Goal: Task Accomplishment & Management: Use online tool/utility

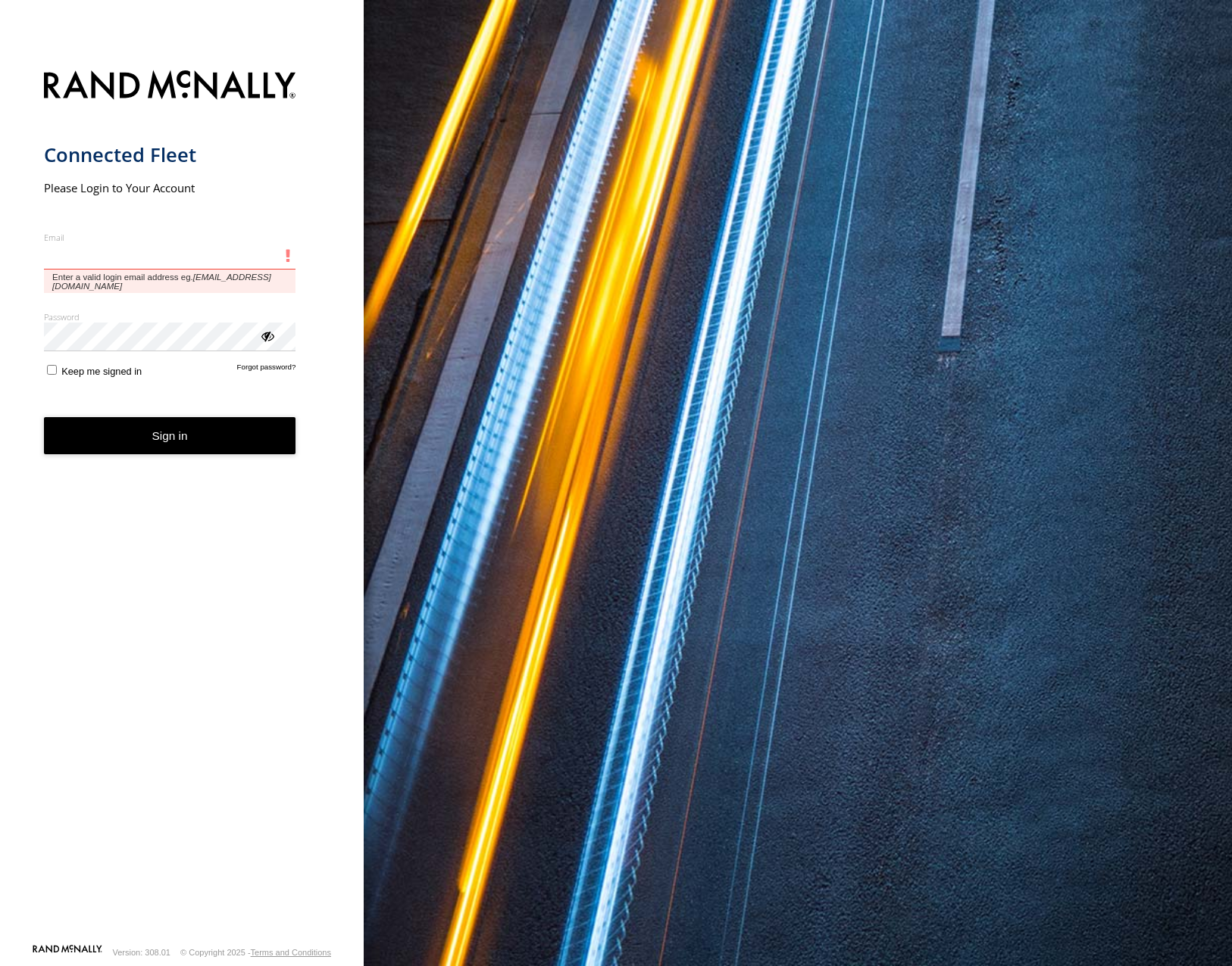
type input "**********"
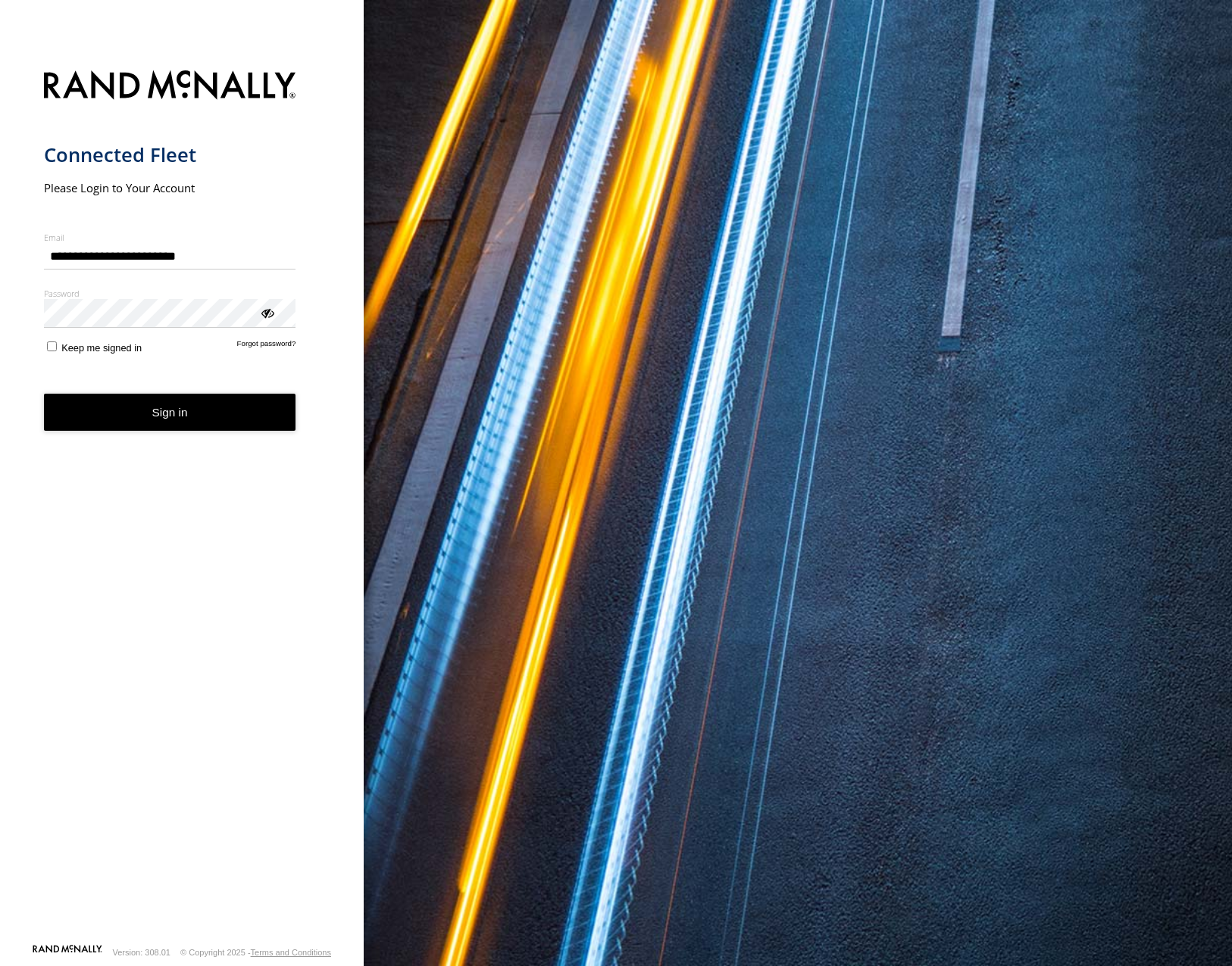
click at [163, 410] on button "Sign in" at bounding box center [169, 412] width 252 height 37
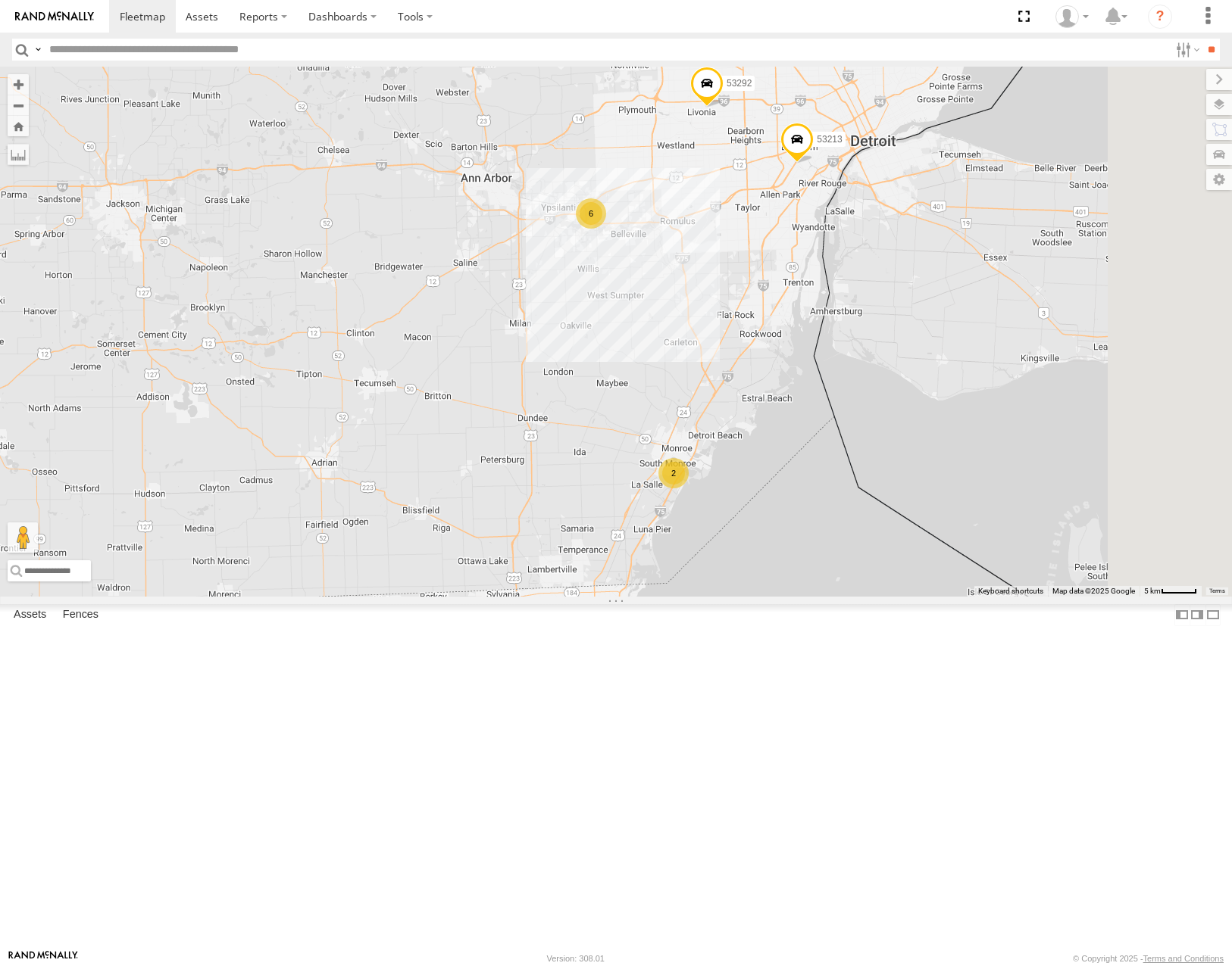
drag, startPoint x: 940, startPoint y: 342, endPoint x: 926, endPoint y: 326, distance: 21.3
click at [930, 331] on div "53216 53287 53103 53221 53257 53217 53142 53265 53281 53136 53104 53253 53283 5…" at bounding box center [616, 330] width 1232 height 529
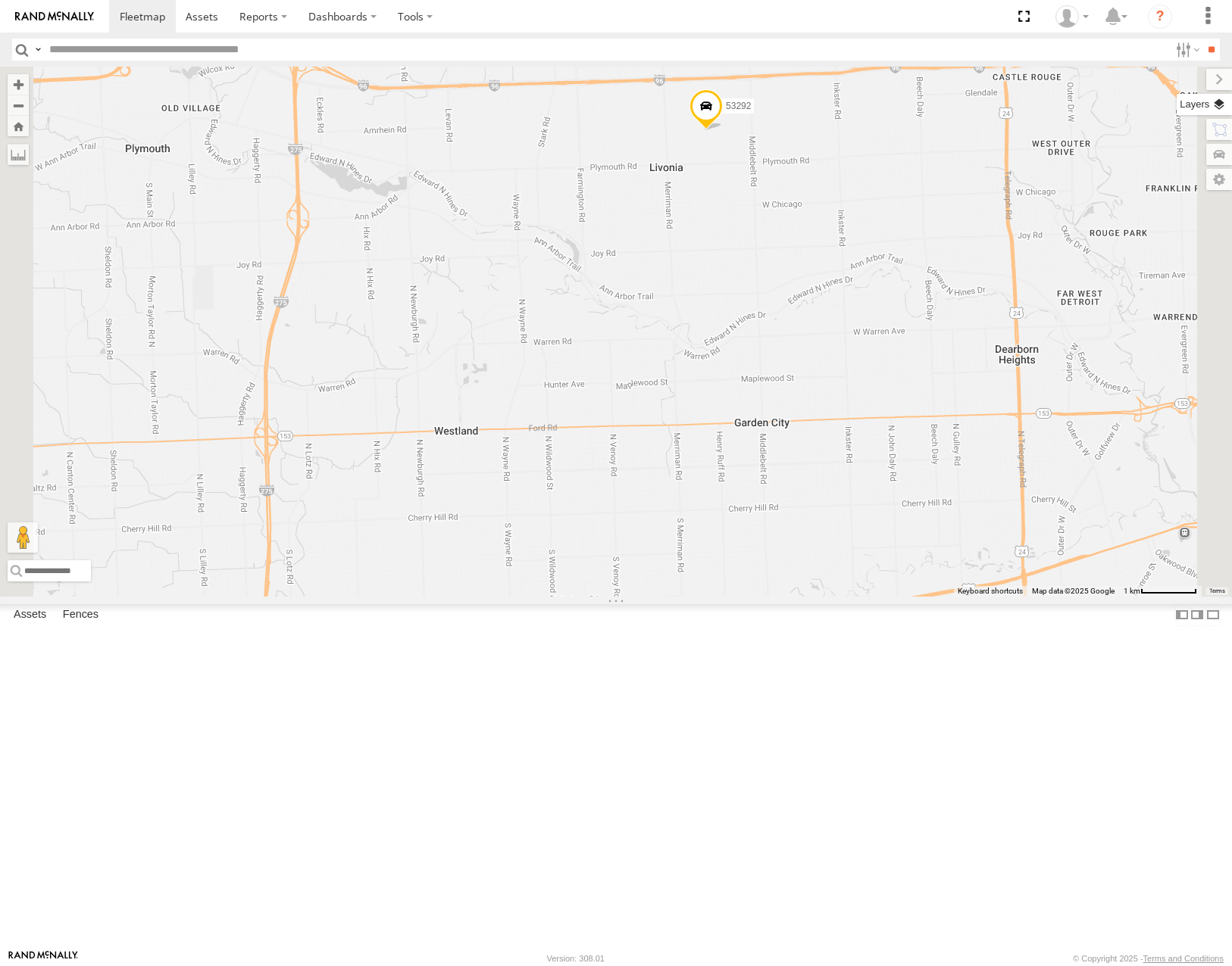
click at [1214, 106] on label at bounding box center [1204, 104] width 56 height 21
click at [0, 0] on span "Basemaps" at bounding box center [0, 0] width 0 height 0
click at [0, 0] on span "Satellite" at bounding box center [0, 0] width 0 height 0
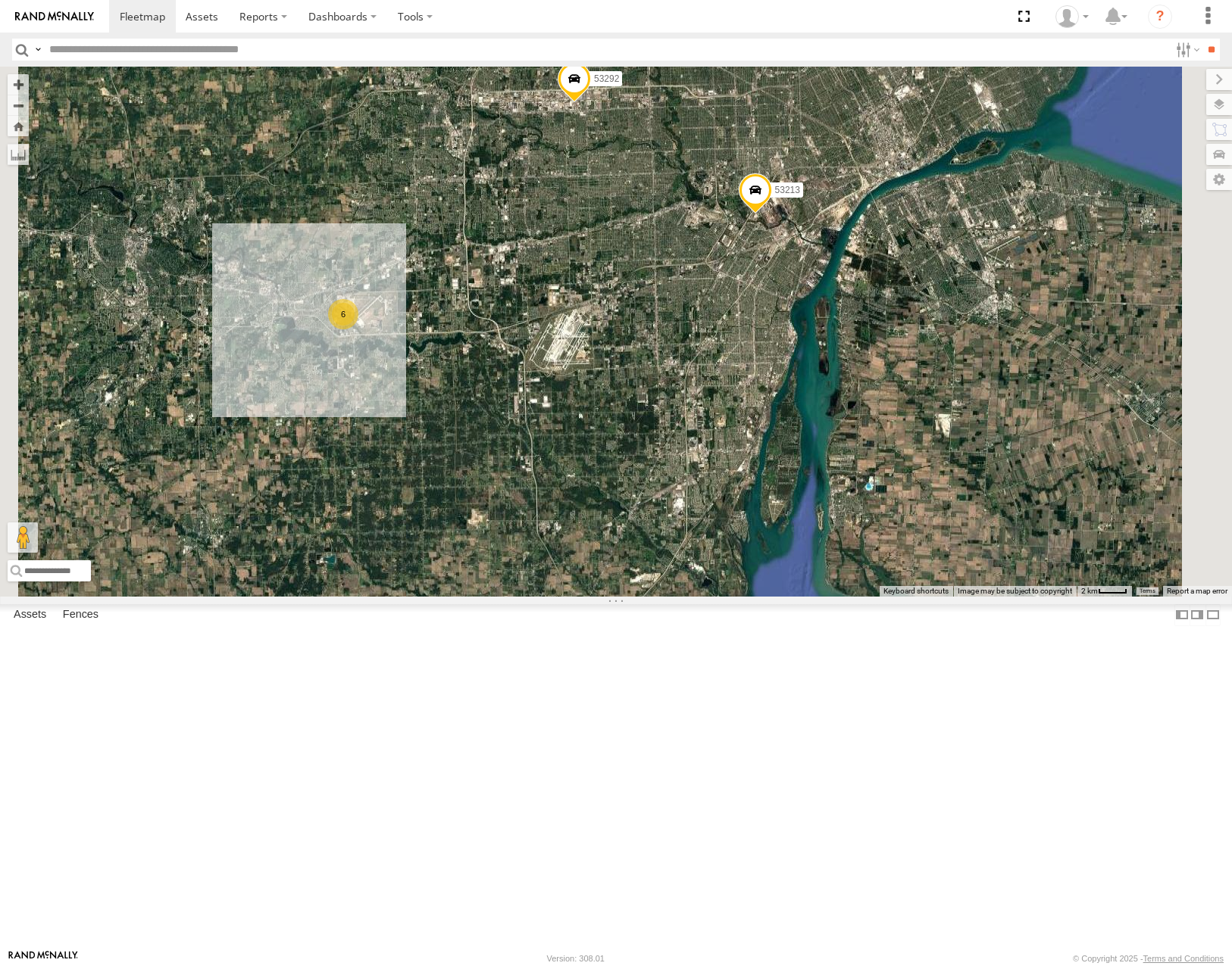
drag, startPoint x: 782, startPoint y: 330, endPoint x: 776, endPoint y: 327, distance: 6.7
click at [776, 327] on div "53216 53287 53103 53221 53257 53217 53142 53265 53281 53136 53104 53253 53283 5…" at bounding box center [616, 330] width 1232 height 529
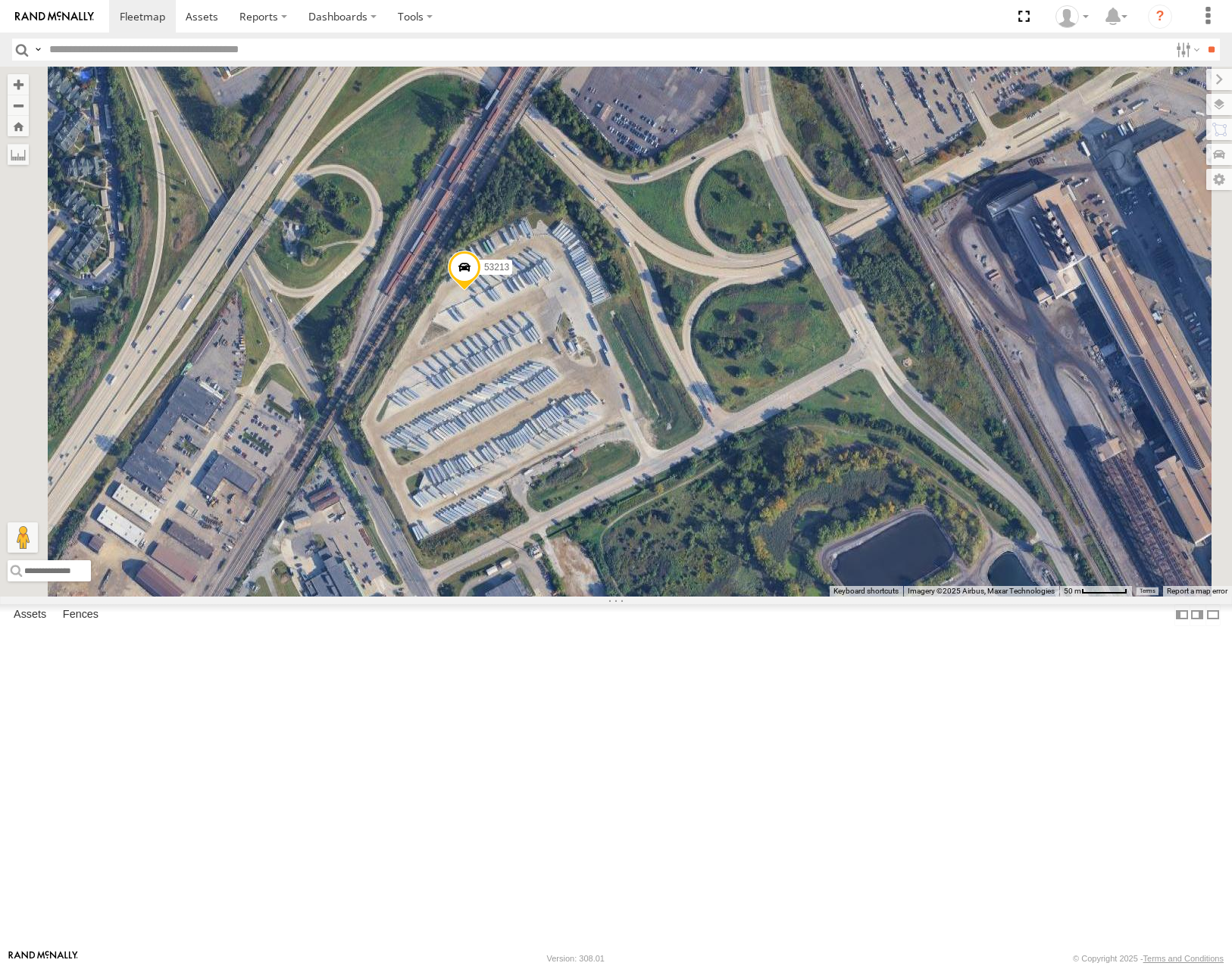
click at [481, 291] on span at bounding box center [464, 270] width 34 height 41
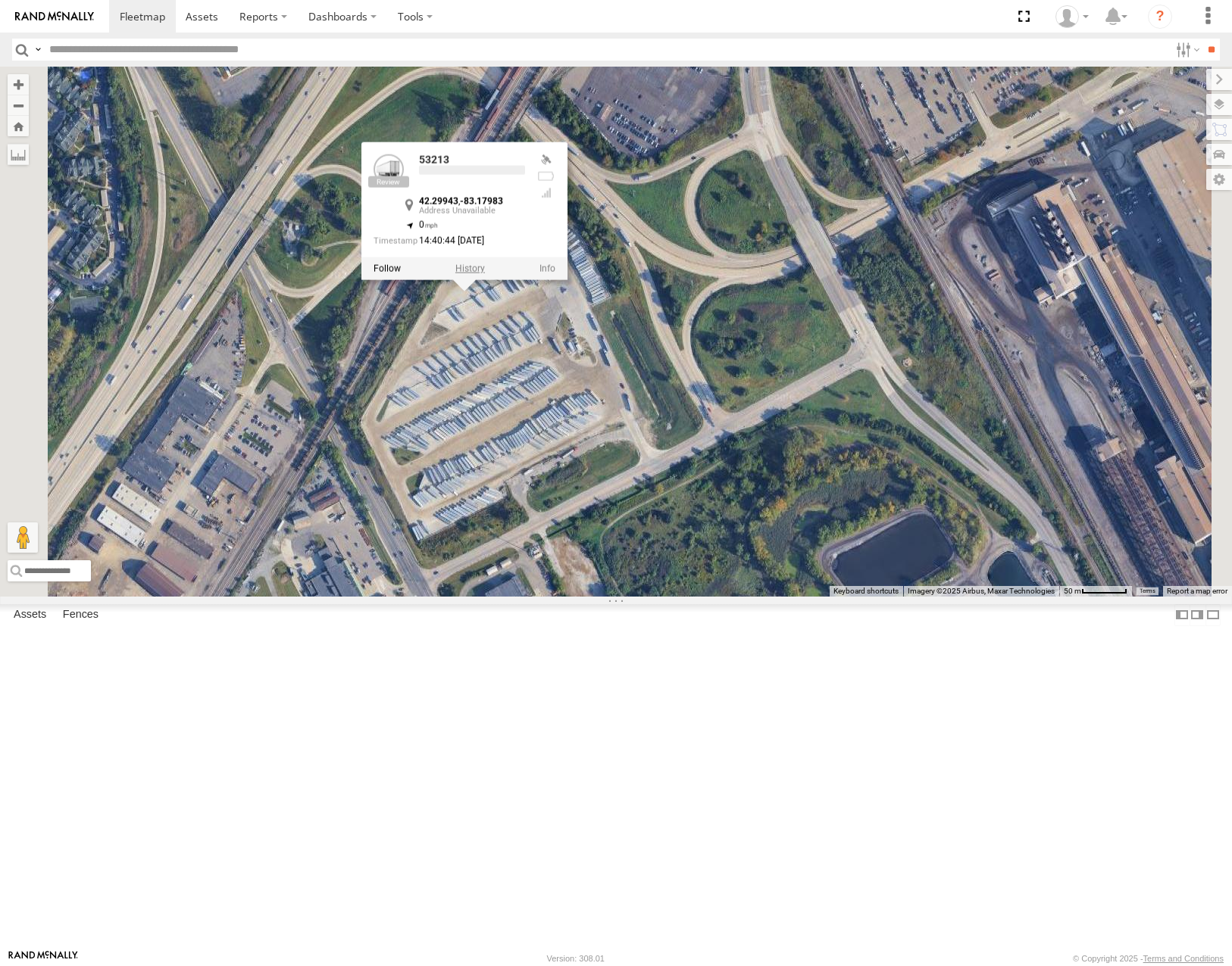
click at [484, 274] on label at bounding box center [470, 269] width 29 height 11
type input "**********"
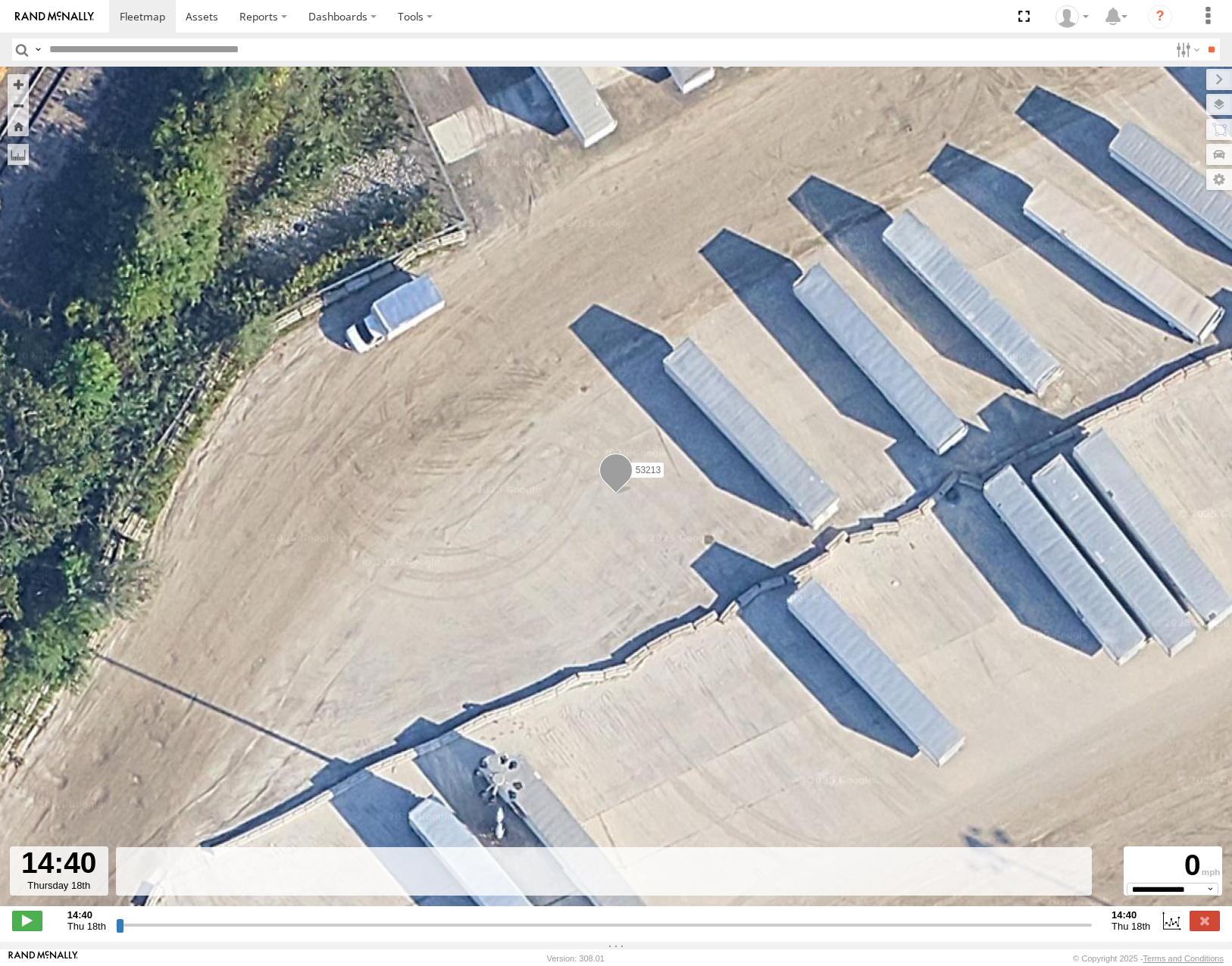
drag, startPoint x: 119, startPoint y: 933, endPoint x: 501, endPoint y: 868, distance: 387.5
click at [447, 918] on input "range" at bounding box center [603, 925] width 975 height 15
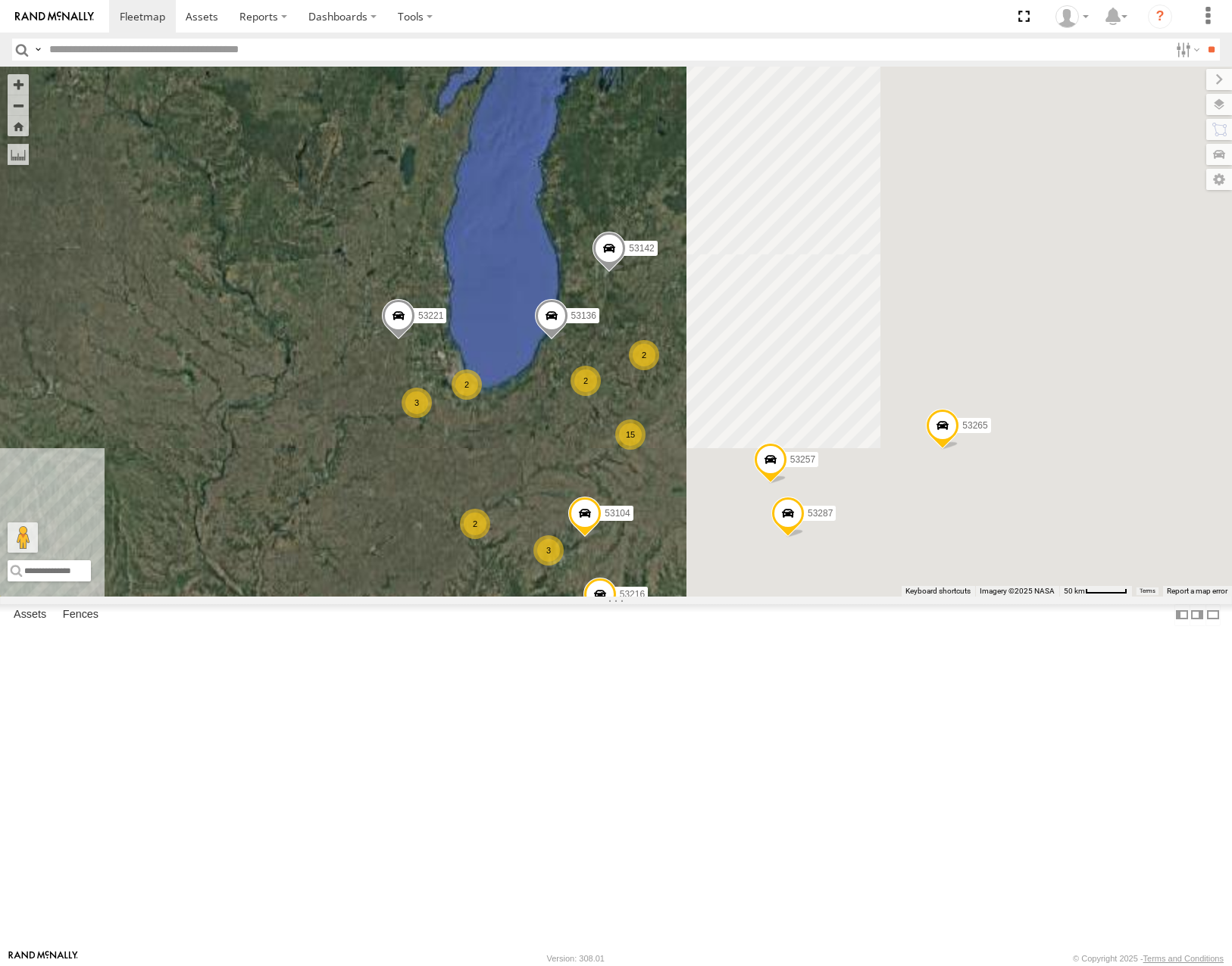
drag, startPoint x: 1036, startPoint y: 396, endPoint x: 591, endPoint y: 345, distance: 447.9
click at [591, 345] on div "53216 53287 53103 53221 53257 53217 53142 53265 53281 5 4 15 2 3 3 2 2 7 2 5310…" at bounding box center [616, 330] width 1232 height 529
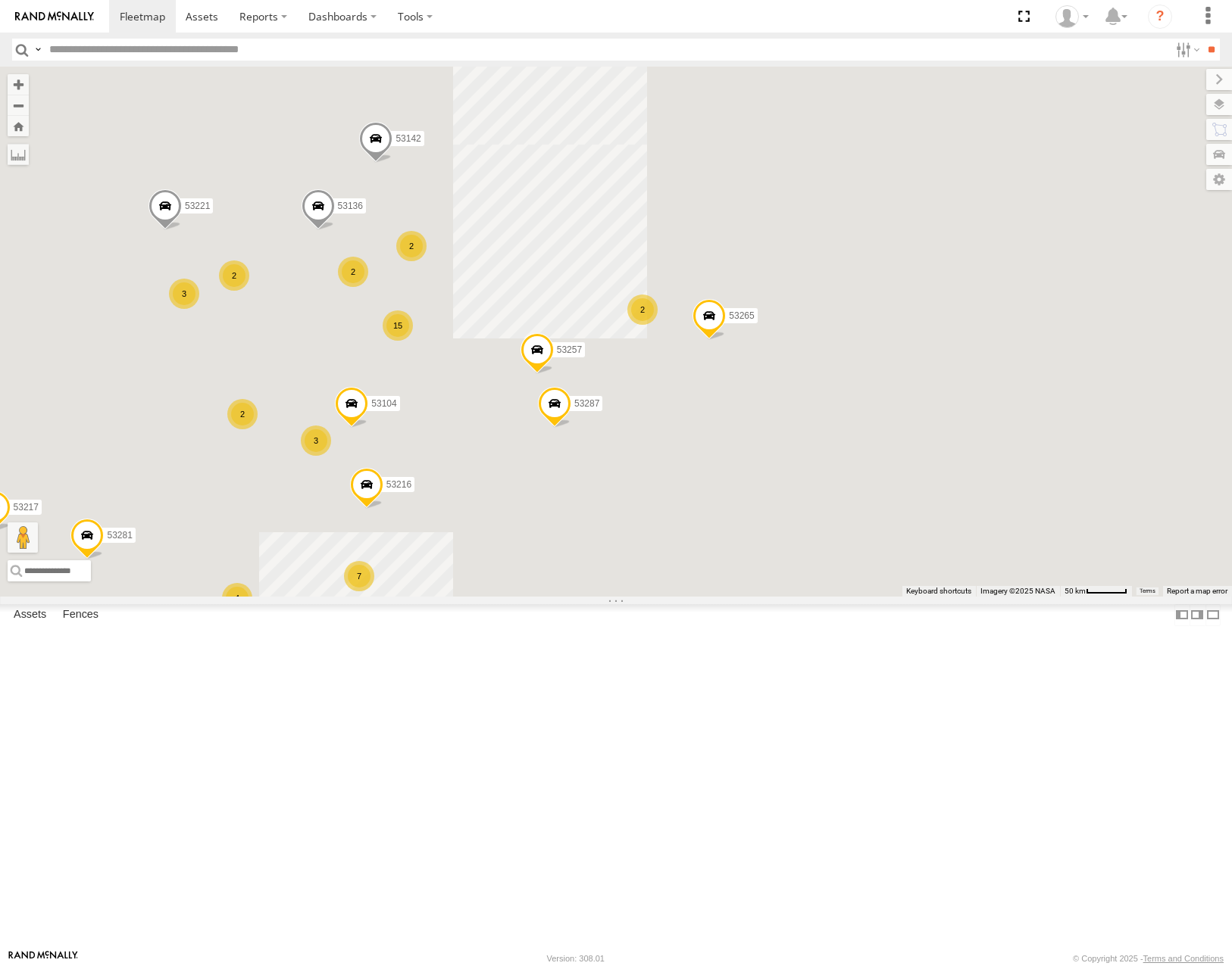
drag, startPoint x: 887, startPoint y: 400, endPoint x: 927, endPoint y: 394, distance: 40.4
click at [944, 400] on div "53216 53287 53103 53221 53257 53217 53142 53265 53281 5 4 15 2 3 3 2 2 7 2 5310…" at bounding box center [616, 330] width 1232 height 529
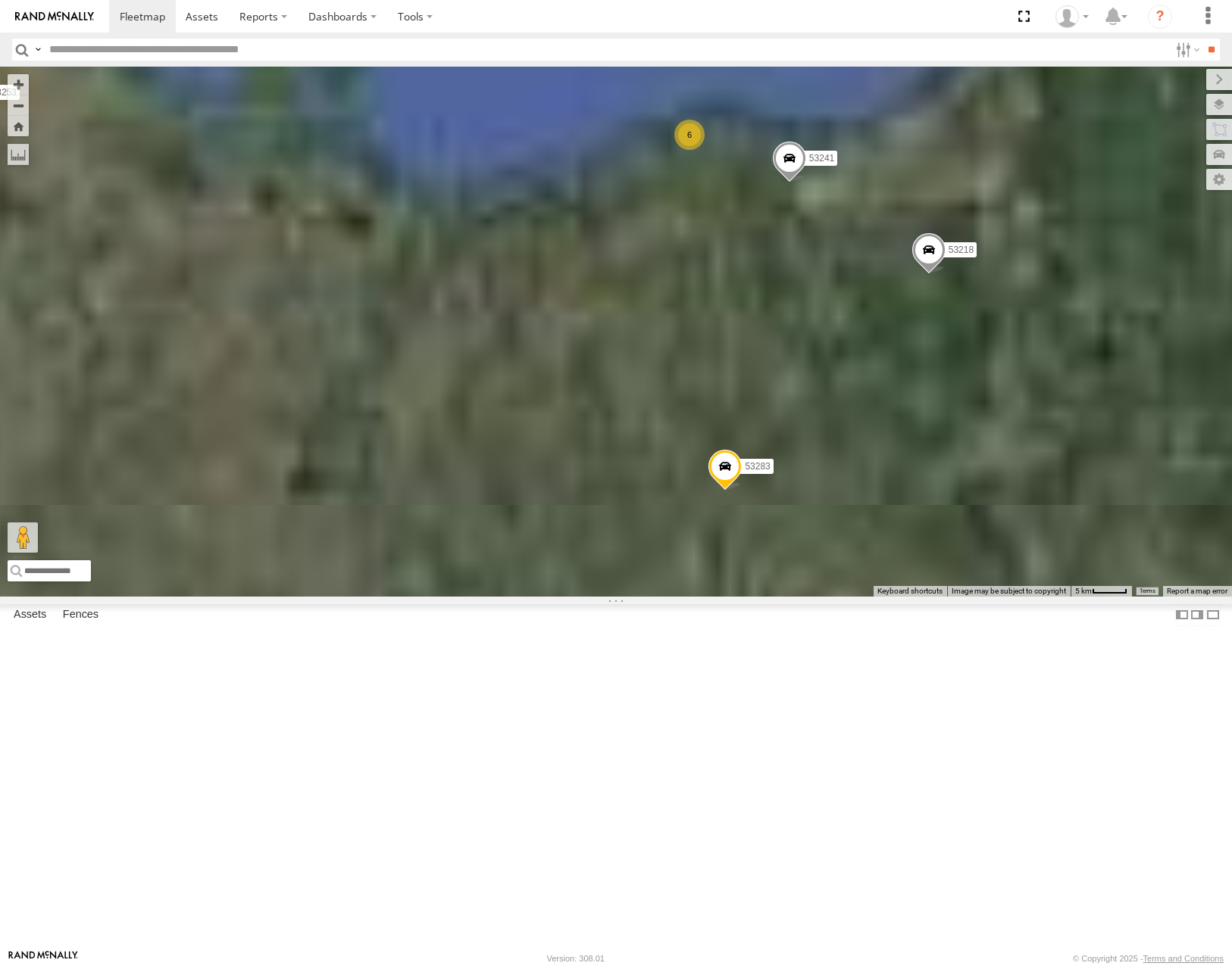
drag, startPoint x: 1069, startPoint y: 580, endPoint x: 977, endPoint y: 475, distance: 139.6
click at [982, 475] on div "53216 53287 53103 53221 53257 53217 53142 53265 53281 53104 53253 53218 53283 5…" at bounding box center [616, 330] width 1232 height 529
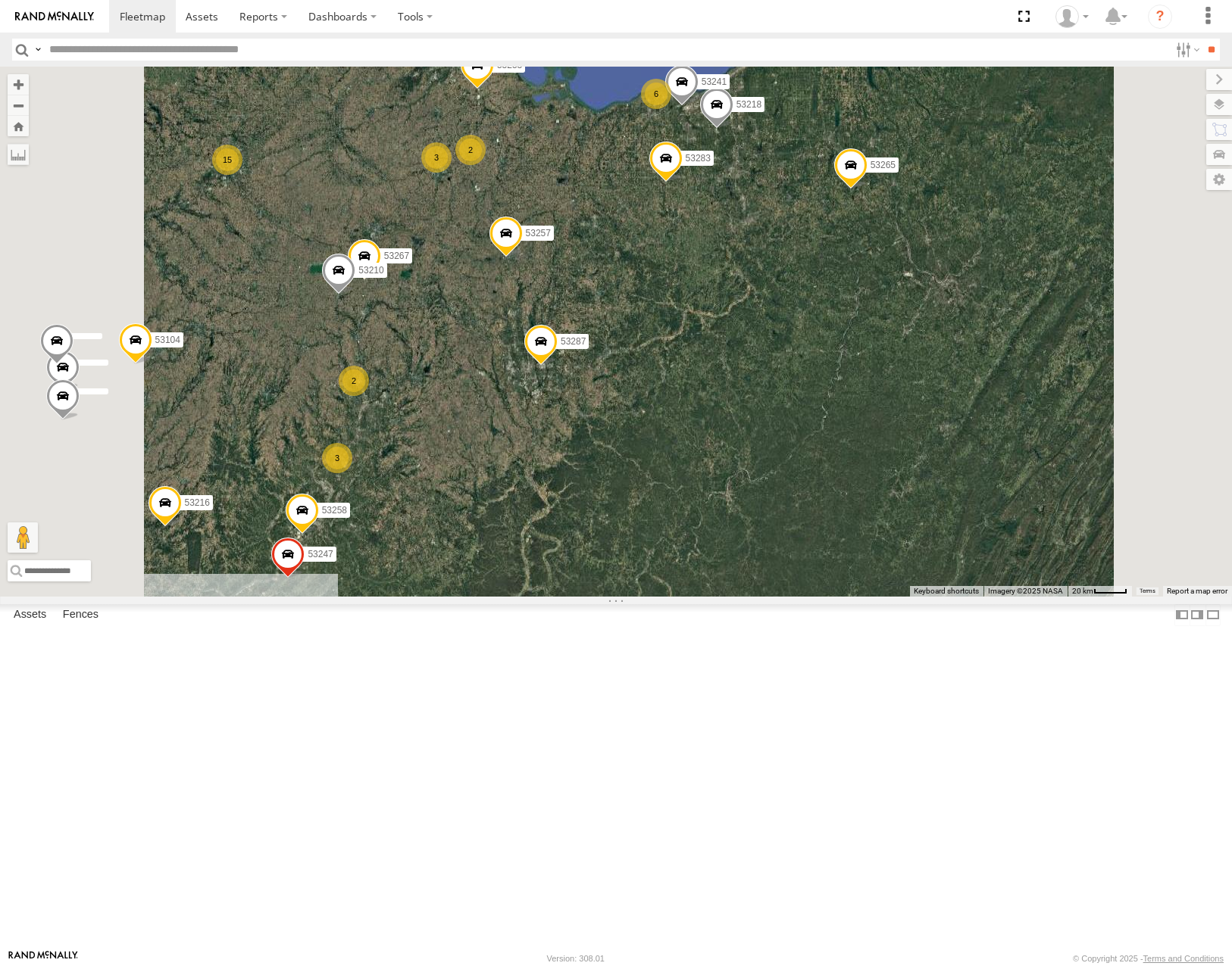
drag, startPoint x: 1003, startPoint y: 450, endPoint x: 1005, endPoint y: 517, distance: 67.0
click at [1005, 517] on div "53216 53287 53103 53221 53257 53217 53142 53265 53281 53104 53253 53218 53283 5…" at bounding box center [616, 330] width 1232 height 529
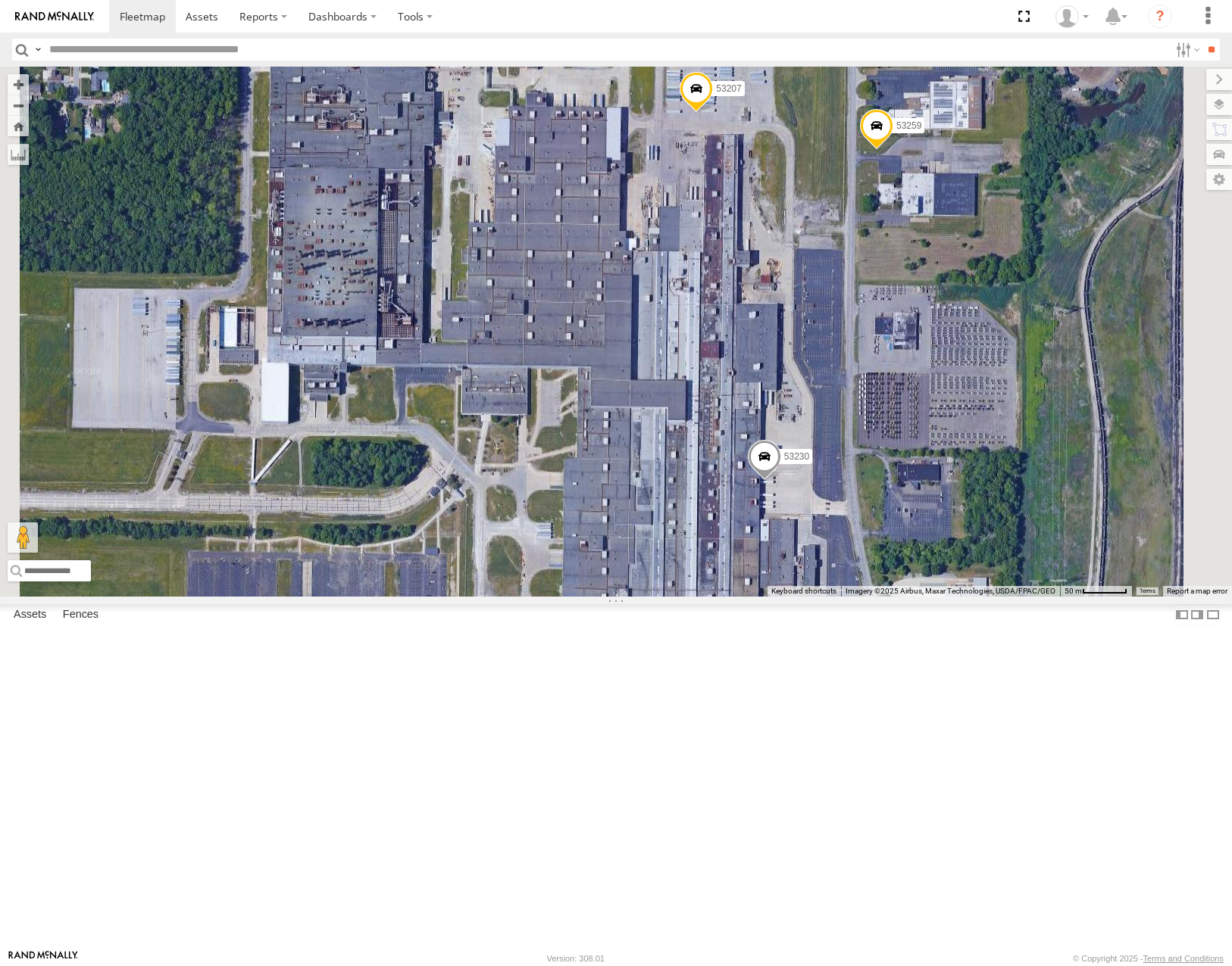
drag, startPoint x: 990, startPoint y: 443, endPoint x: 998, endPoint y: 427, distance: 17.9
click at [998, 427] on div "53216 53287 53103 53221 53257 53217 53142 53265 53281 53104 53253 53218 53283 5…" at bounding box center [616, 330] width 1232 height 529
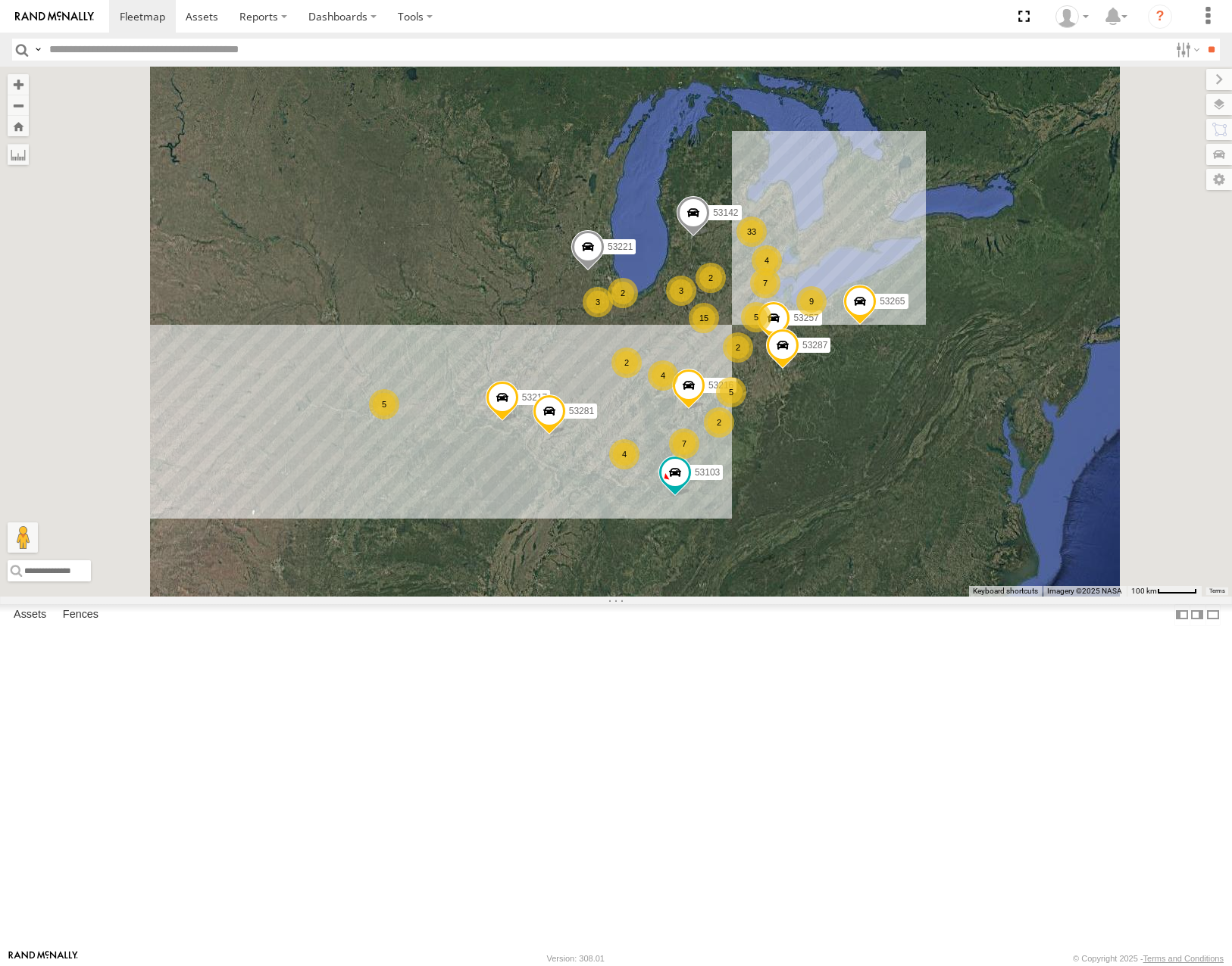
drag, startPoint x: 800, startPoint y: 611, endPoint x: 755, endPoint y: 463, distance: 154.7
click at [802, 558] on div "53257 53287 53142 53265 53216 53221 53217 53281 33 5 4 15 2 7 3 9 4 5 2 3 2 7 2…" at bounding box center [616, 330] width 1232 height 529
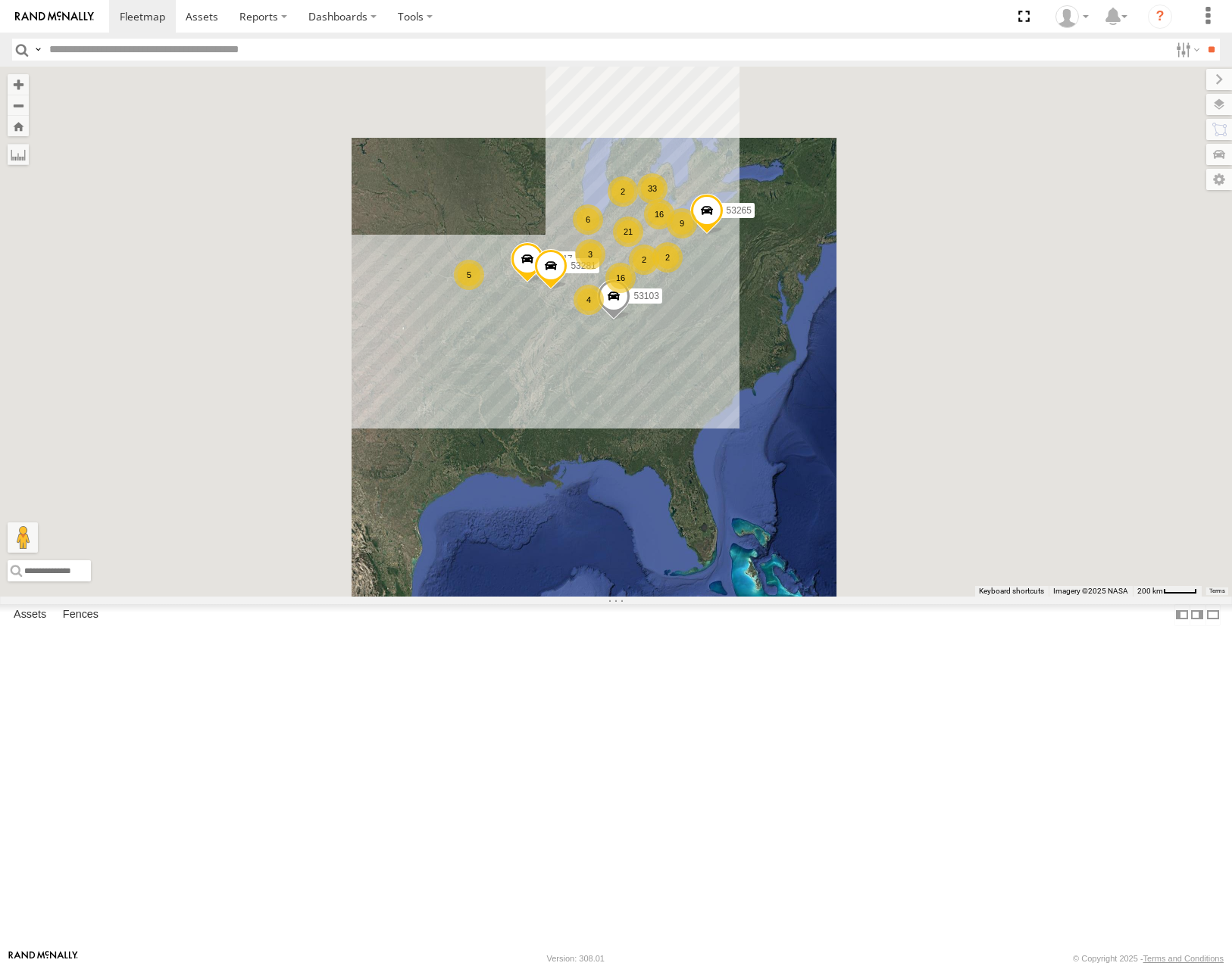
click at [604, 315] on div "4" at bounding box center [588, 300] width 30 height 30
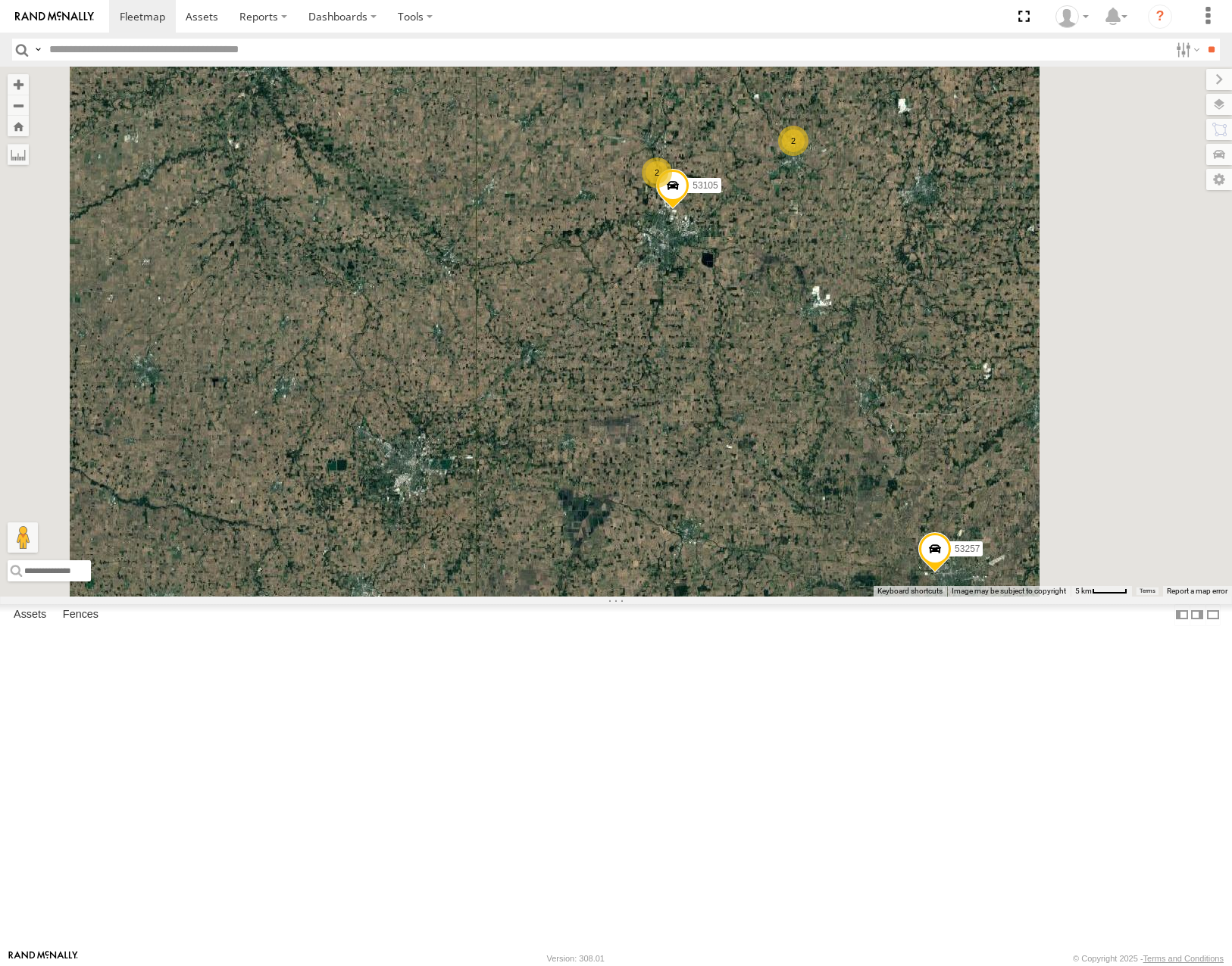
drag, startPoint x: 1079, startPoint y: 543, endPoint x: 1010, endPoint y: 400, distance: 158.8
click at [1012, 401] on div "53216 53287 53103 53221 53257 53217 53142 53265 53281 53104 53253 53218 53283 5…" at bounding box center [616, 330] width 1232 height 529
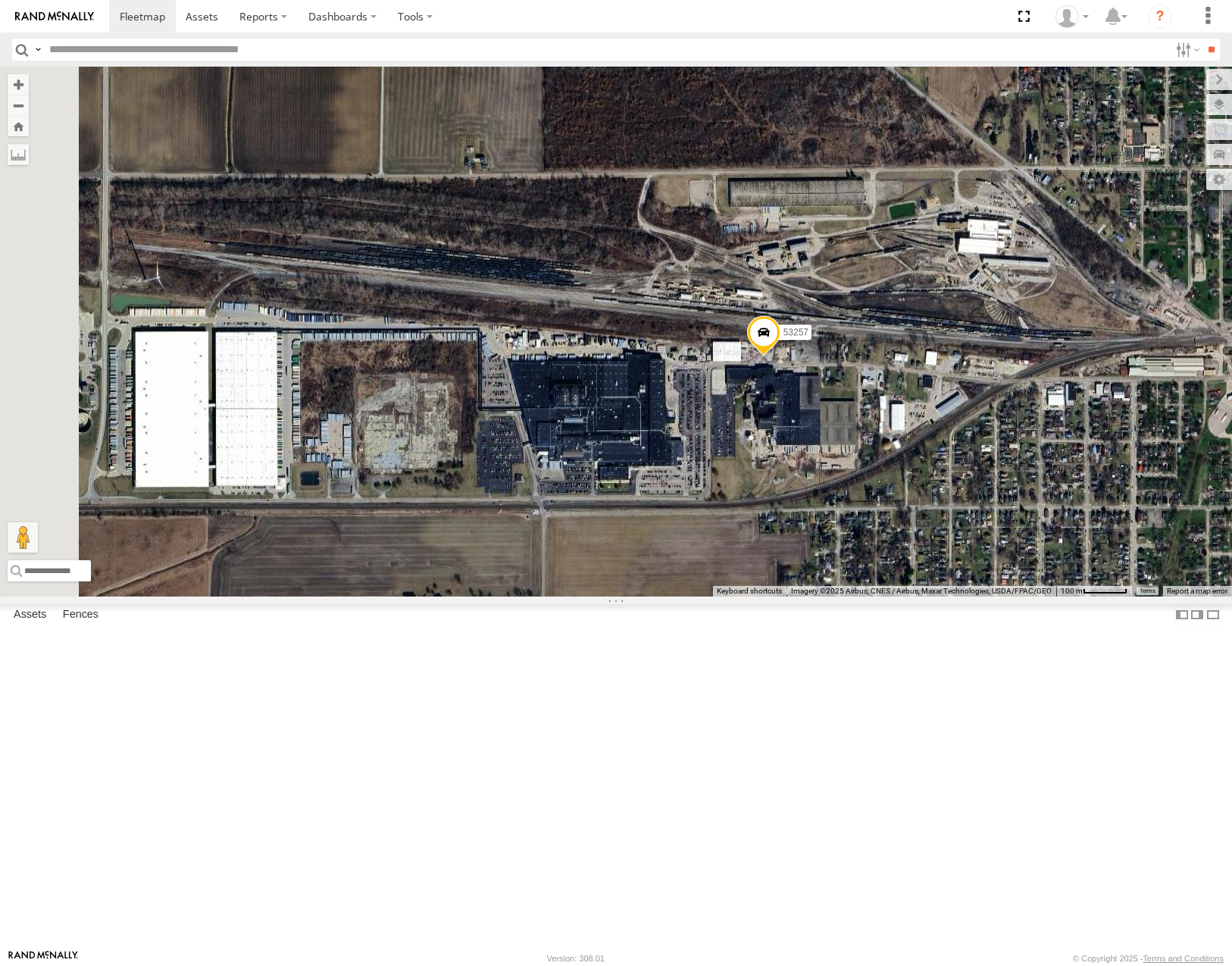
drag, startPoint x: 1065, startPoint y: 443, endPoint x: 1070, endPoint y: 430, distance: 13.9
click at [1070, 431] on div "53216 53287 53103 53221 53257 53217 53142 53265 53281 53104 53253 53218 53283 5…" at bounding box center [616, 330] width 1232 height 529
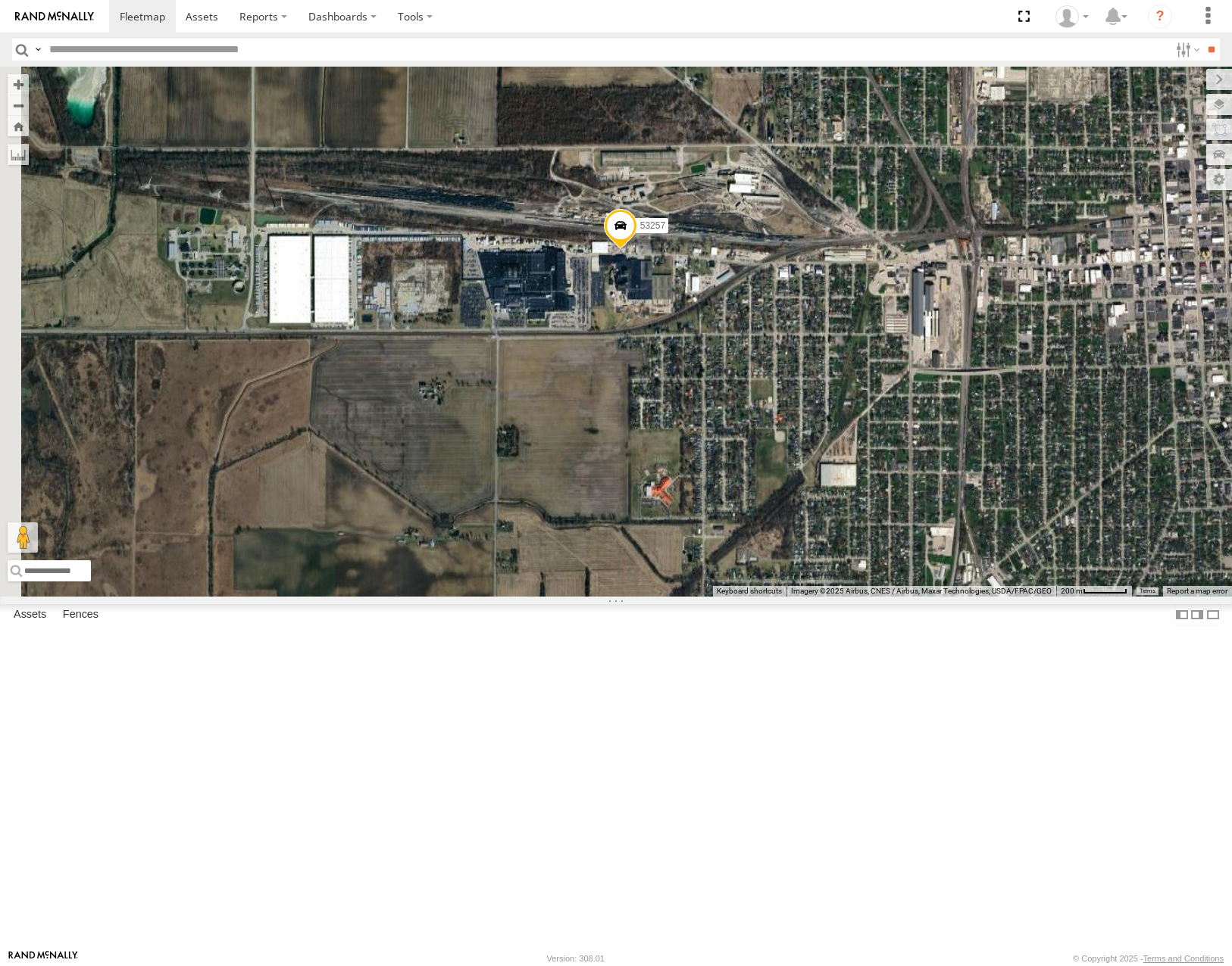
scroll to position [530, 0]
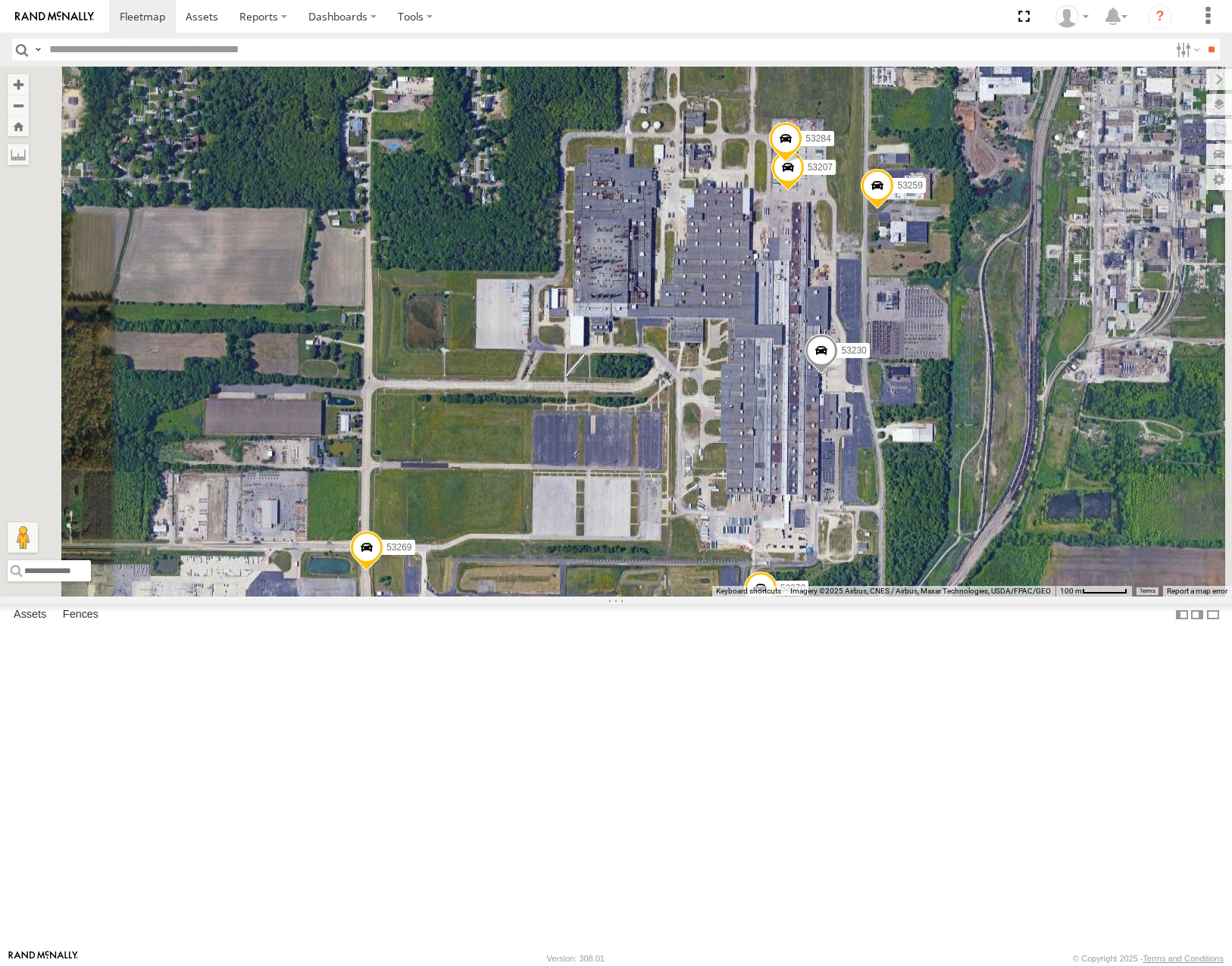
drag, startPoint x: 957, startPoint y: 504, endPoint x: 953, endPoint y: 552, distance: 48.2
click at [953, 552] on div "53216 53287 53103 53221 53257 53217 53142 53265 53281 53104 53253 53218 53283 5…" at bounding box center [616, 330] width 1232 height 529
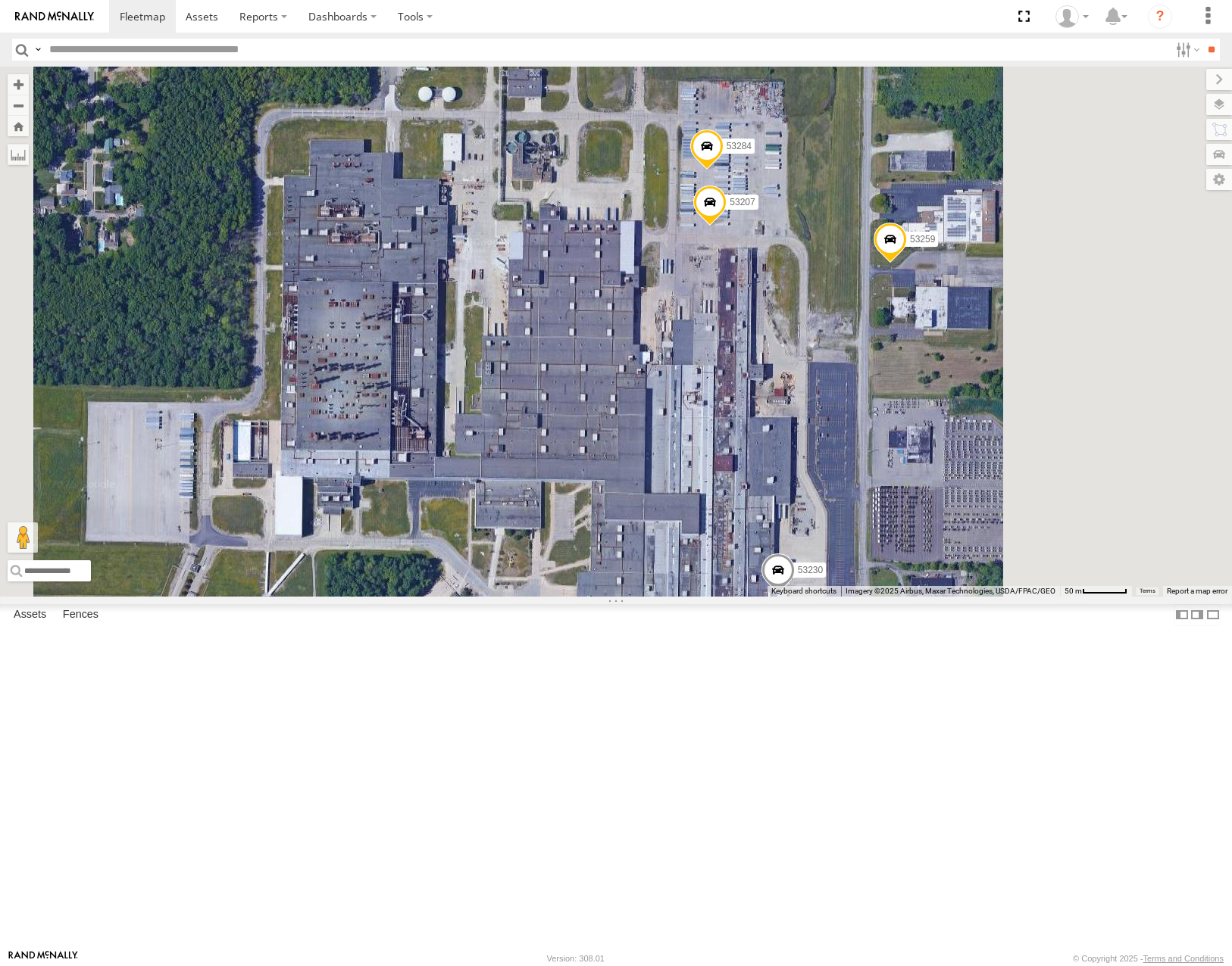
click at [983, 482] on div "53216 53287 53103 53221 53257 53217 53142 53265 53281 53104 53253 53218 53283 5…" at bounding box center [616, 330] width 1232 height 529
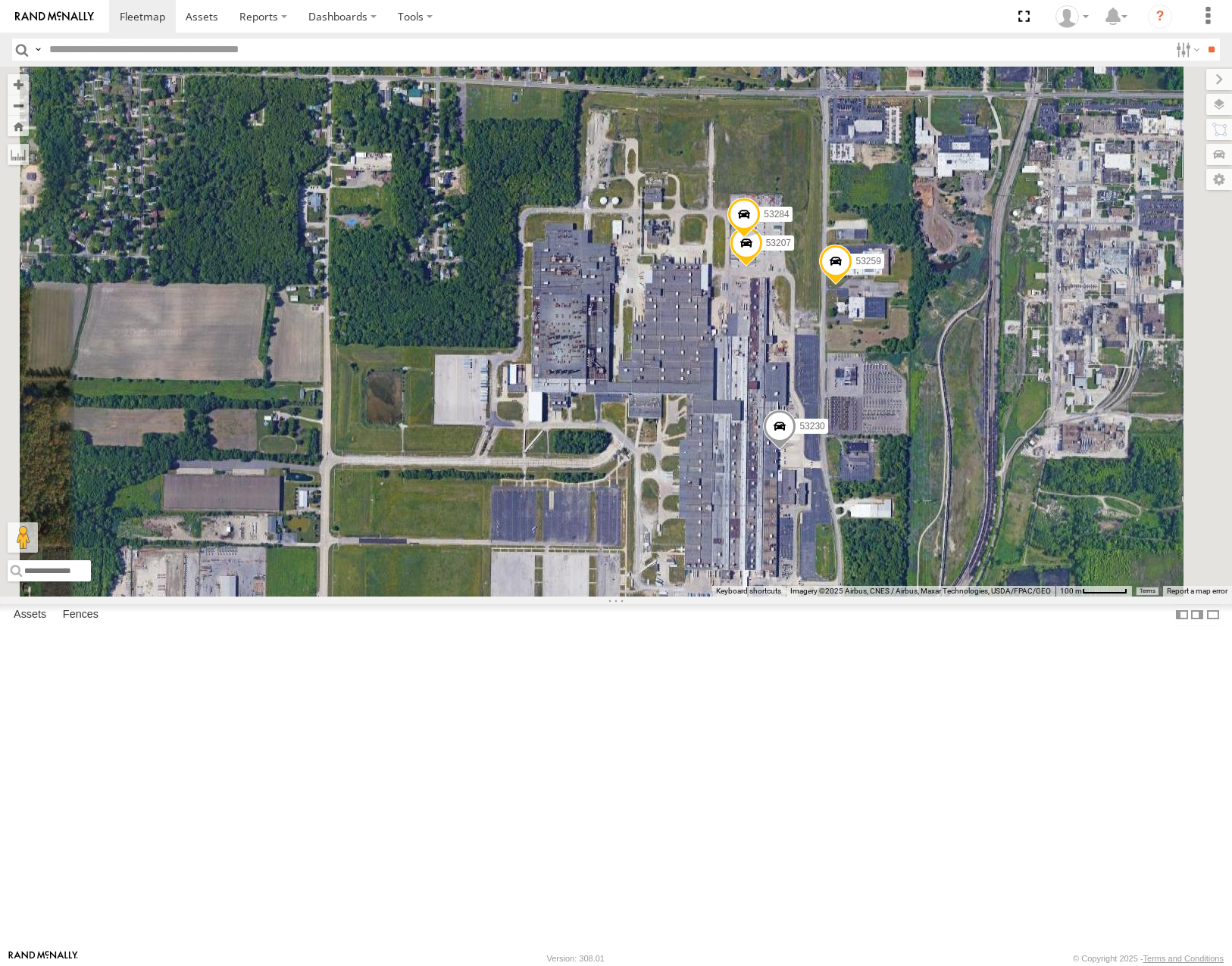
click at [852, 286] on span at bounding box center [835, 265] width 34 height 41
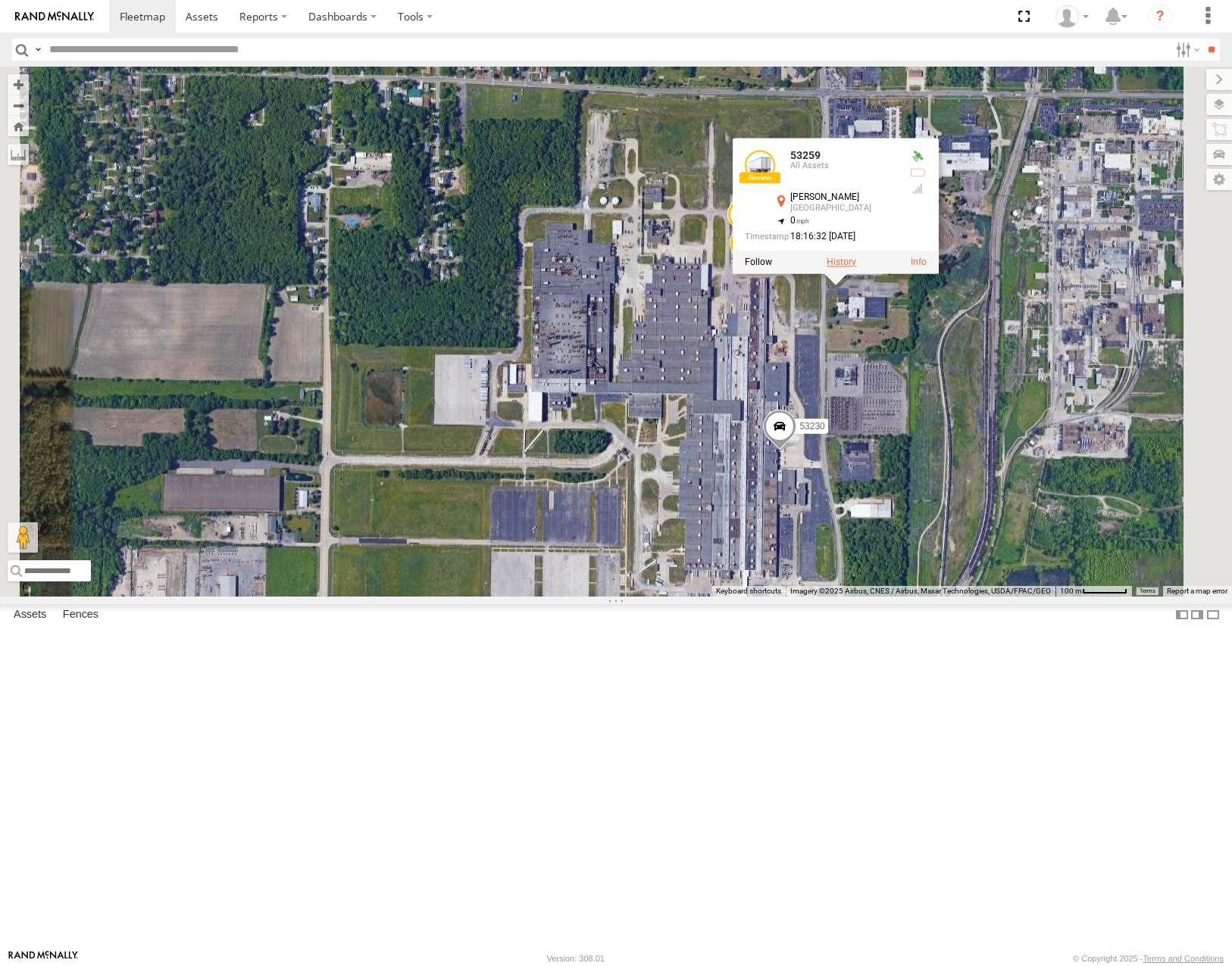
click at [856, 268] on label at bounding box center [841, 263] width 29 height 11
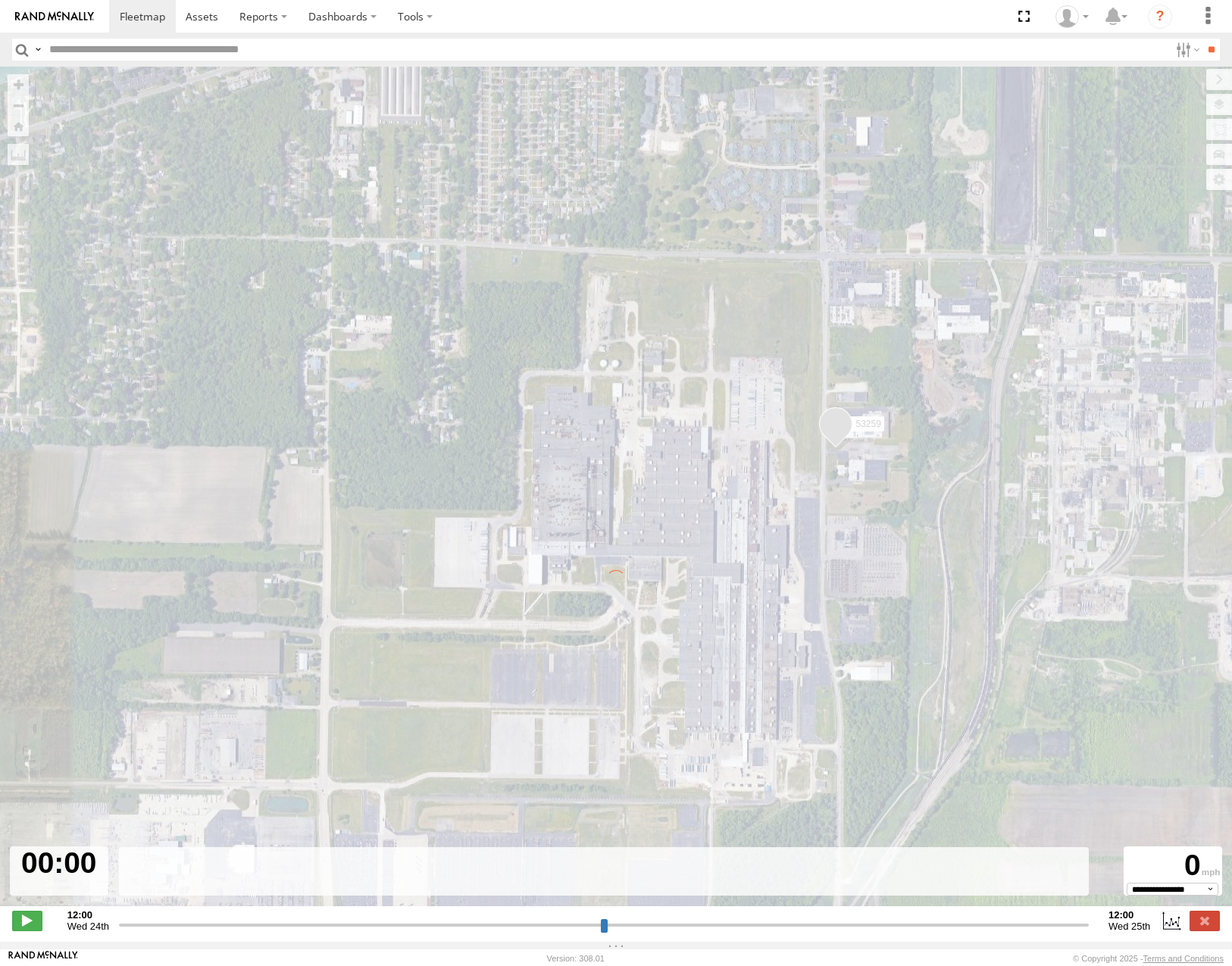
type input "**********"
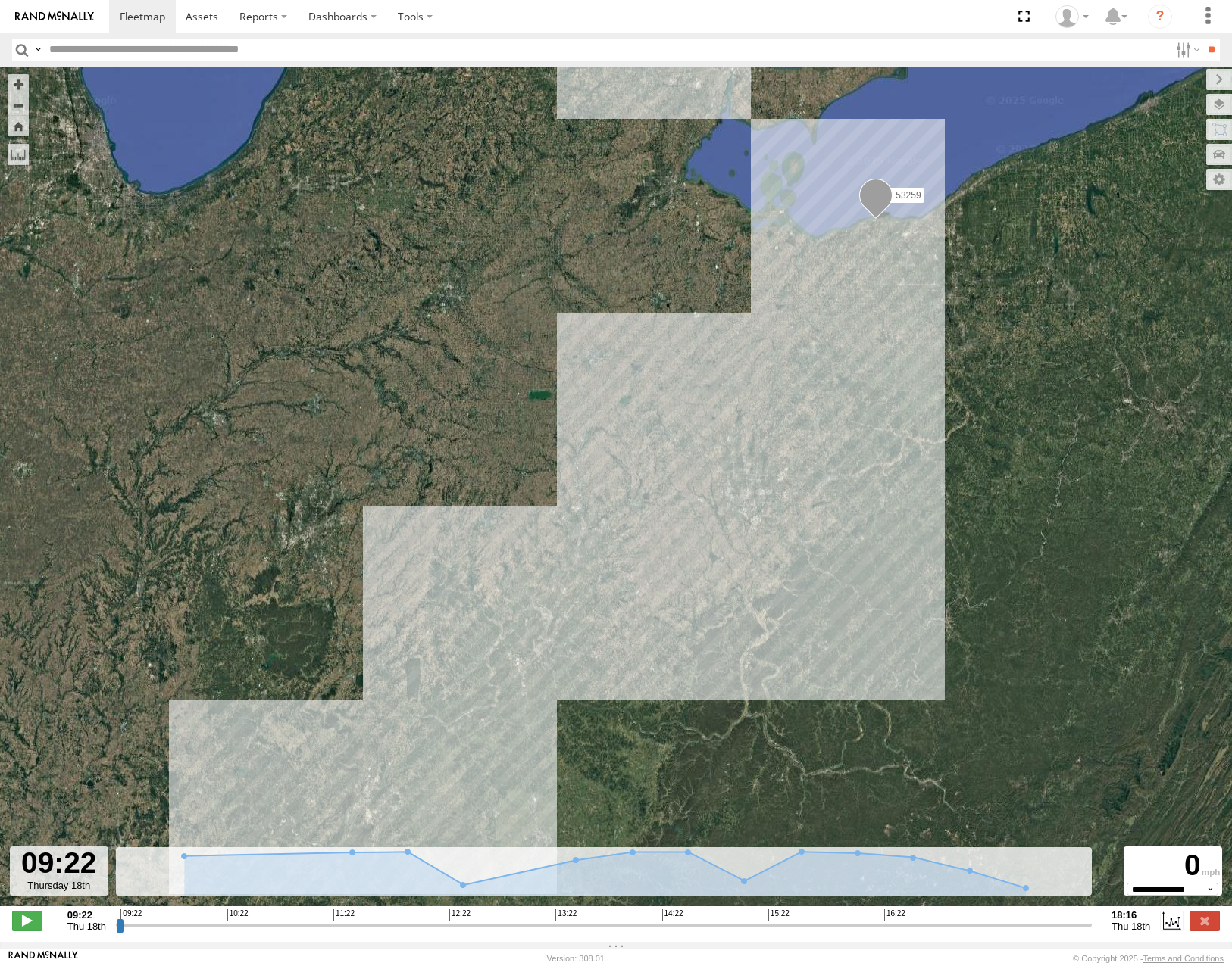
drag, startPoint x: 922, startPoint y: 339, endPoint x: 955, endPoint y: 521, distance: 185.0
click at [955, 521] on div "53259" at bounding box center [616, 494] width 1232 height 856
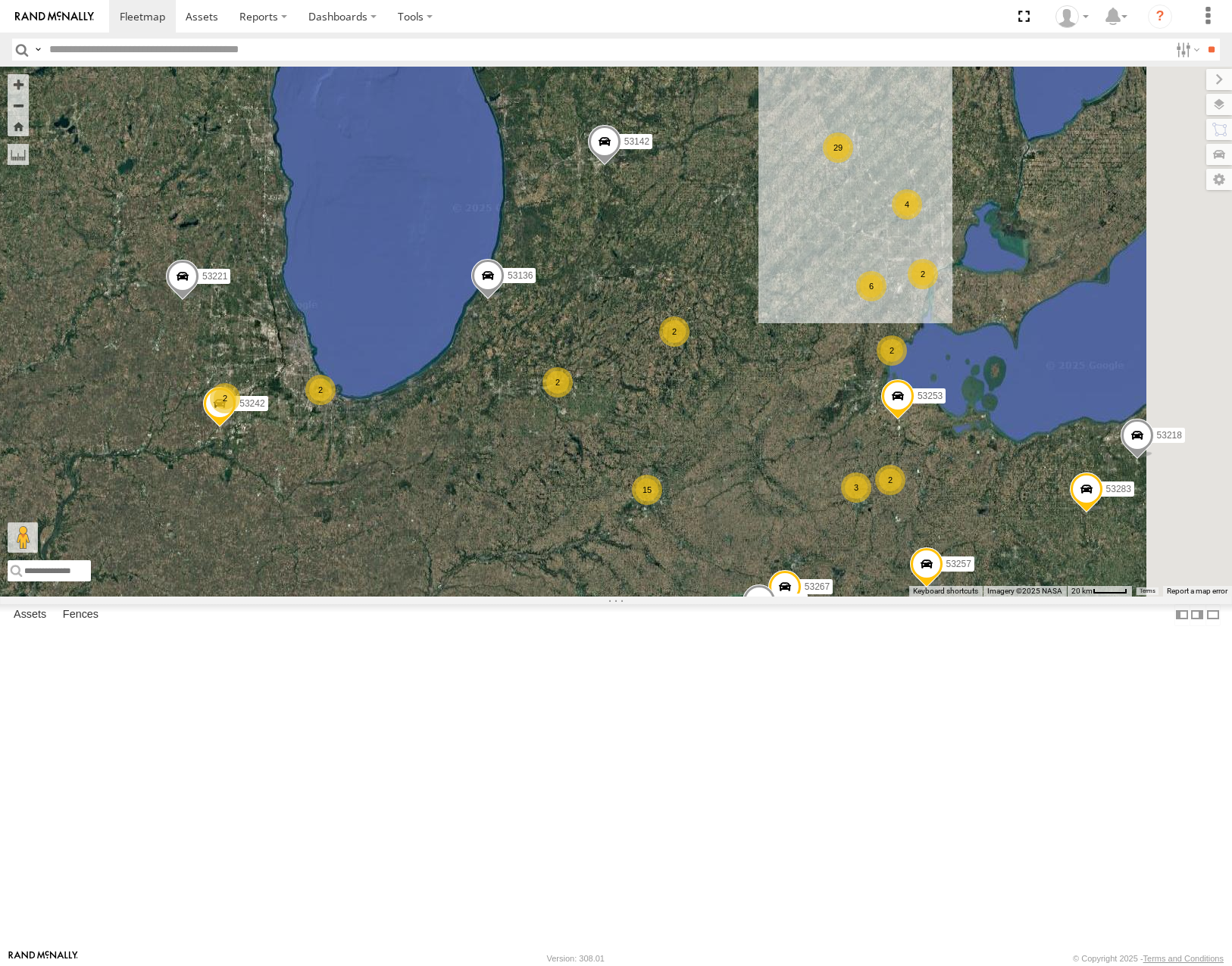
drag, startPoint x: 1159, startPoint y: 473, endPoint x: 1167, endPoint y: 419, distance: 54.6
click at [1120, 435] on div "53216 53287 53103 53221 53257 53217 53142 53265 53281 53104 53253 53218 53283 5…" at bounding box center [616, 330] width 1232 height 529
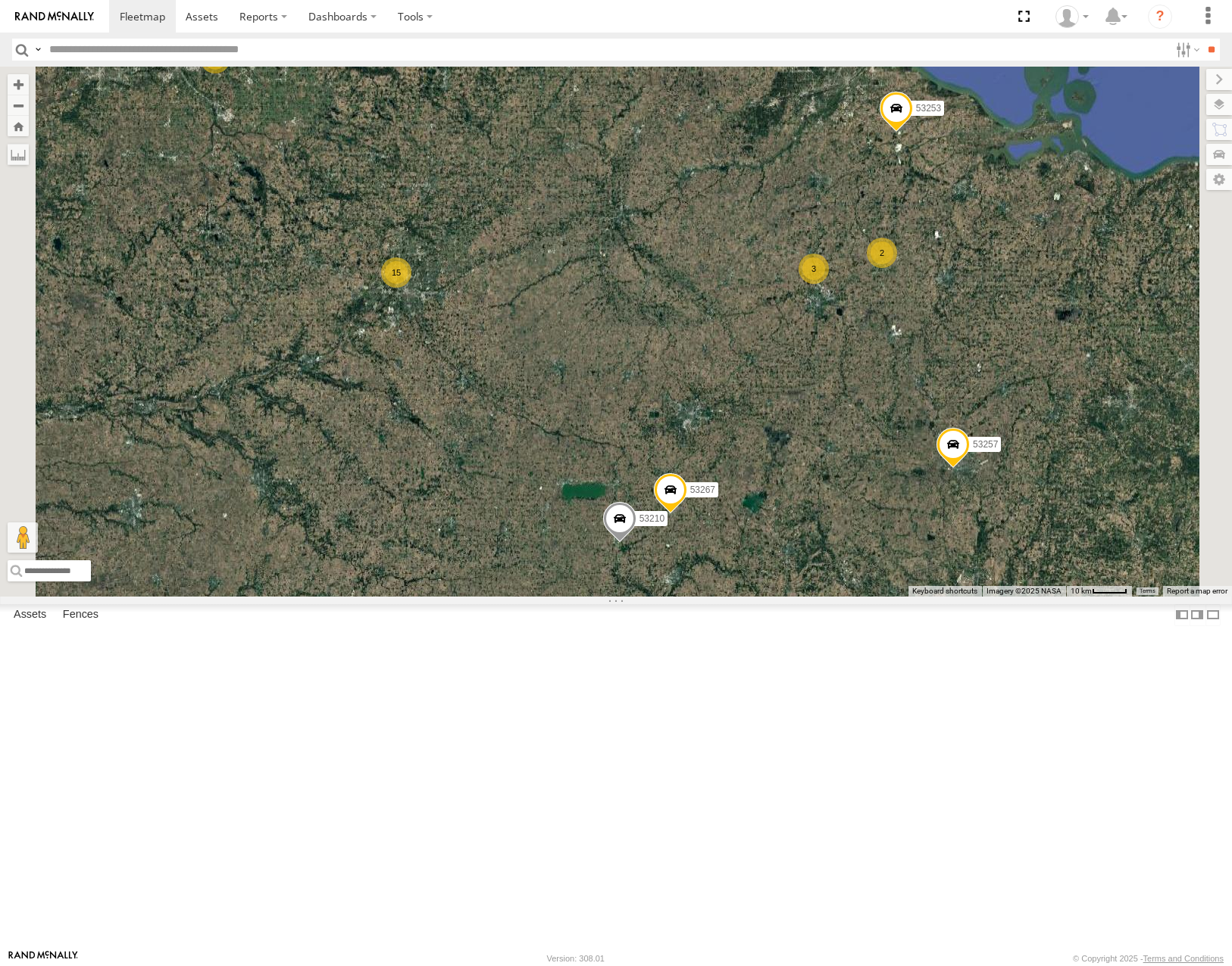
drag, startPoint x: 692, startPoint y: 438, endPoint x: 809, endPoint y: 388, distance: 127.2
click at [809, 388] on div "53216 53149 53267 53287 53210 53258 53250 53104 53257 53253 53142 53218 53245 5…" at bounding box center [616, 330] width 1232 height 529
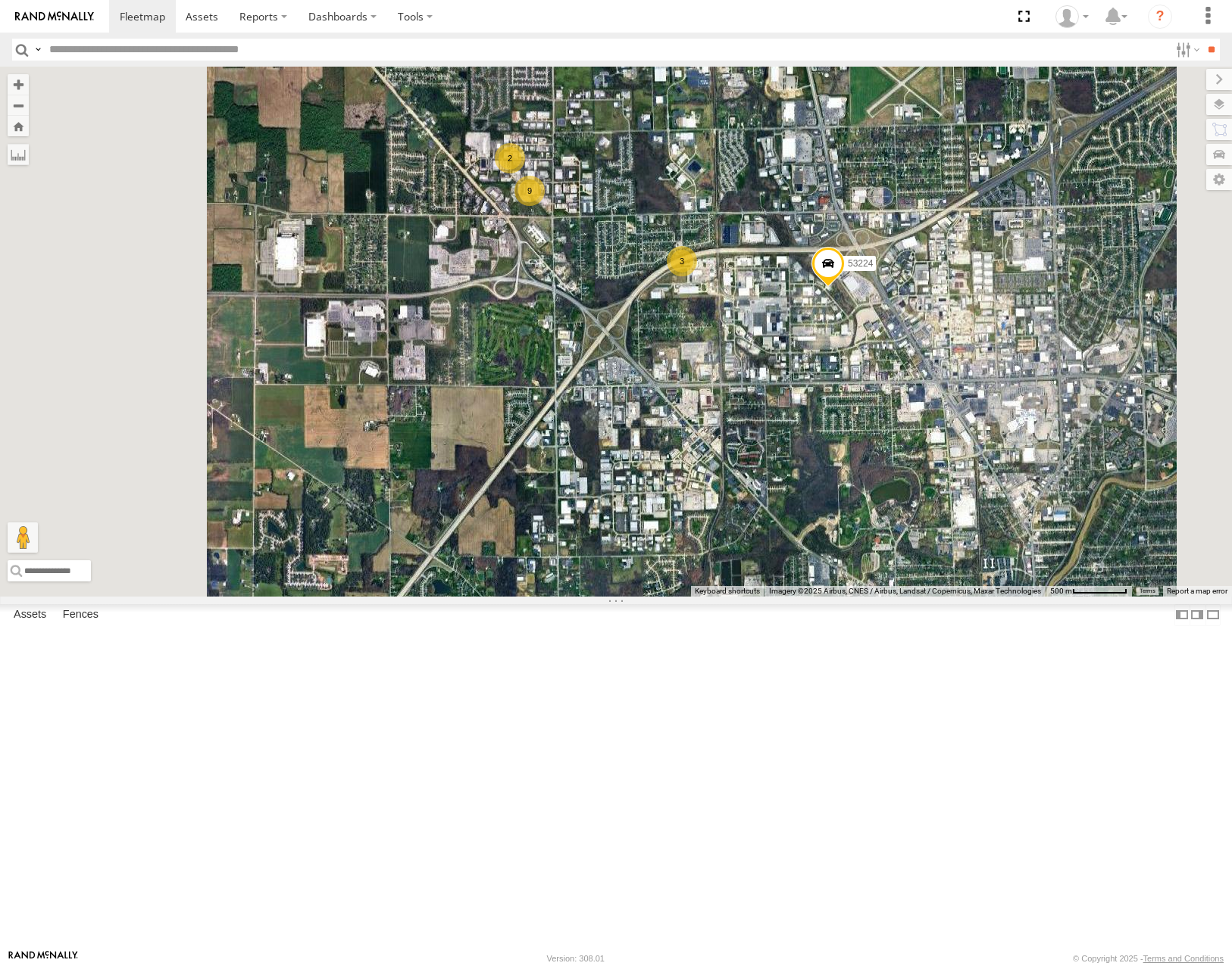
drag, startPoint x: 799, startPoint y: 372, endPoint x: 934, endPoint y: 561, distance: 232.3
click at [934, 561] on div "53216 53149 53267 53287 53210 53258 53250 53104 53257 53253 53142 53218 53245 5…" at bounding box center [616, 330] width 1232 height 529
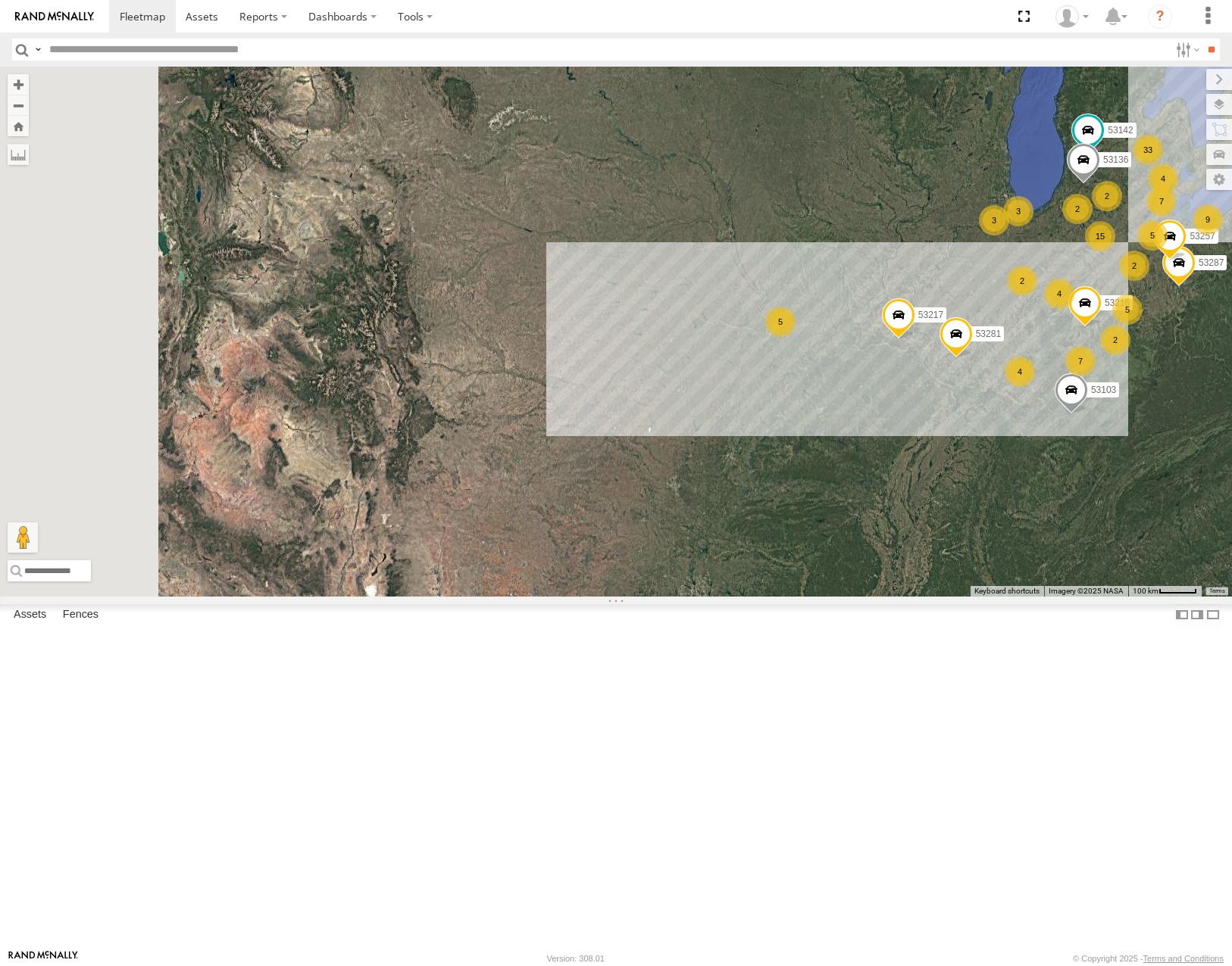
drag, startPoint x: 769, startPoint y: 581, endPoint x: 921, endPoint y: 546, distance: 156.0
click at [921, 547] on div "53216 53287 53103 53257 53217 53142 53281 53136 33 5 4 15 3 7 3 9 4 5 2 2 2 7 2…" at bounding box center [616, 330] width 1232 height 529
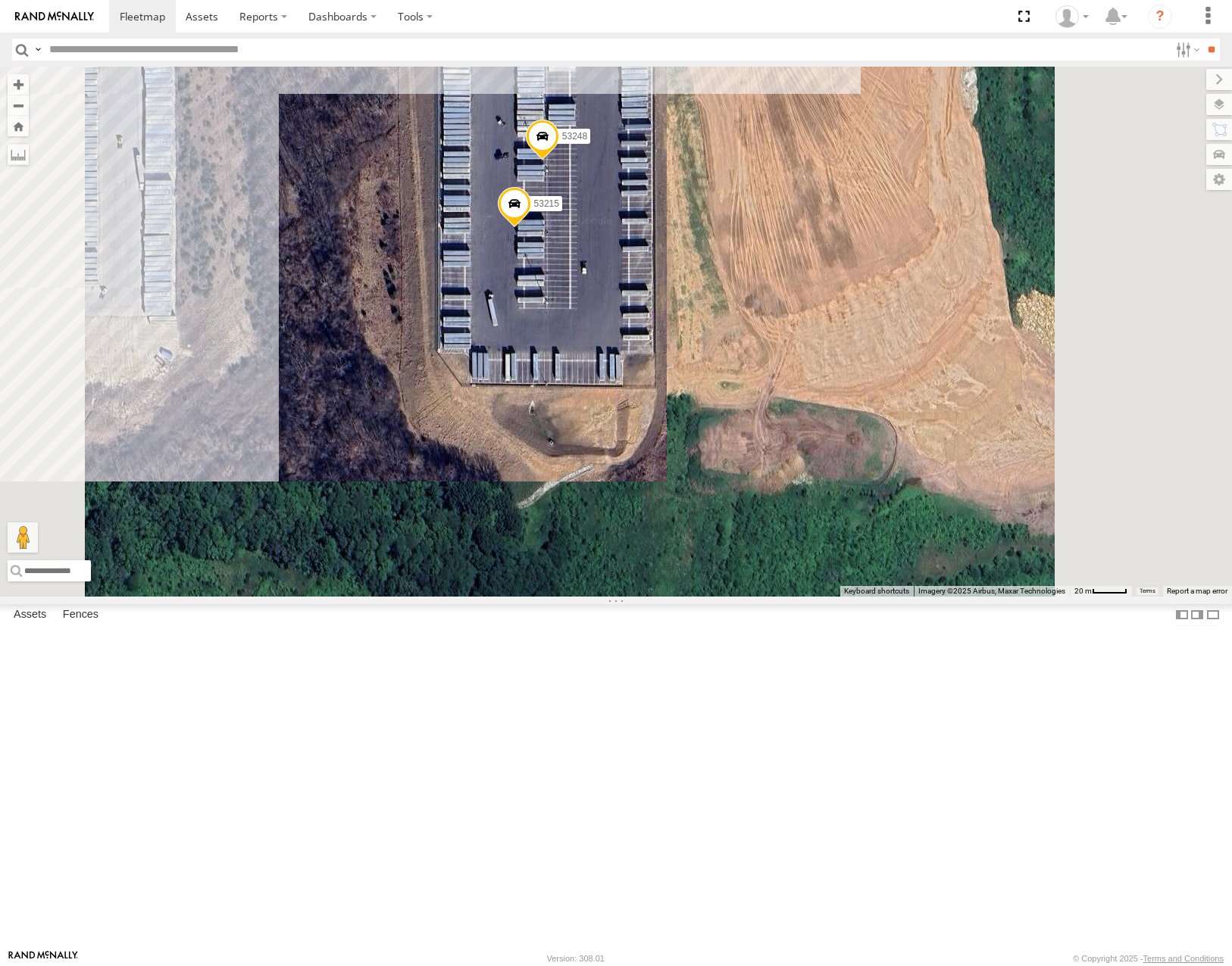
click at [223, 48] on input "text" at bounding box center [606, 49] width 1125 height 22
type input "*****"
click at [1202, 38] on input "**" at bounding box center [1210, 49] width 17 height 22
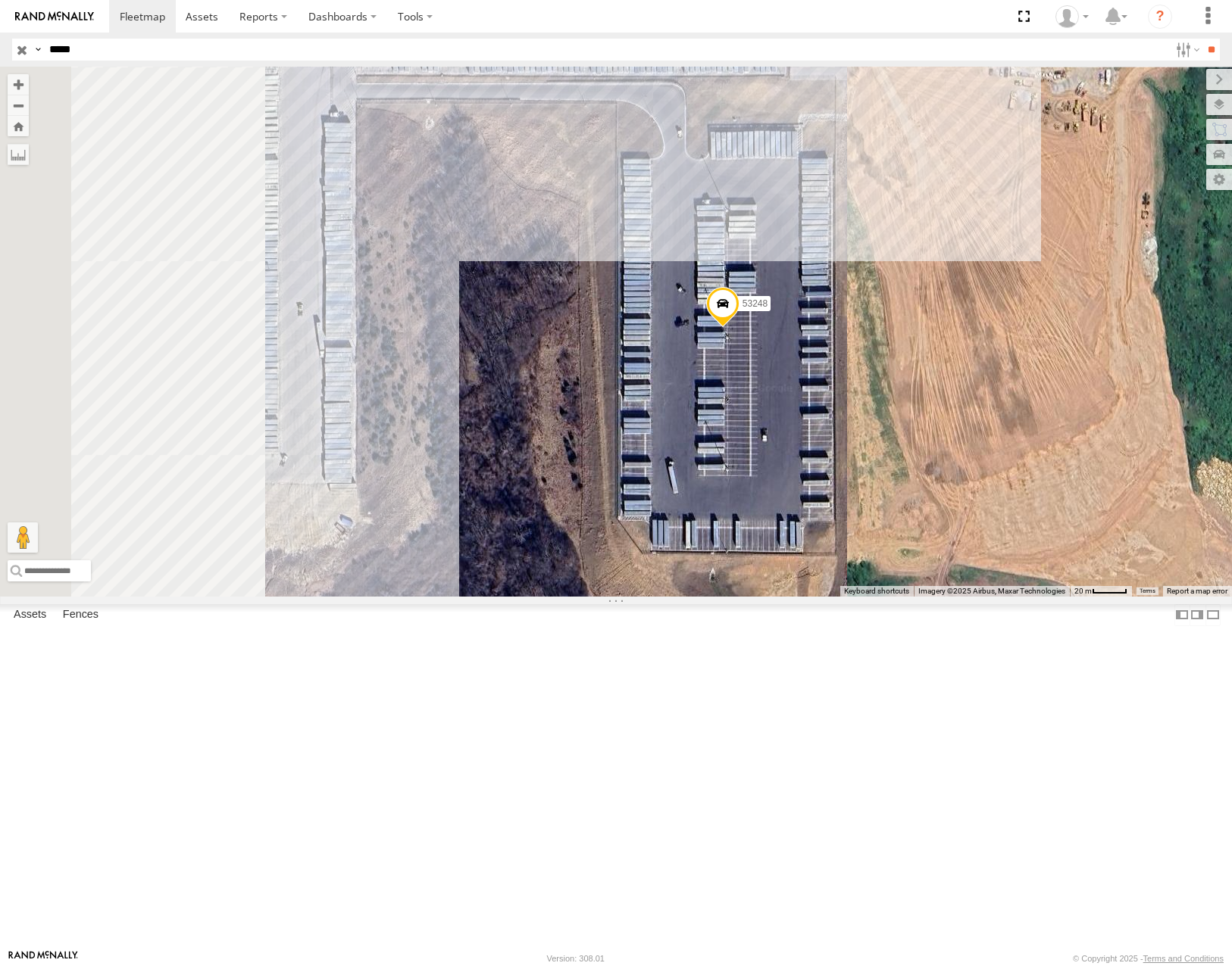
drag, startPoint x: 665, startPoint y: 350, endPoint x: 859, endPoint y: 524, distance: 260.6
click at [859, 524] on div "53248" at bounding box center [616, 330] width 1232 height 529
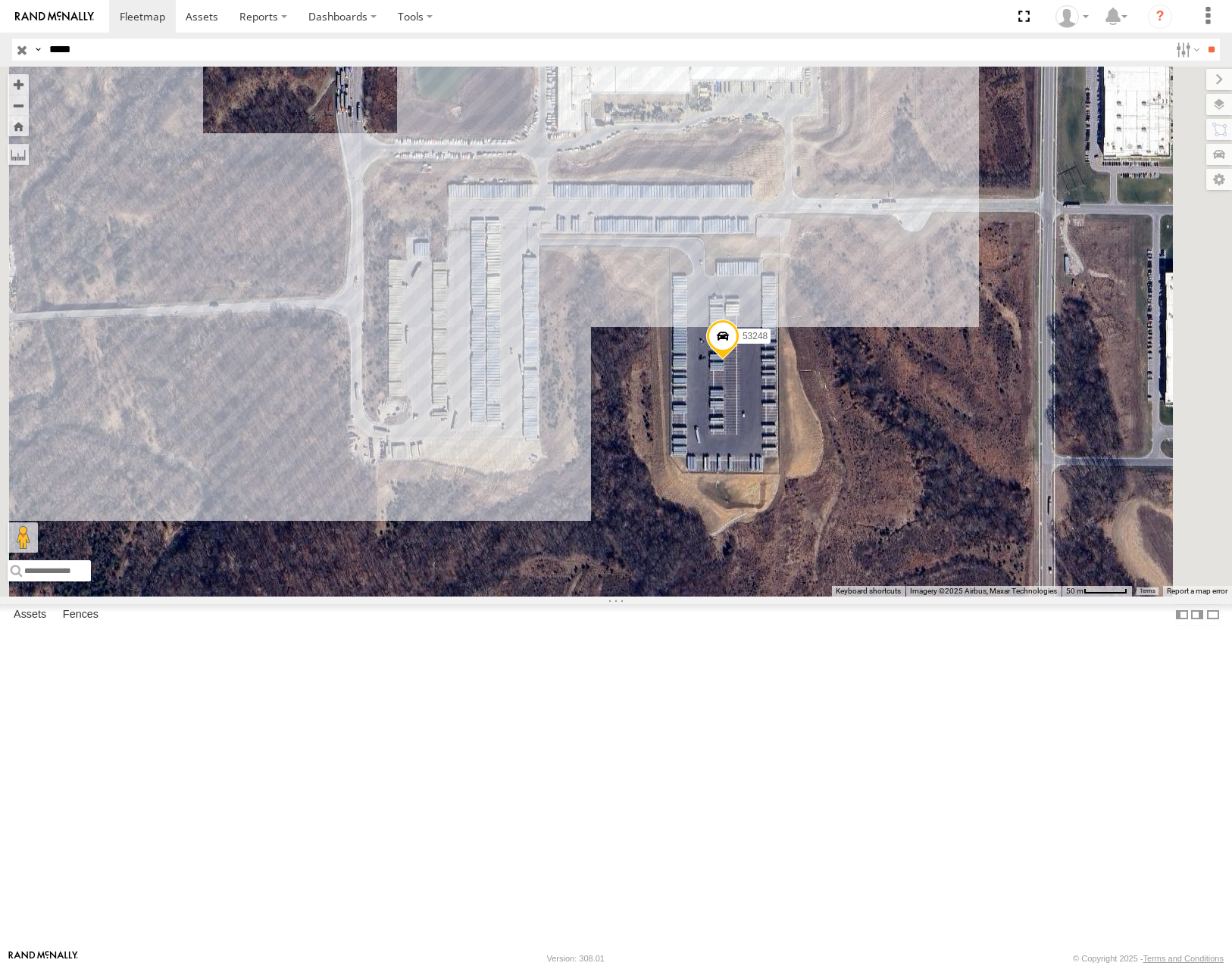
drag, startPoint x: 16, startPoint y: 48, endPoint x: 75, endPoint y: 10, distance: 70.2
click at [18, 48] on input "button" at bounding box center [22, 49] width 20 height 22
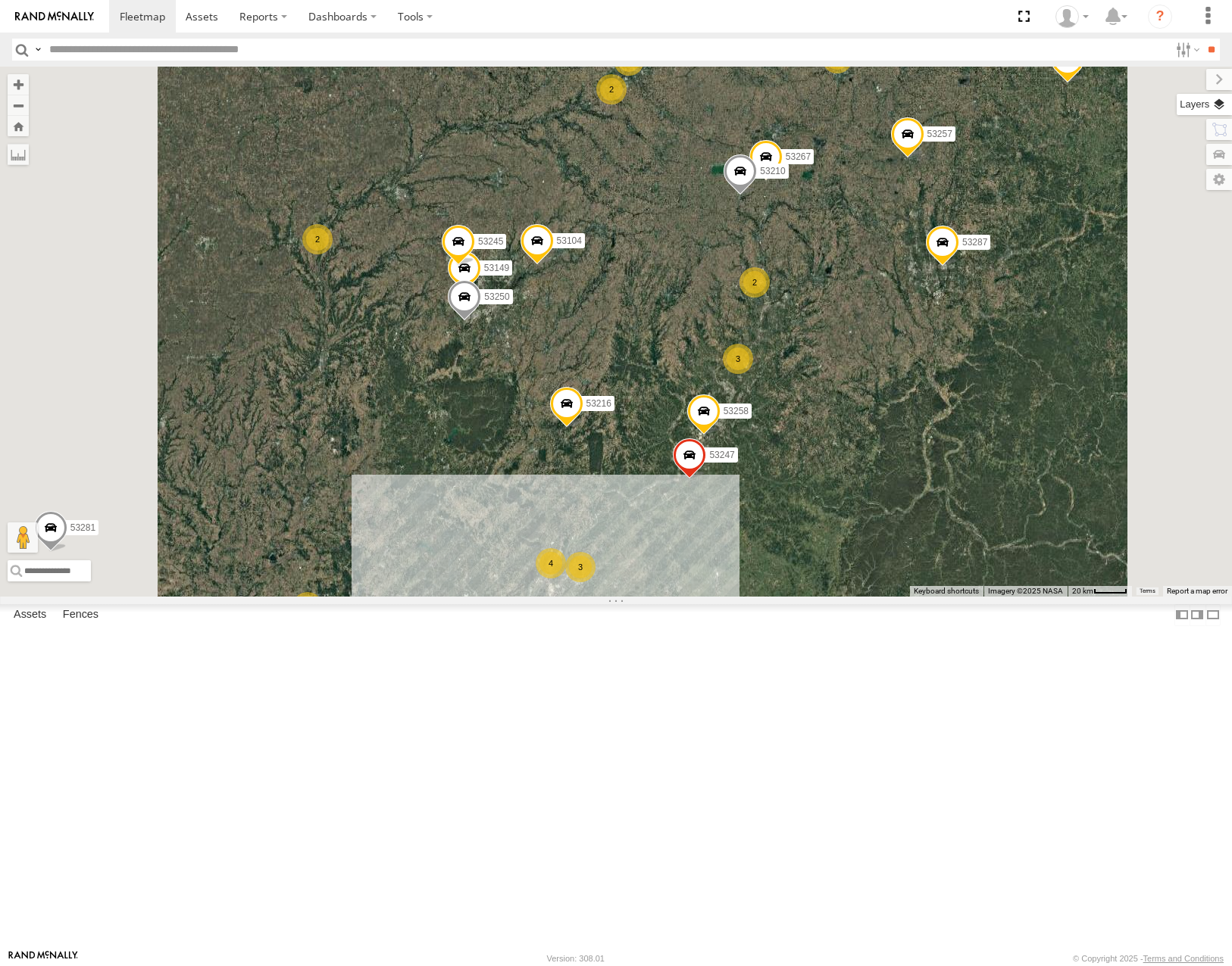
click at [1221, 103] on label at bounding box center [1204, 104] width 56 height 21
click at [0, 0] on span "Basemaps" at bounding box center [0, 0] width 0 height 0
click at [0, 0] on span "Roadmap" at bounding box center [0, 0] width 0 height 0
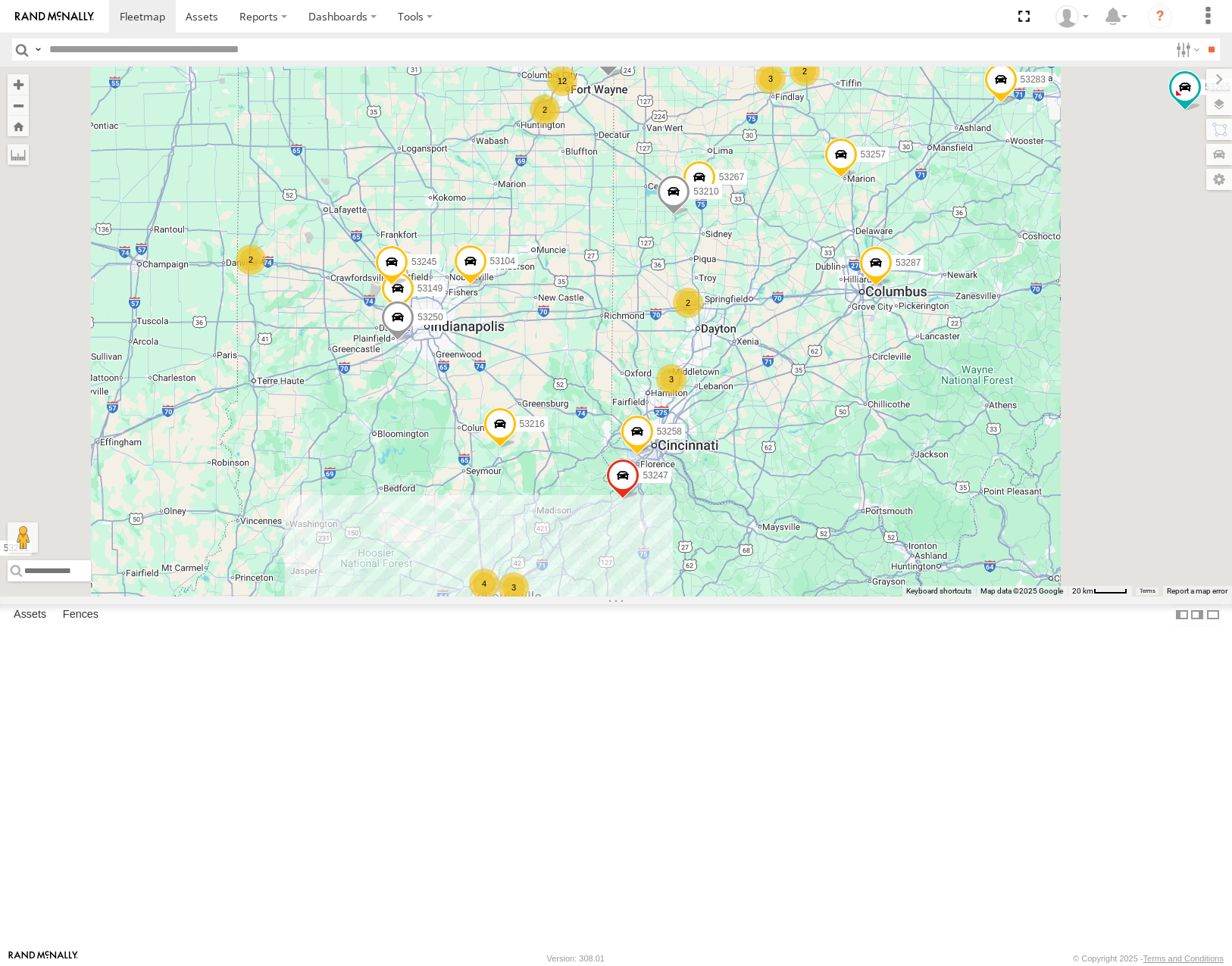
drag, startPoint x: 973, startPoint y: 387, endPoint x: 850, endPoint y: 430, distance: 130.3
click at [850, 430] on div "53216 53287 53103 53257 53217 53142 53265 53281 53136 53225 53104 53221 53253 5…" at bounding box center [616, 330] width 1232 height 529
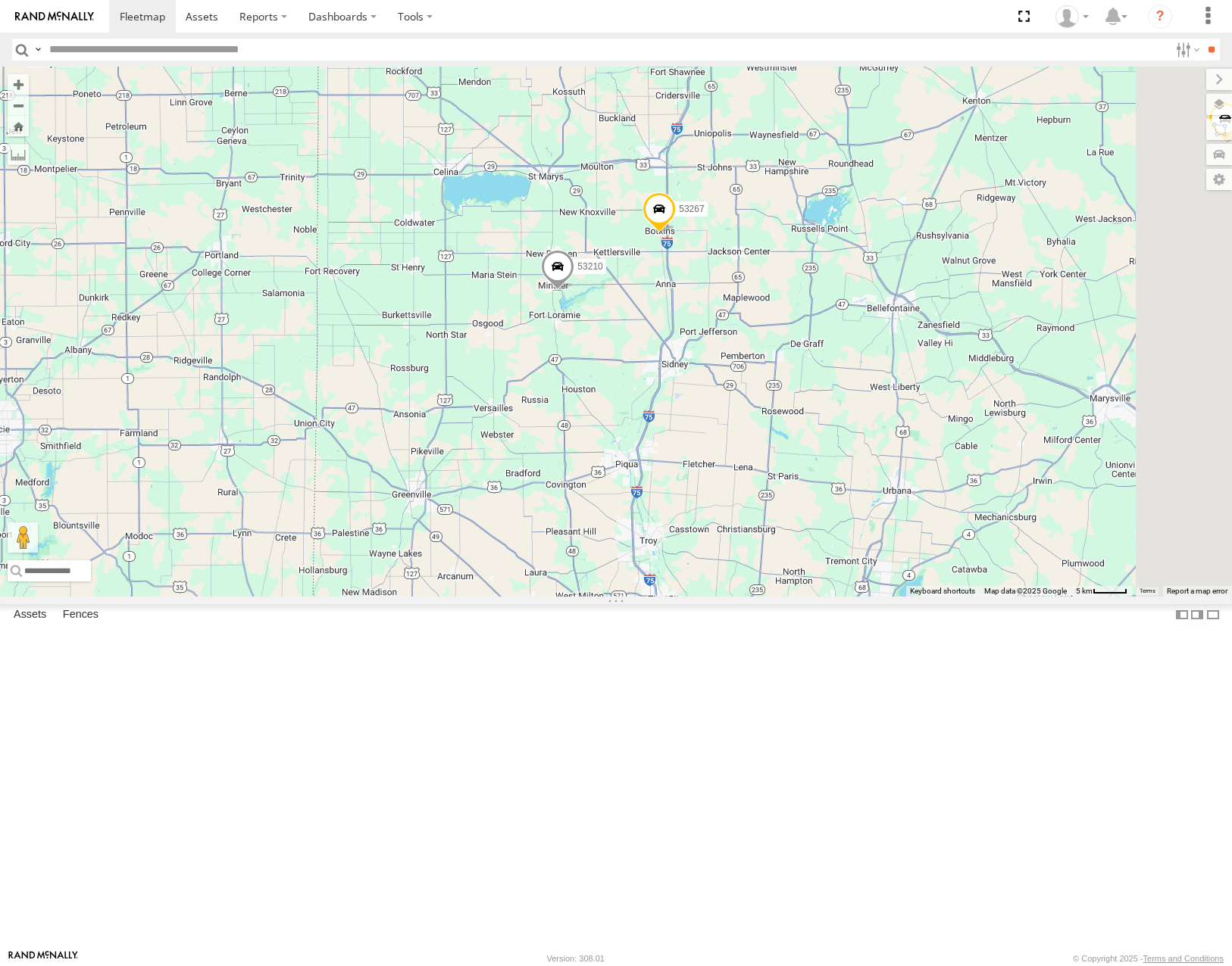
drag, startPoint x: 848, startPoint y: 457, endPoint x: 841, endPoint y: 463, distance: 9.2
click at [841, 463] on div "53216 53287 53103 53257 53217 53142 53265 53281 53136 53225 53104 53221 53253 5…" at bounding box center [616, 330] width 1232 height 529
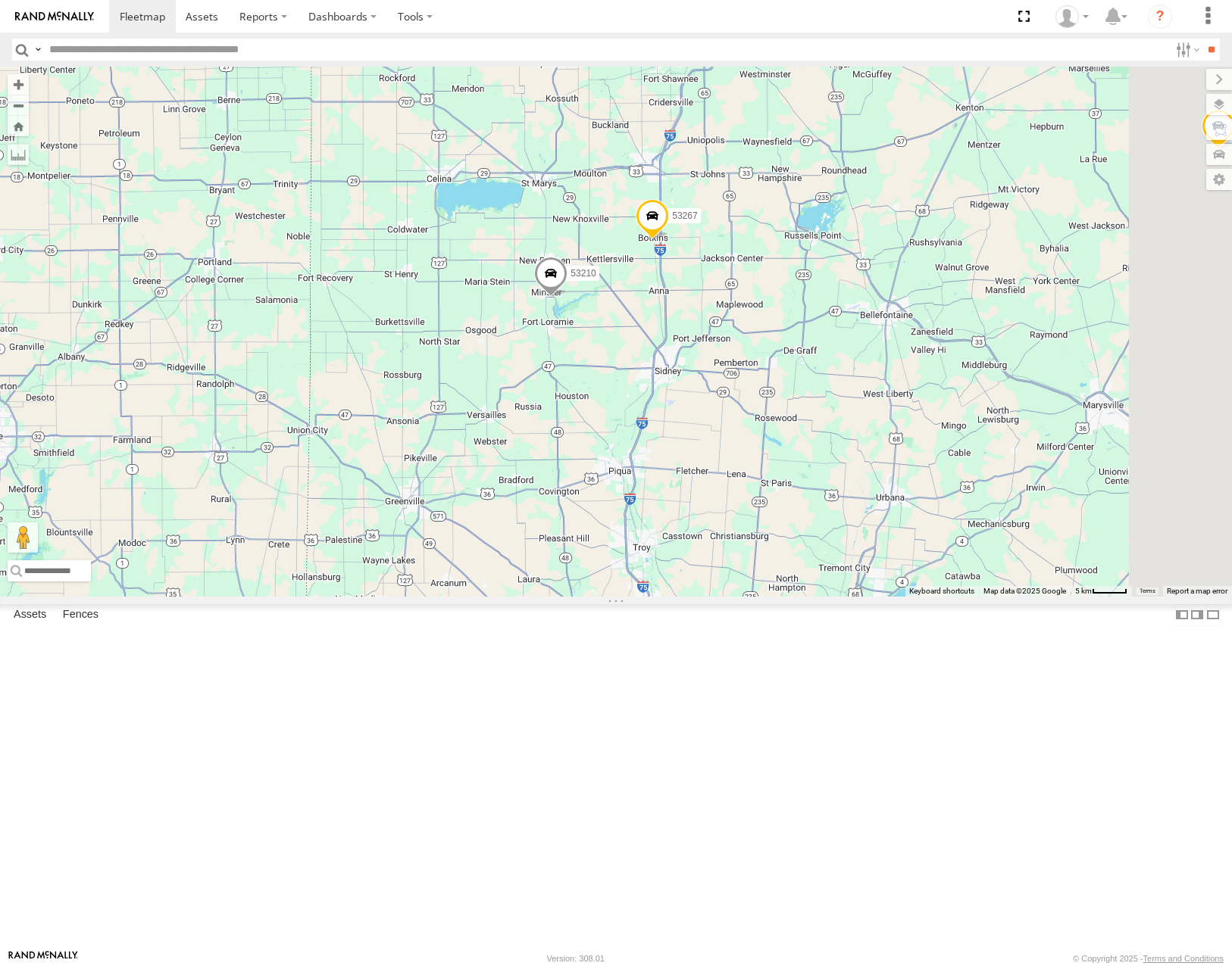
drag, startPoint x: 892, startPoint y: 424, endPoint x: 877, endPoint y: 444, distance: 25.0
click at [877, 444] on div "53216 53287 53103 53257 53217 53142 53265 53281 53136 53225 53104 53221 53253 5…" at bounding box center [616, 330] width 1232 height 529
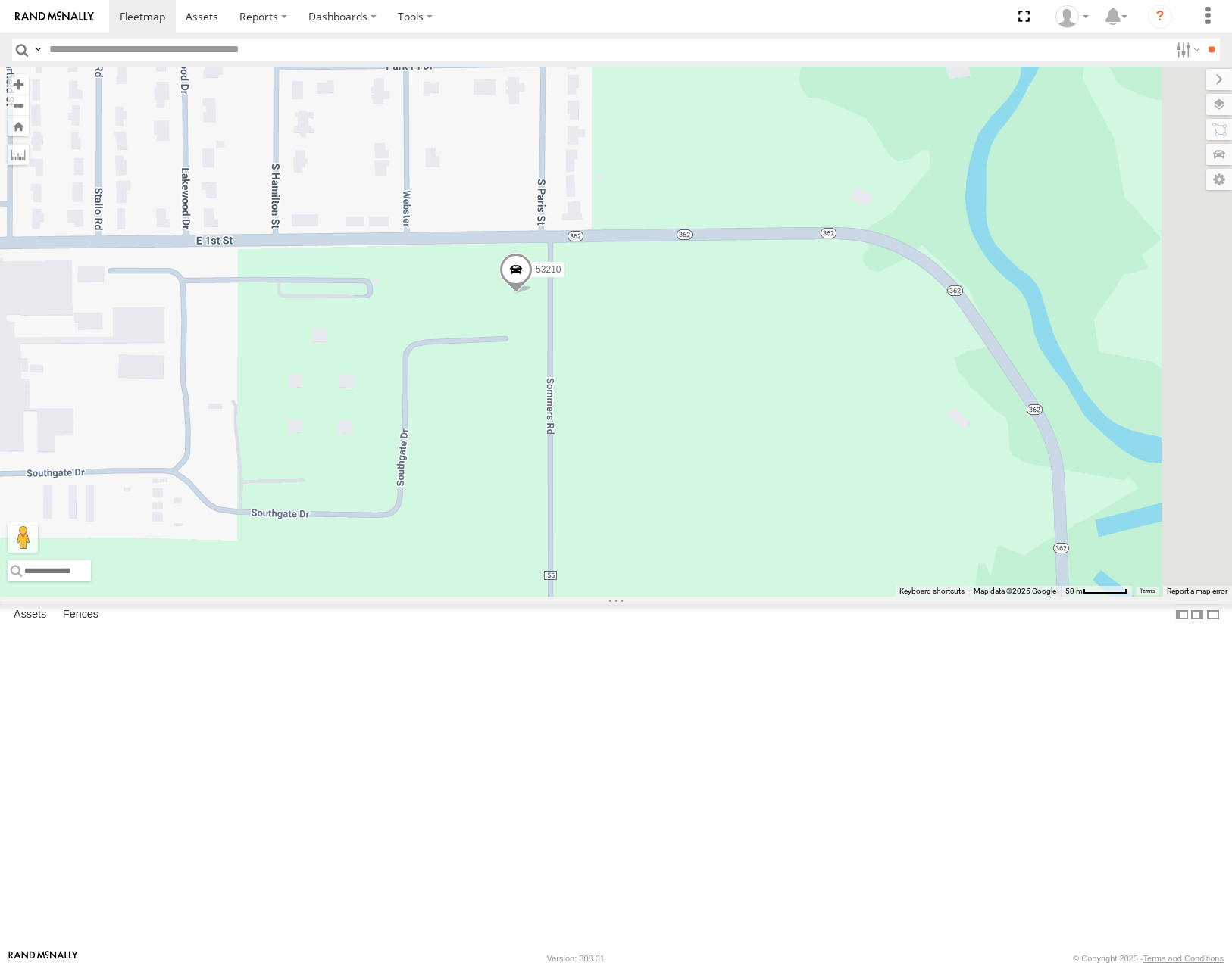
click at [0, 0] on span "Satellite" at bounding box center [0, 0] width 0 height 0
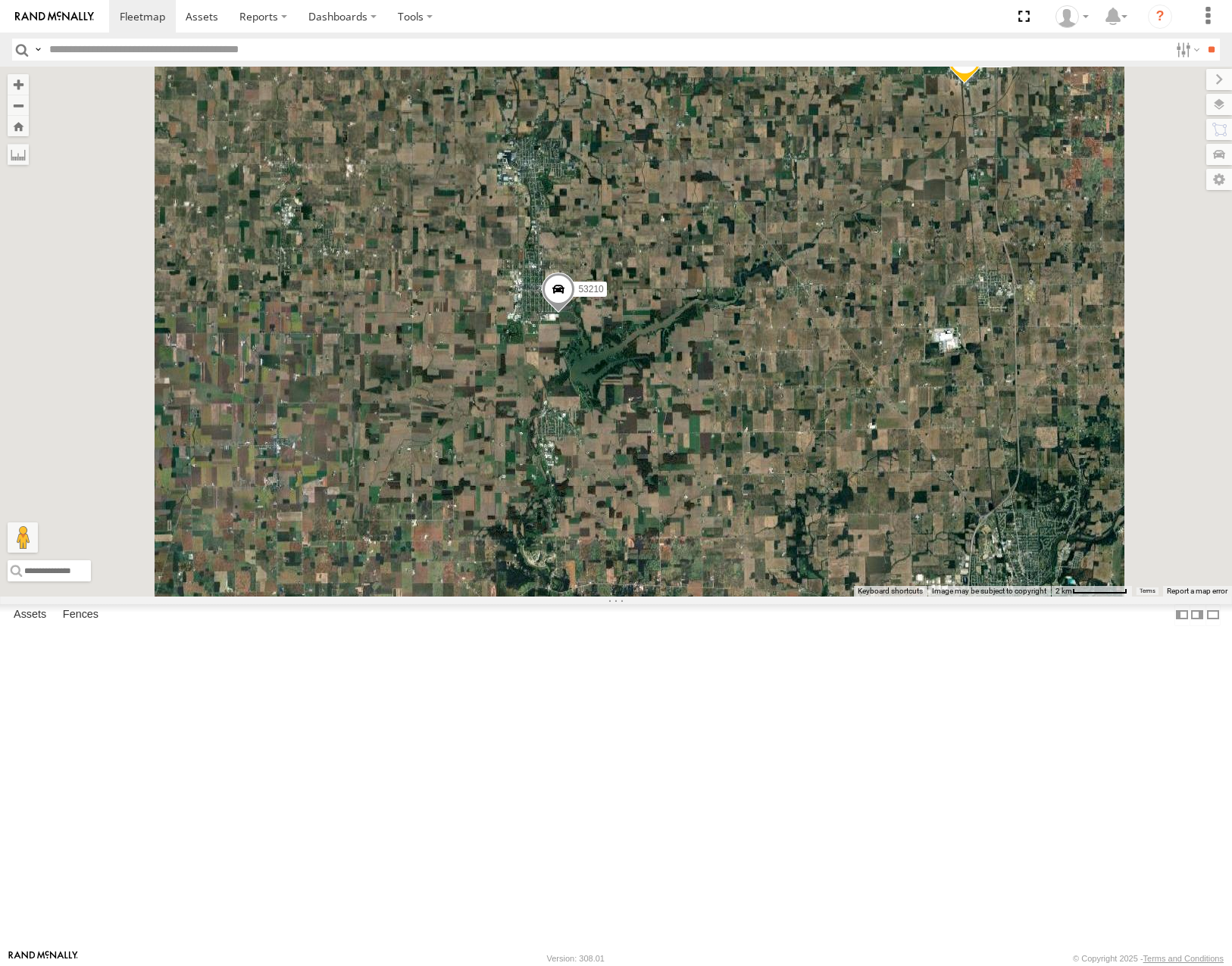
click at [0, 0] on span "Roadmap" at bounding box center [0, 0] width 0 height 0
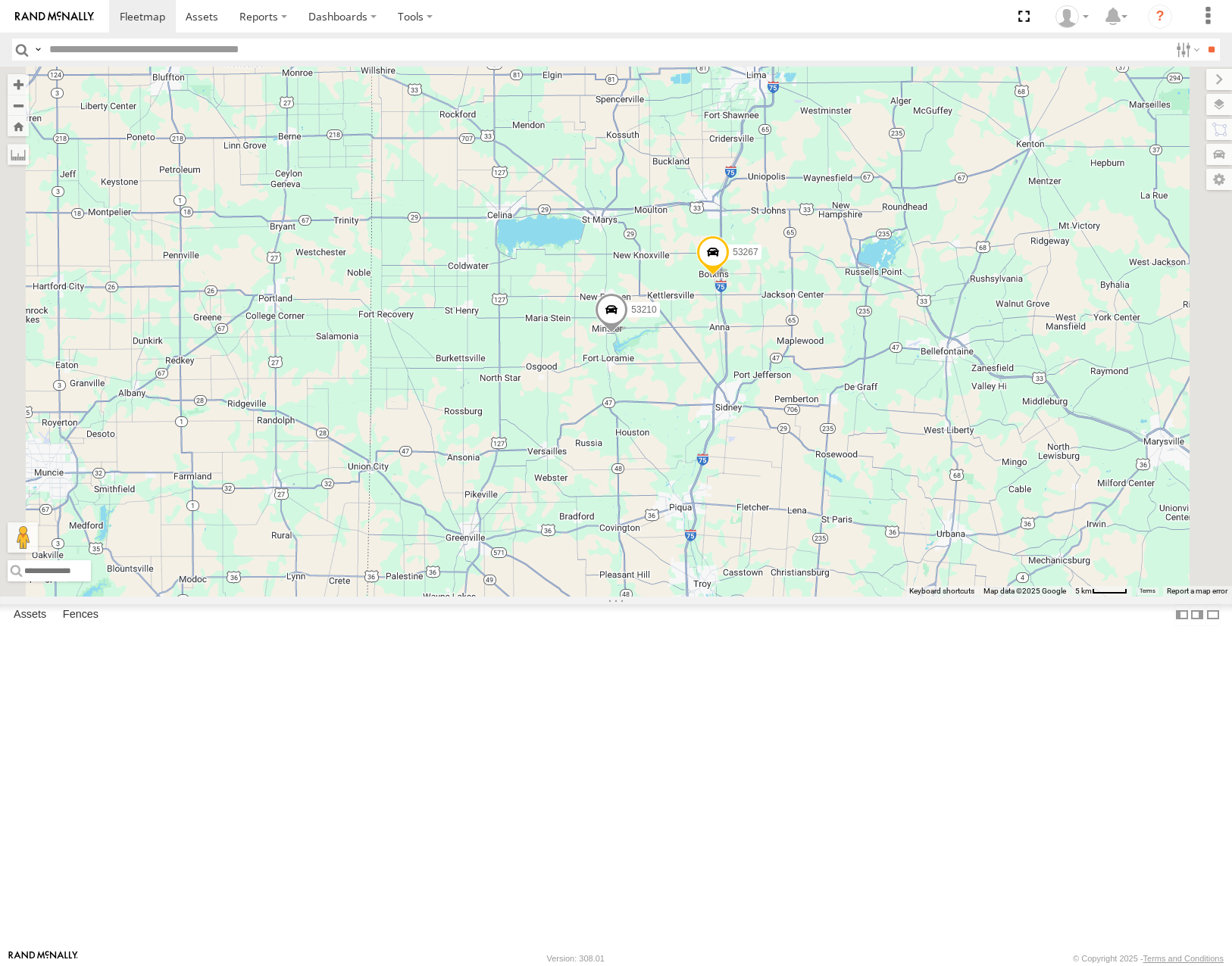
drag, startPoint x: 962, startPoint y: 330, endPoint x: 908, endPoint y: 392, distance: 82.2
click at [908, 392] on div "53216 53287 53103 53257 53217 53142 53265 53281 53136 53225 53104 53221 53253 5…" at bounding box center [616, 330] width 1232 height 529
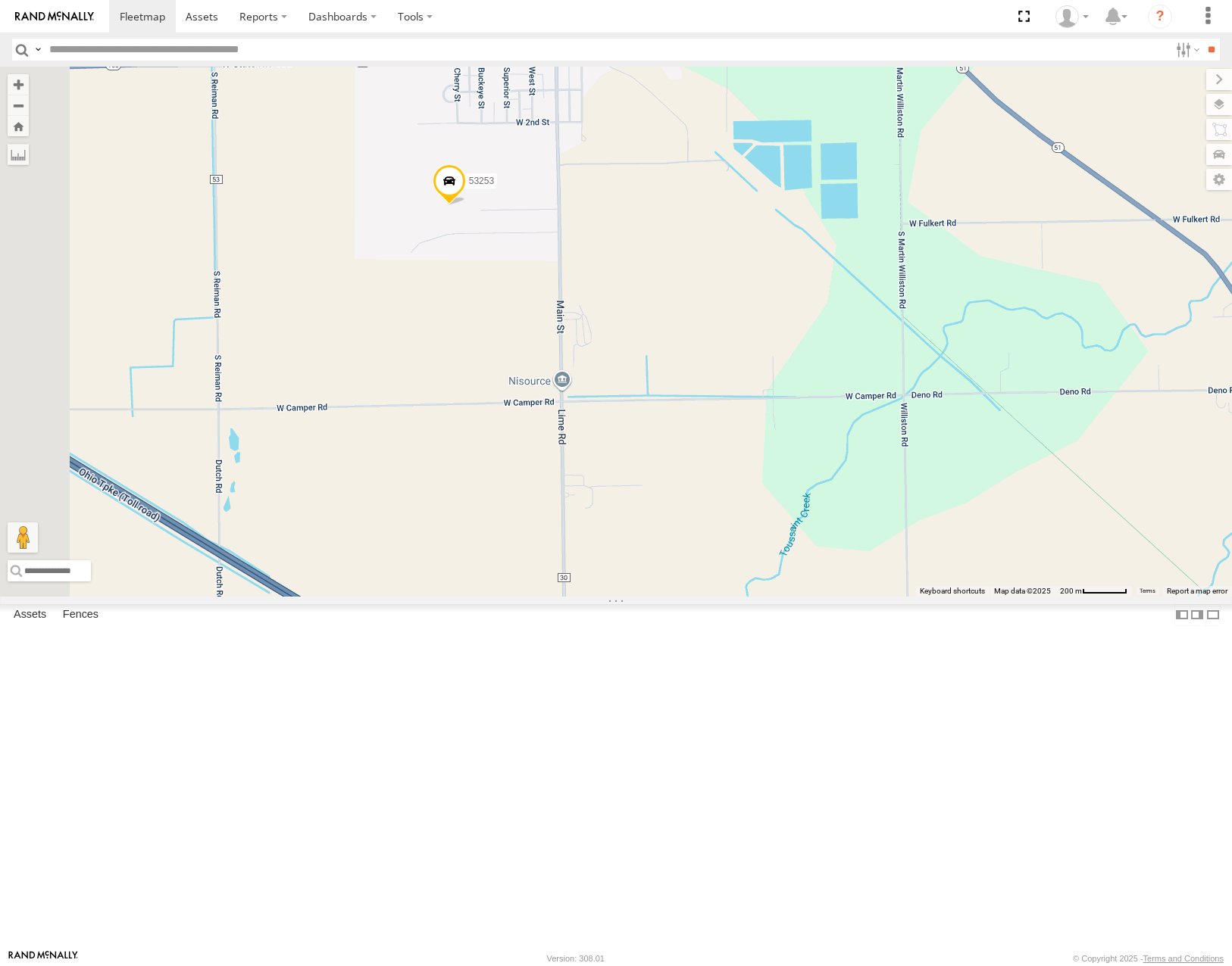
click at [0, 0] on span "Satellite" at bounding box center [0, 0] width 0 height 0
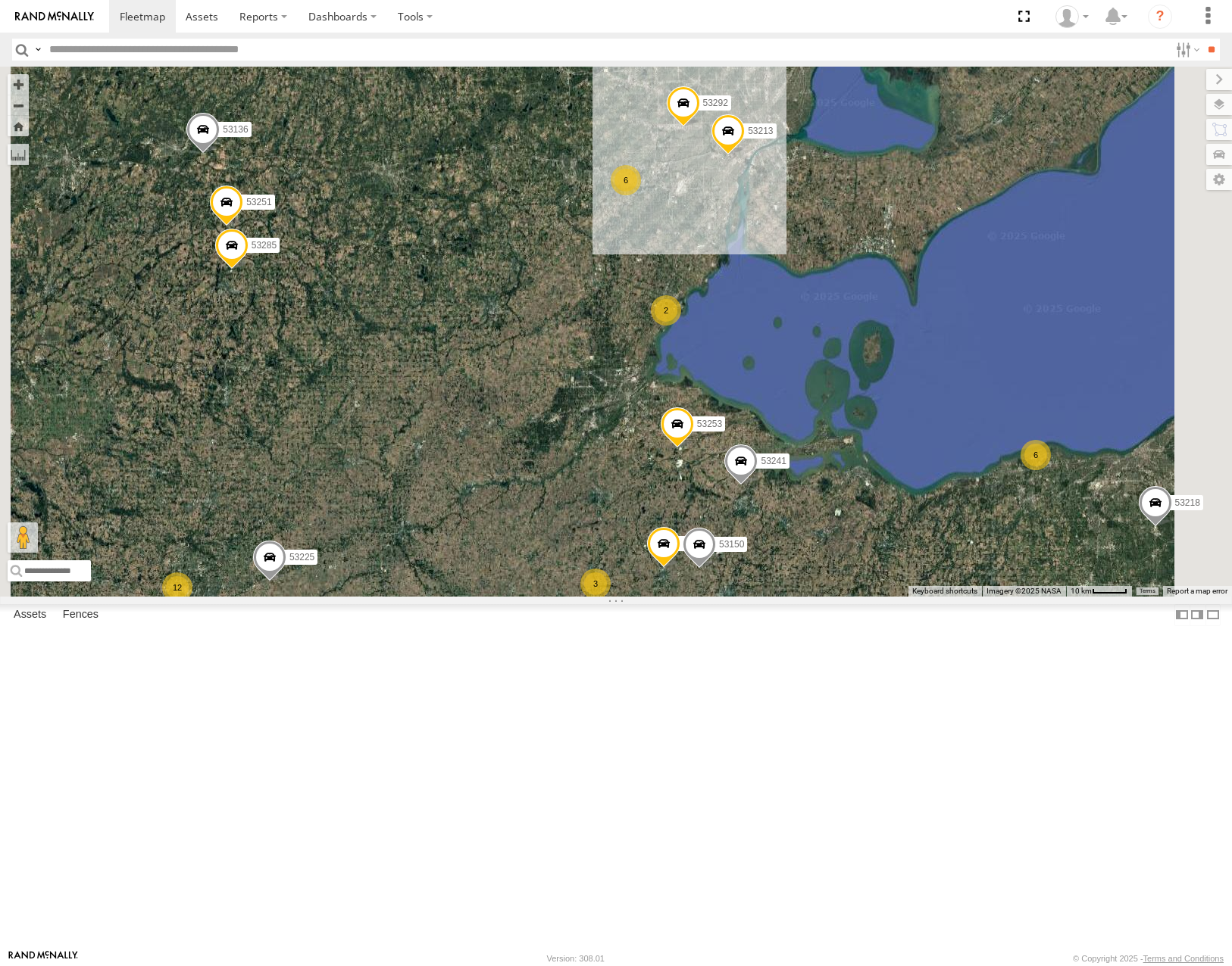
drag, startPoint x: 800, startPoint y: 436, endPoint x: 801, endPoint y: 507, distance: 71.0
click at [801, 500] on div "53216 53225 53287 53103 53104 53221 53257 53142 53218 53265 53283 53281 53136 5…" at bounding box center [616, 330] width 1232 height 529
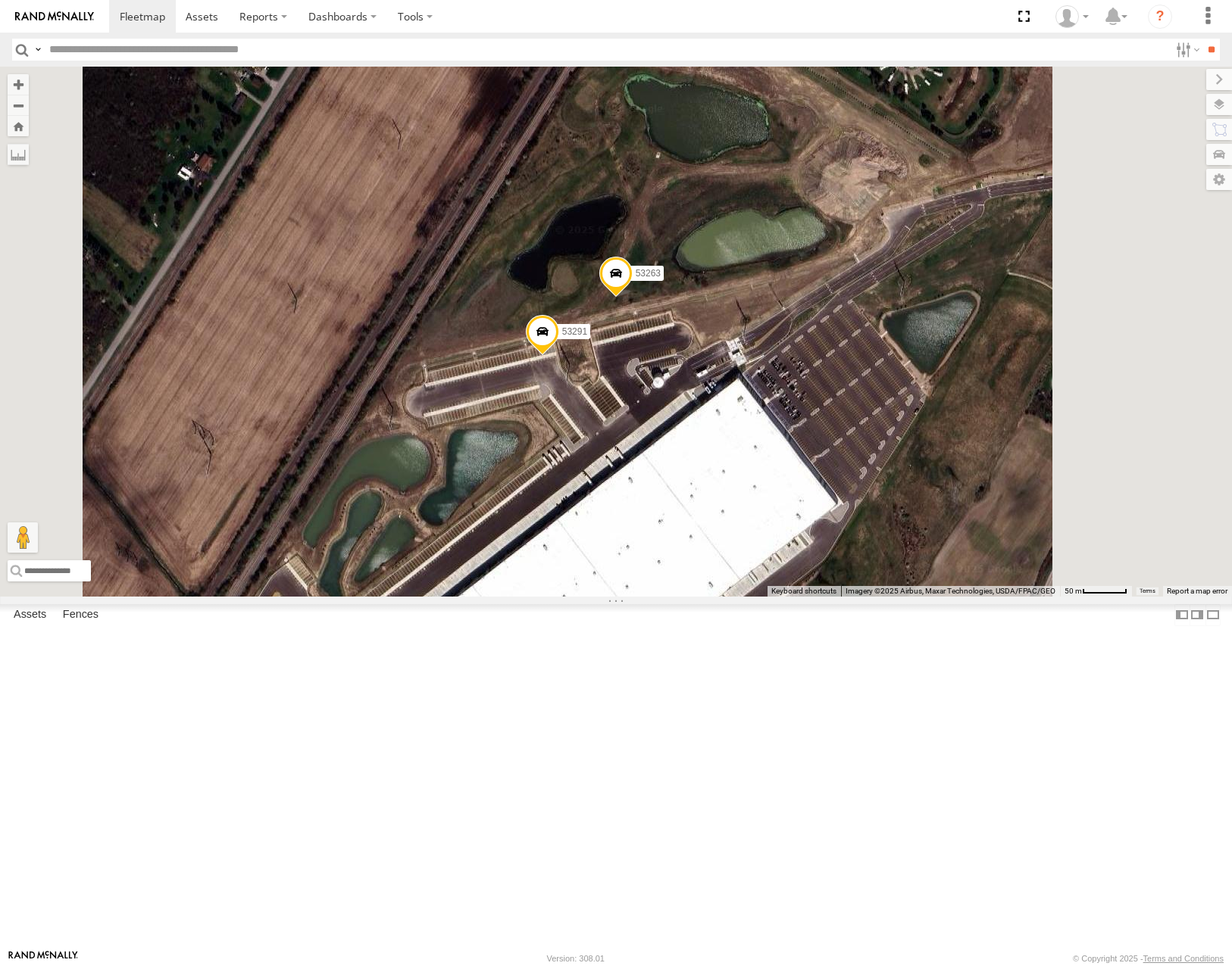
drag, startPoint x: 894, startPoint y: 512, endPoint x: 777, endPoint y: 526, distance: 117.8
click at [777, 526] on div "53216 53225 53287 53103 53104 53221 53257 53142 53218 53265 53283 53281 53136 5…" at bounding box center [616, 330] width 1232 height 529
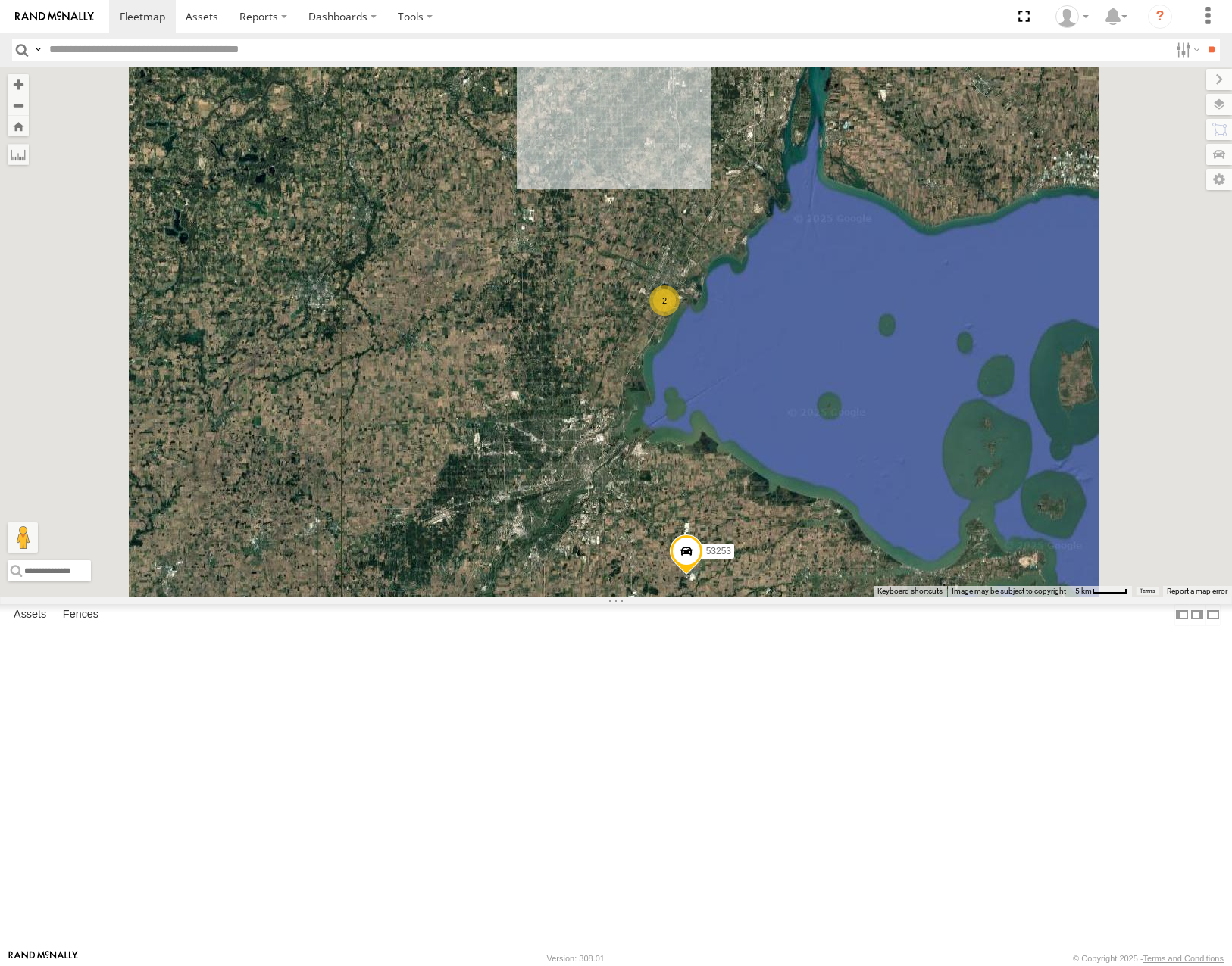
drag, startPoint x: 879, startPoint y: 318, endPoint x: 881, endPoint y: 357, distance: 39.1
click at [881, 357] on div "53216 53225 53287 53103 53104 53221 53257 53142 53218 53265 53283 53281 53136 5…" at bounding box center [616, 330] width 1232 height 529
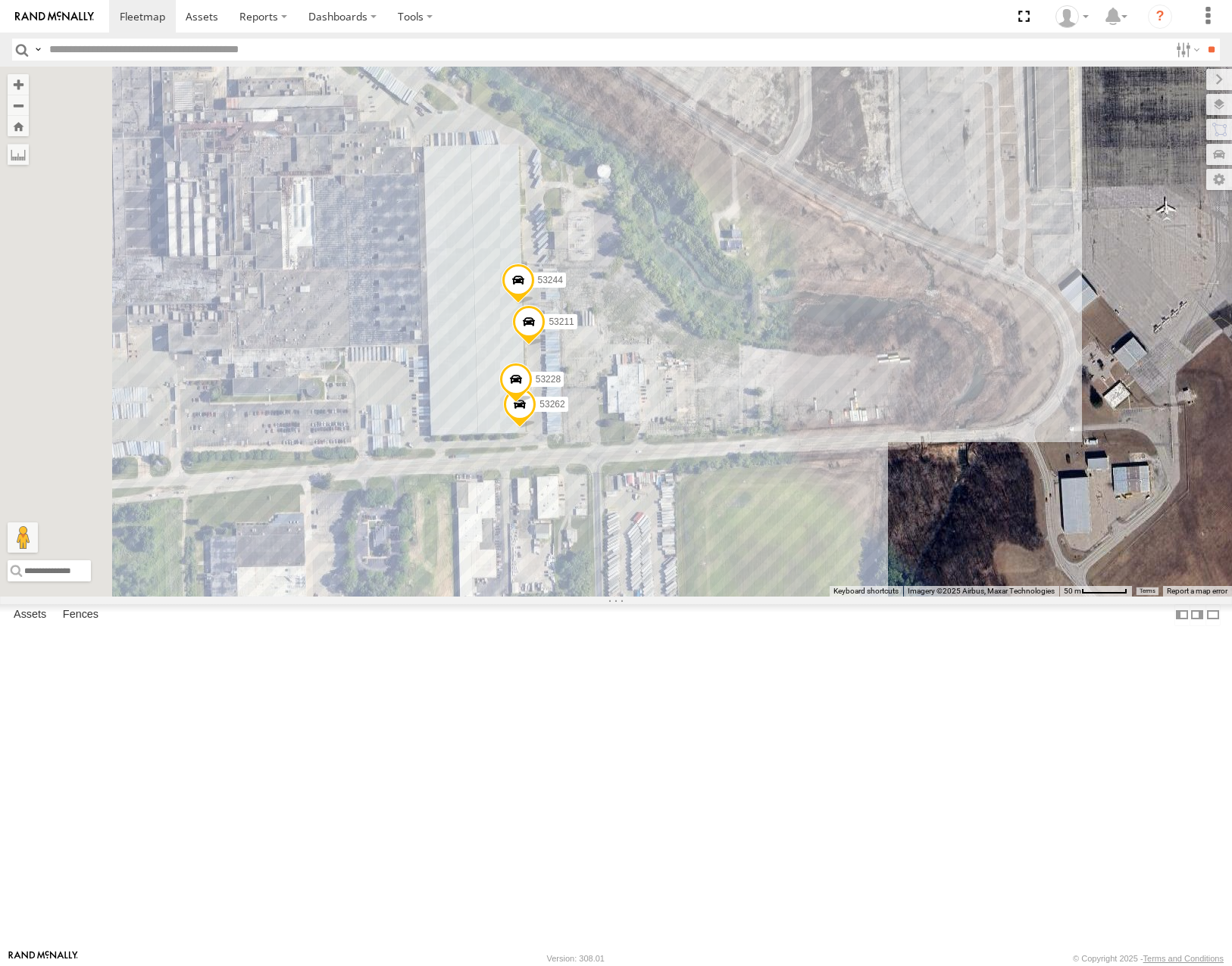
drag, startPoint x: 757, startPoint y: 584, endPoint x: 822, endPoint y: 528, distance: 85.8
click at [822, 529] on div "53216 53225 53287 53103 53104 53221 53257 53142 53218 53265 53283 53281 53136 5…" at bounding box center [616, 330] width 1232 height 529
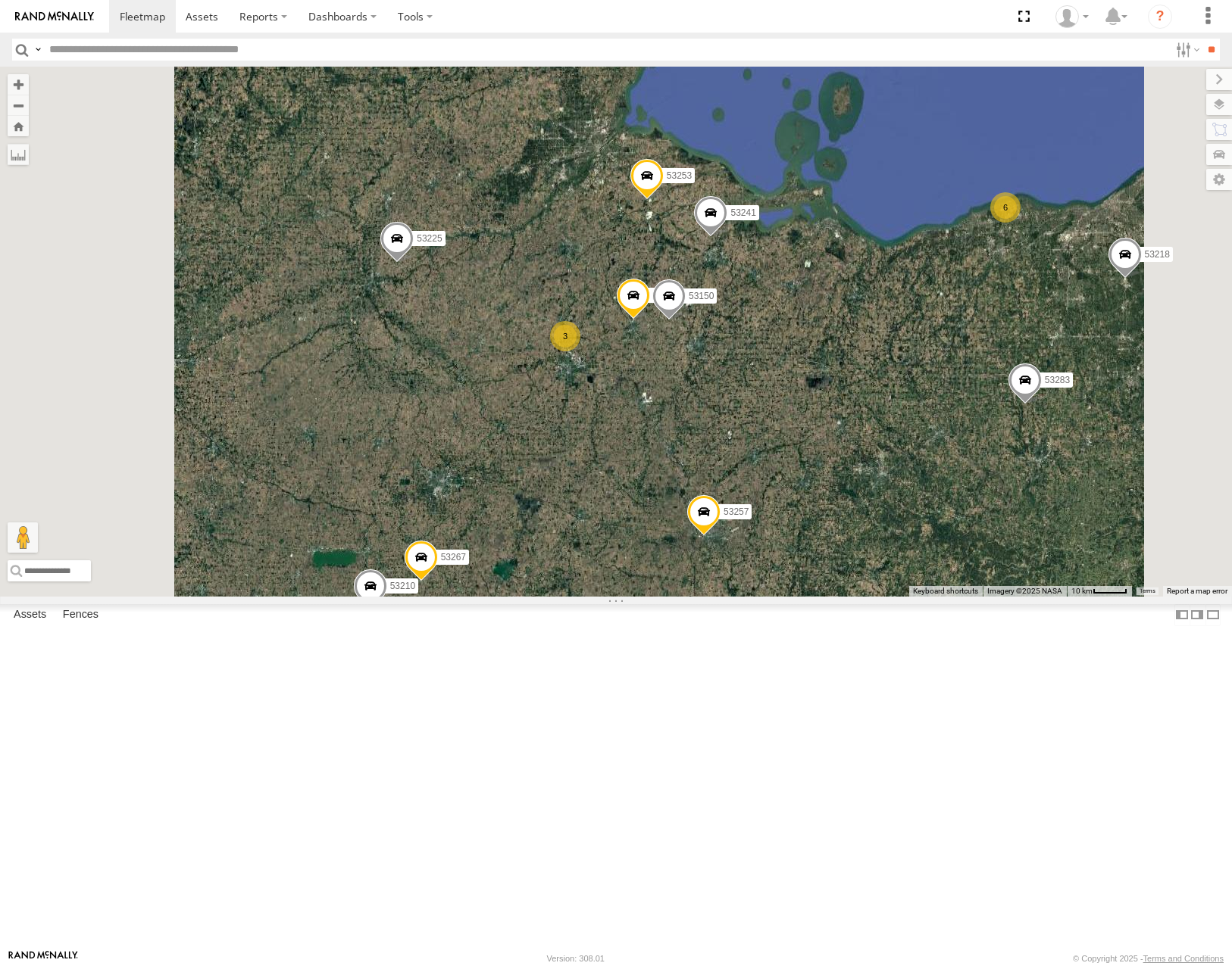
drag, startPoint x: 914, startPoint y: 438, endPoint x: 915, endPoint y: 575, distance: 137.0
click at [918, 579] on div "53216 53287 53103 53257 53217 53142 53265 53283 53281 53225 53104 53221 53218 5…" at bounding box center [616, 330] width 1232 height 529
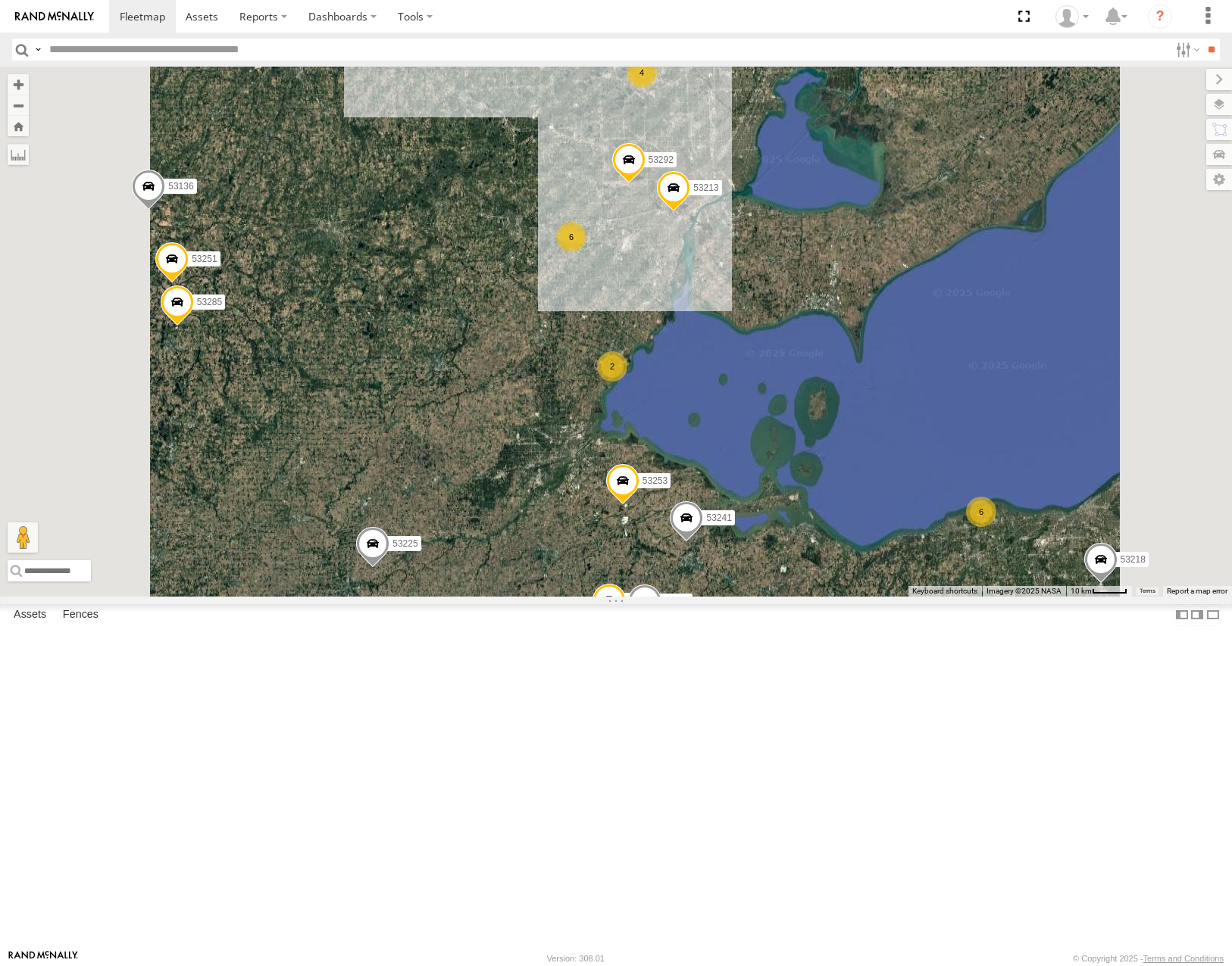
drag, startPoint x: 1011, startPoint y: 470, endPoint x: 1012, endPoint y: 422, distance: 48.0
click at [1012, 424] on div "53216 53287 53103 53257 53217 53142 53265 53283 53281 53225 53104 53221 53218 5…" at bounding box center [616, 330] width 1232 height 529
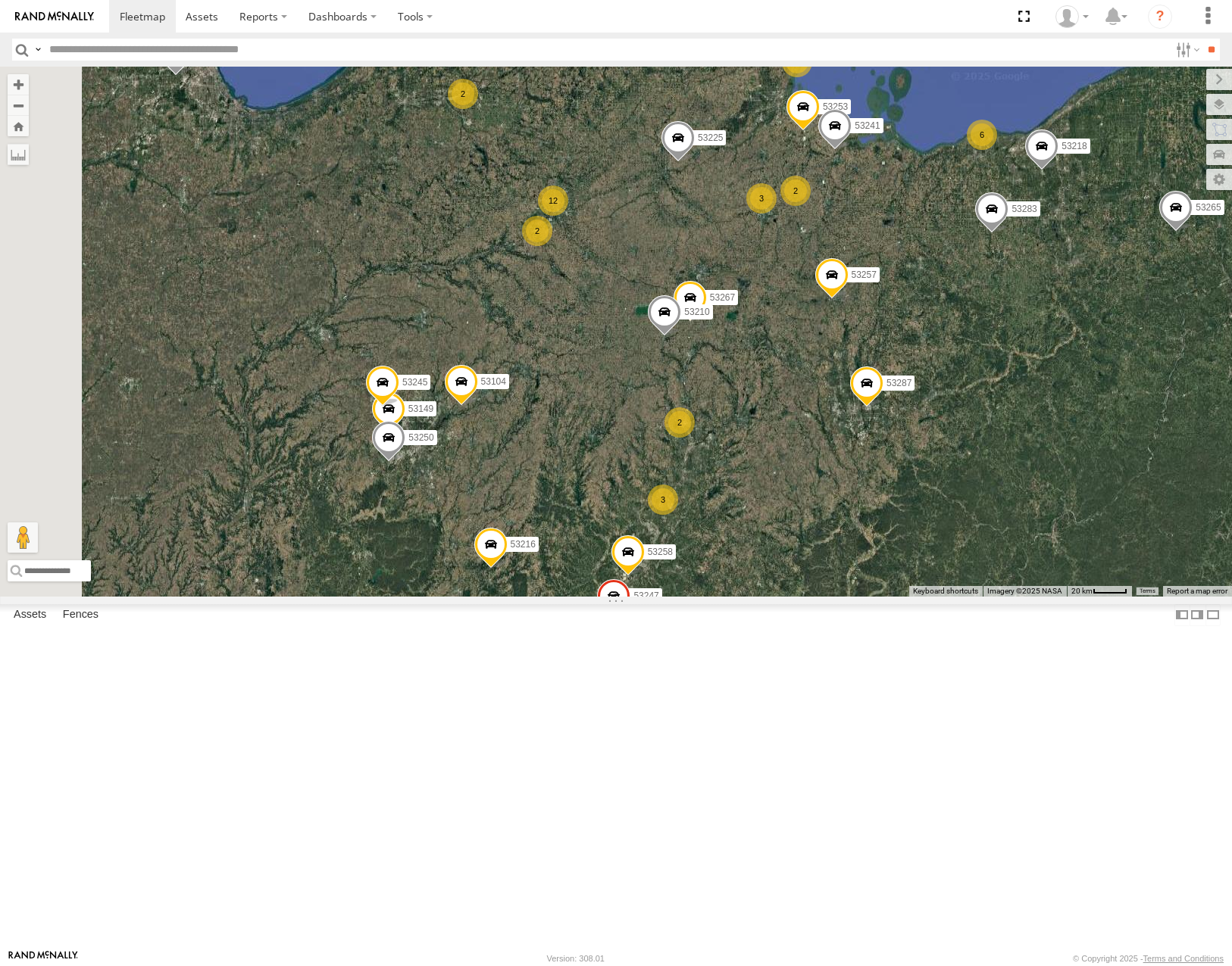
drag, startPoint x: 917, startPoint y: 660, endPoint x: 1021, endPoint y: 472, distance: 214.8
click at [1021, 472] on div "53216 53287 53103 53257 53217 53142 53265 53283 53281 53225 53104 53221 53218 5…" at bounding box center [616, 330] width 1232 height 529
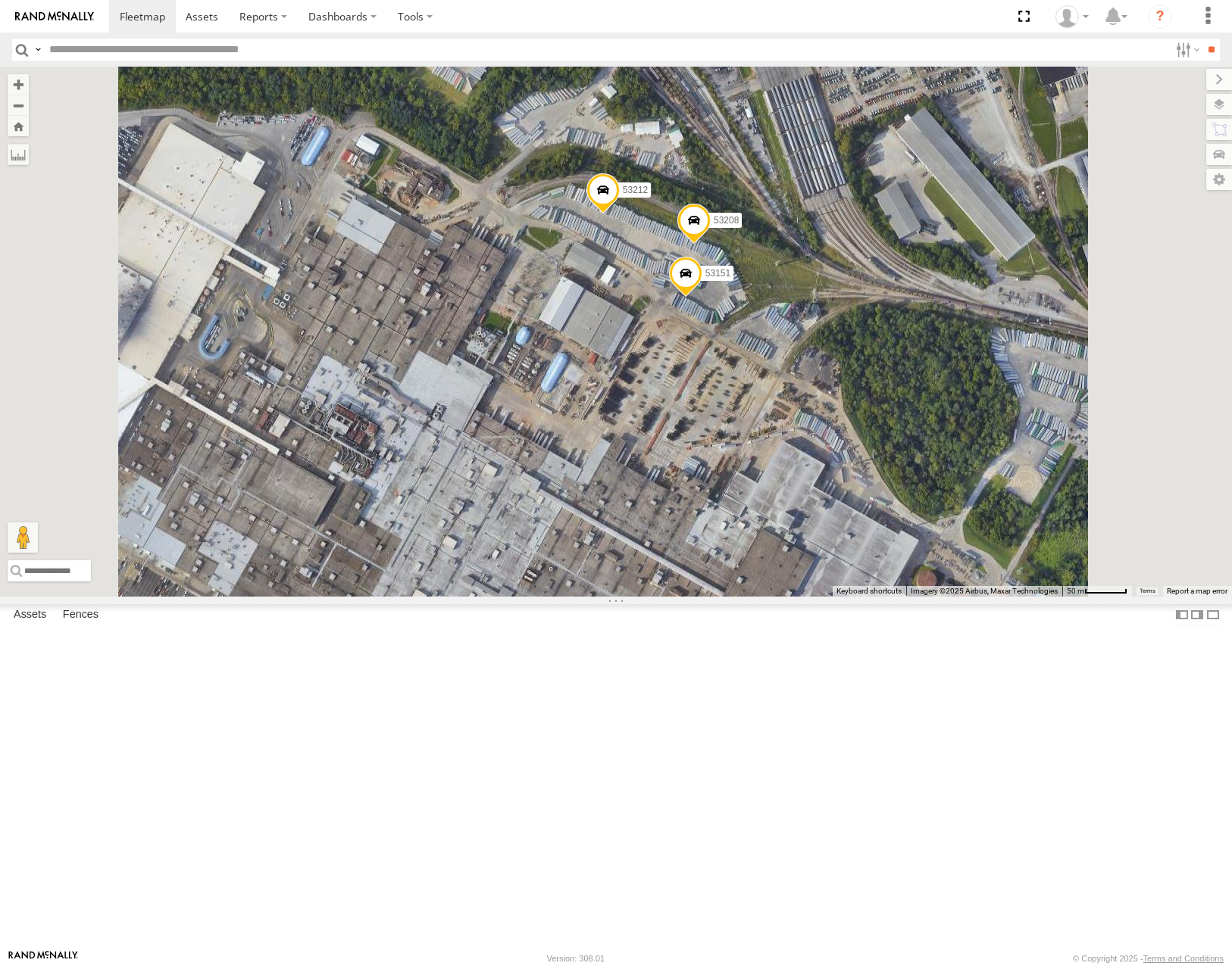
drag, startPoint x: 989, startPoint y: 422, endPoint x: 993, endPoint y: 475, distance: 53.2
click at [993, 475] on div "53216 53287 53103 53257 53217 53142 53265 53283 53281 53225 53104 53221 53218 5…" at bounding box center [616, 330] width 1232 height 529
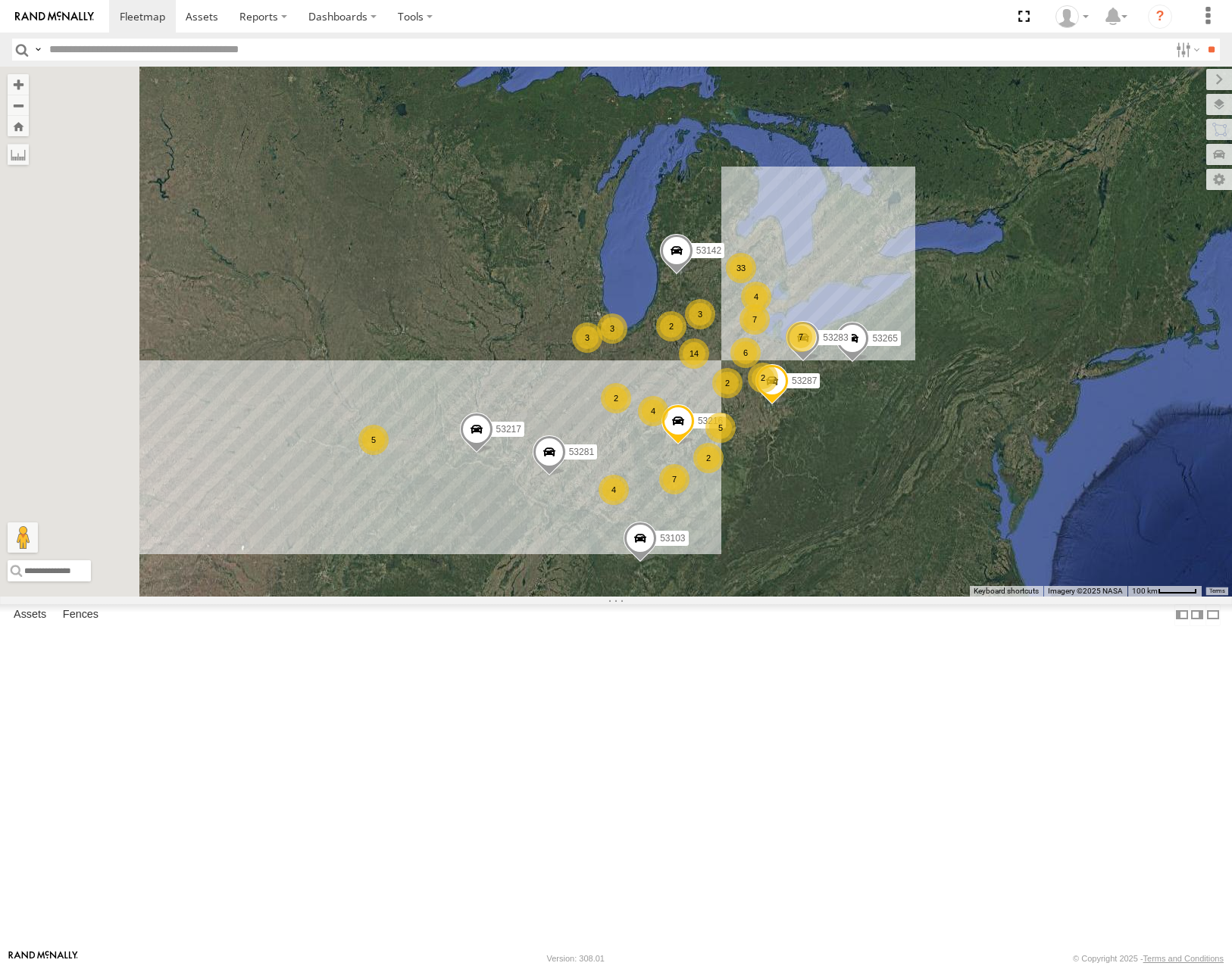
drag, startPoint x: 657, startPoint y: 719, endPoint x: 717, endPoint y: 711, distance: 60.5
click at [718, 596] on div "33 5 4 14 3 7 53216 3 7 4 6 2 2 3 7 2 53287 2 53103 5 2 53217 53142 53265 53283…" at bounding box center [616, 330] width 1232 height 529
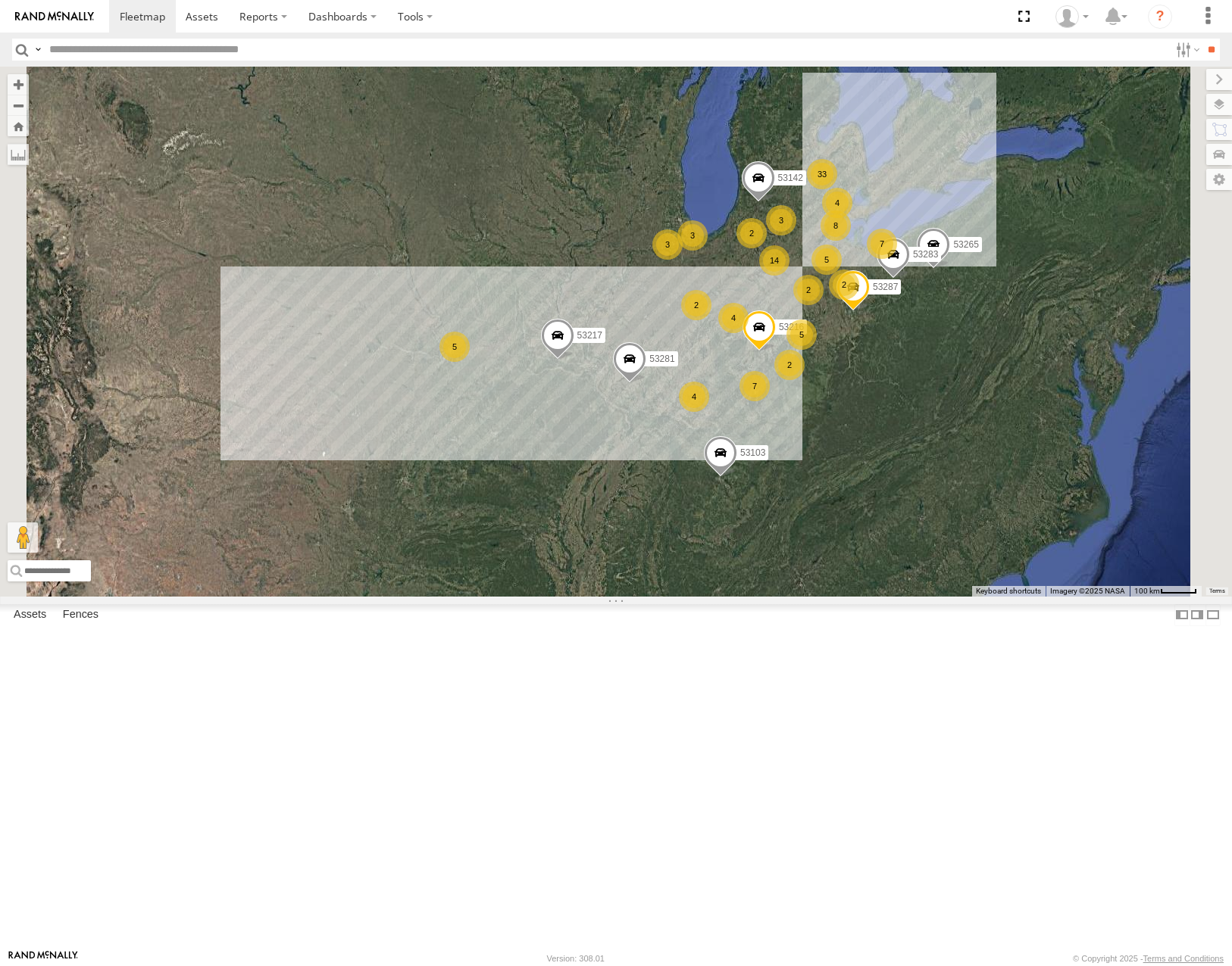
drag, startPoint x: 923, startPoint y: 248, endPoint x: 848, endPoint y: 448, distance: 213.6
click at [848, 448] on div "53103 53217 53281 33 5 4 14 3 8 53216 3 7 4 5 2 2 3 7 2 53287 2 5 2 53142 53265…" at bounding box center [616, 330] width 1232 height 529
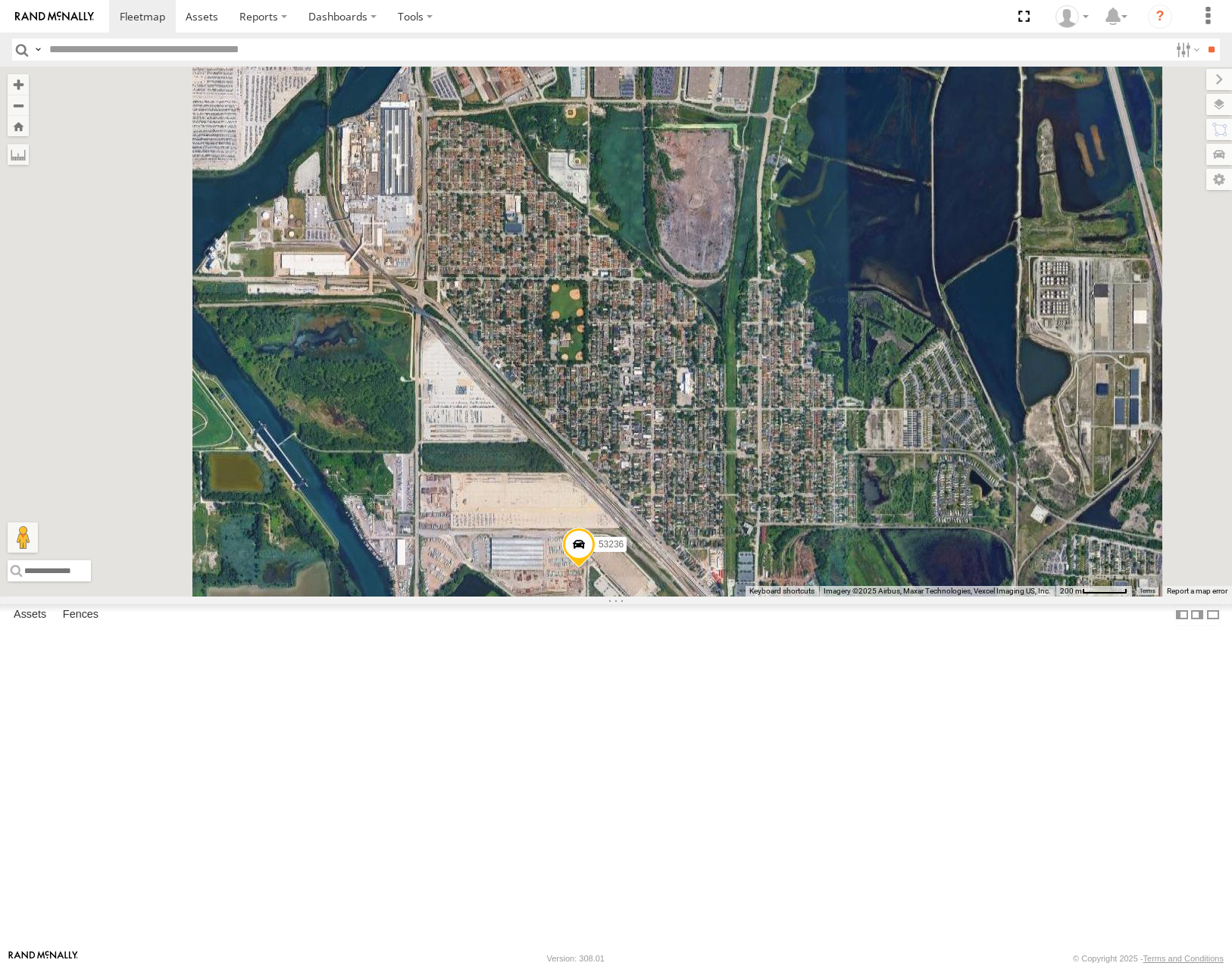
drag, startPoint x: 809, startPoint y: 304, endPoint x: 830, endPoint y: 554, distance: 250.9
click at [830, 554] on div "53103 53217 53281 53216 53287 53142 53265 53283 53225 53104 53257 53150 53253 5…" at bounding box center [616, 330] width 1232 height 529
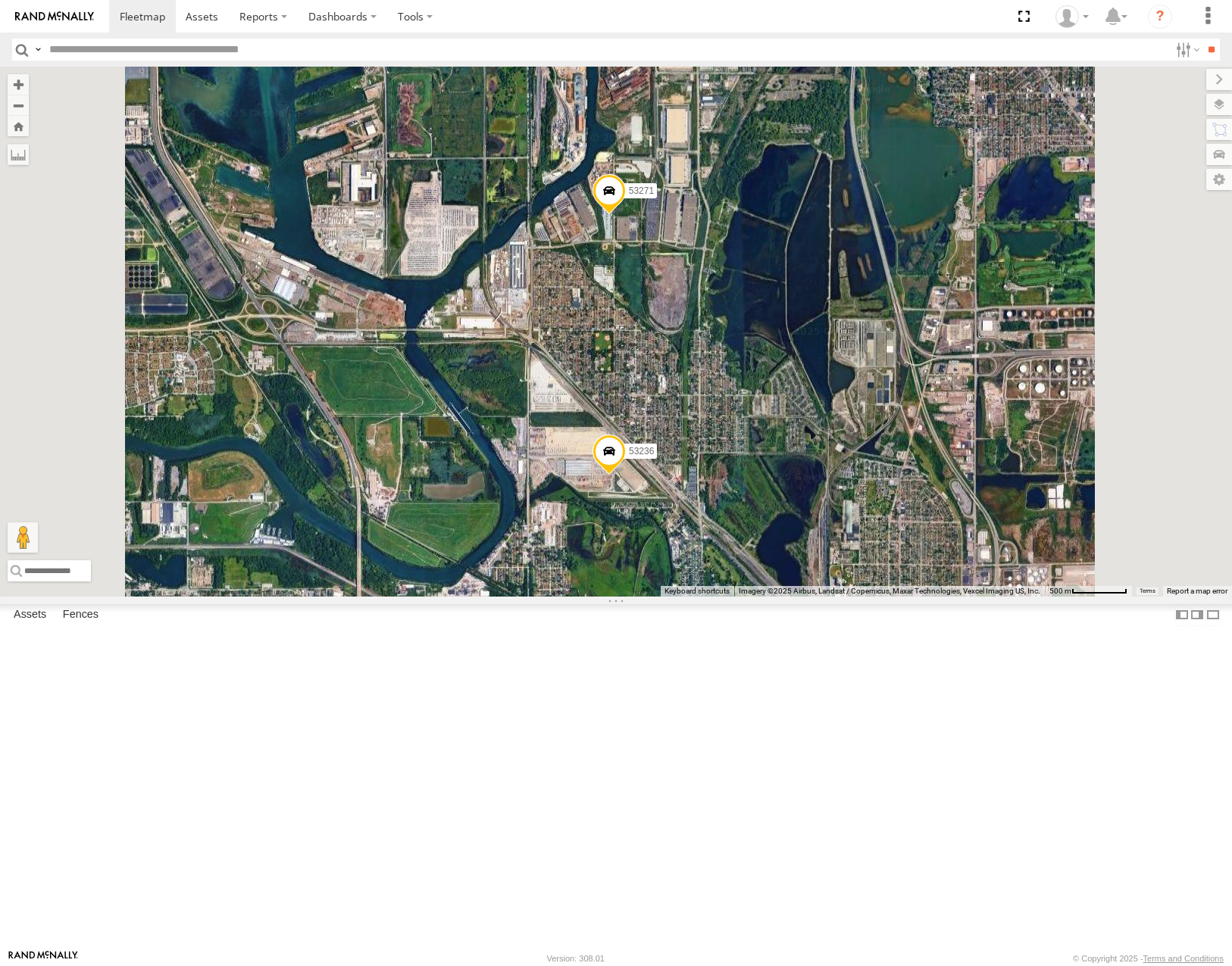
drag, startPoint x: 828, startPoint y: 524, endPoint x: 889, endPoint y: 431, distance: 111.2
click at [888, 432] on div "53103 53217 53281 53216 53287 53142 53265 53283 53225 53104 53257 53150 53253 5…" at bounding box center [616, 330] width 1232 height 529
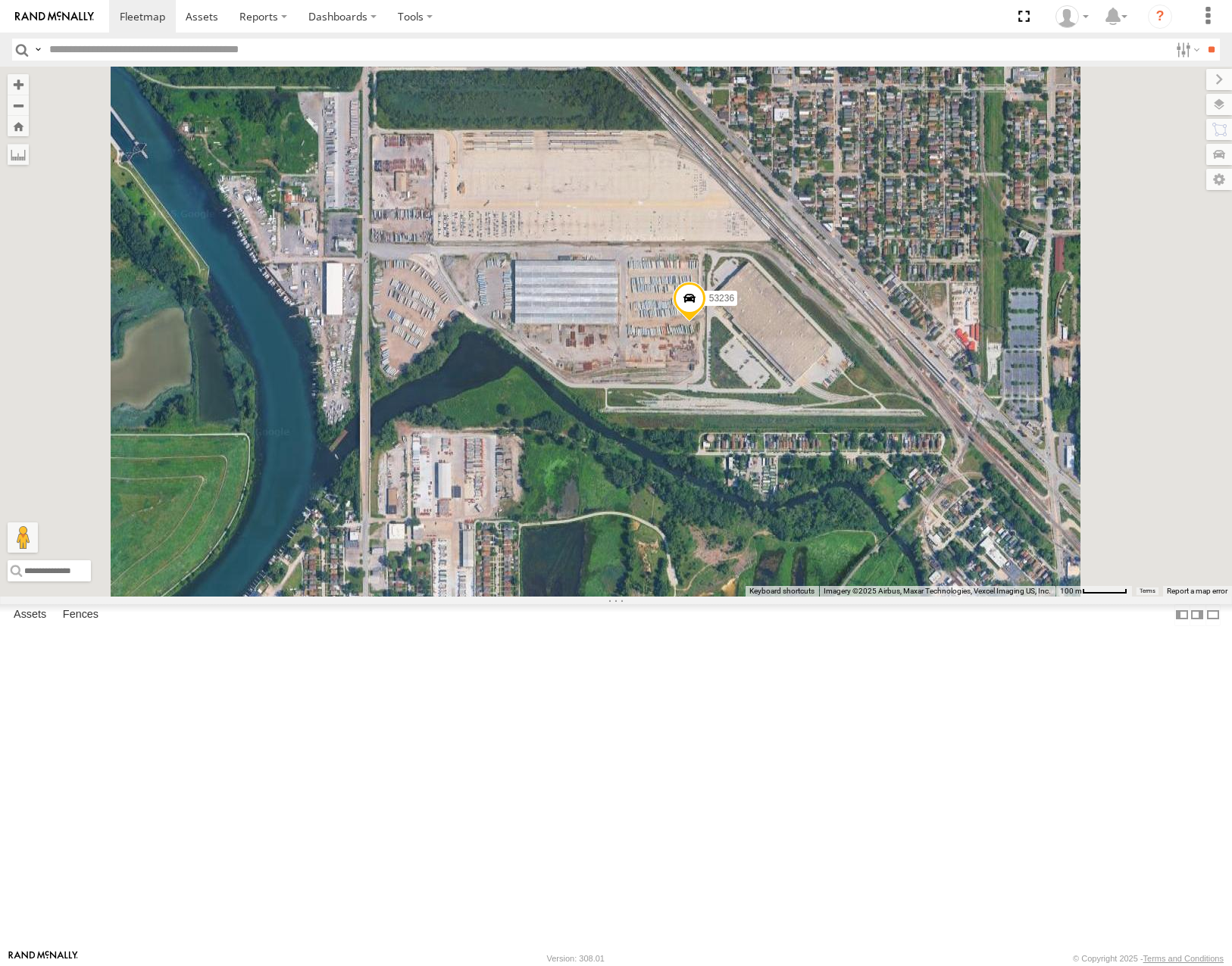
click at [853, 565] on div "53103 53217 53281 53216 53287 53142 53265 53283 53225 53104 53257 53150 53253 5…" at bounding box center [616, 330] width 1232 height 529
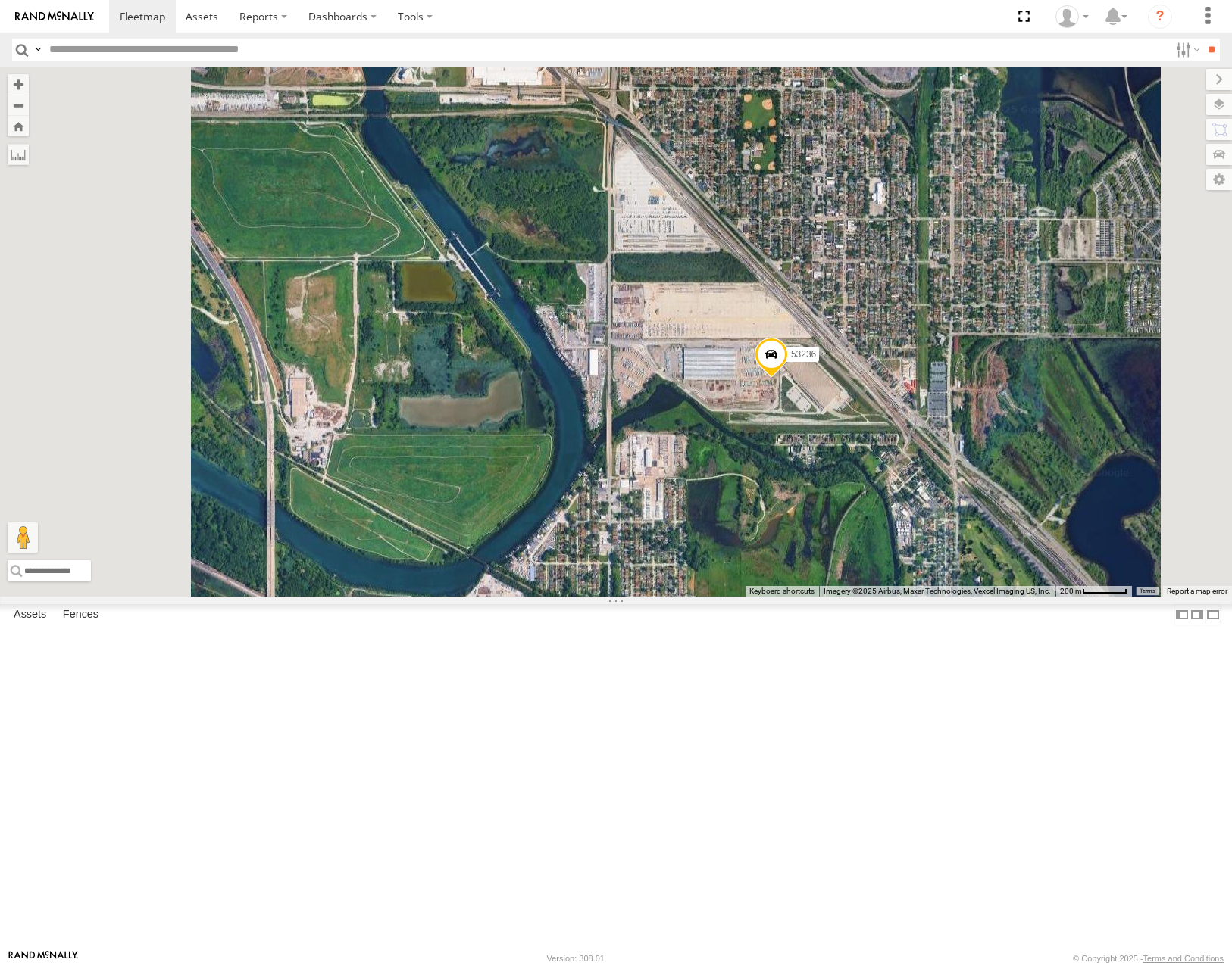
click at [1025, 444] on div "53103 53217 53281 53216 53287 53142 53265 53283 53225 53104 53257 53150 53253 5…" at bounding box center [616, 330] width 1232 height 529
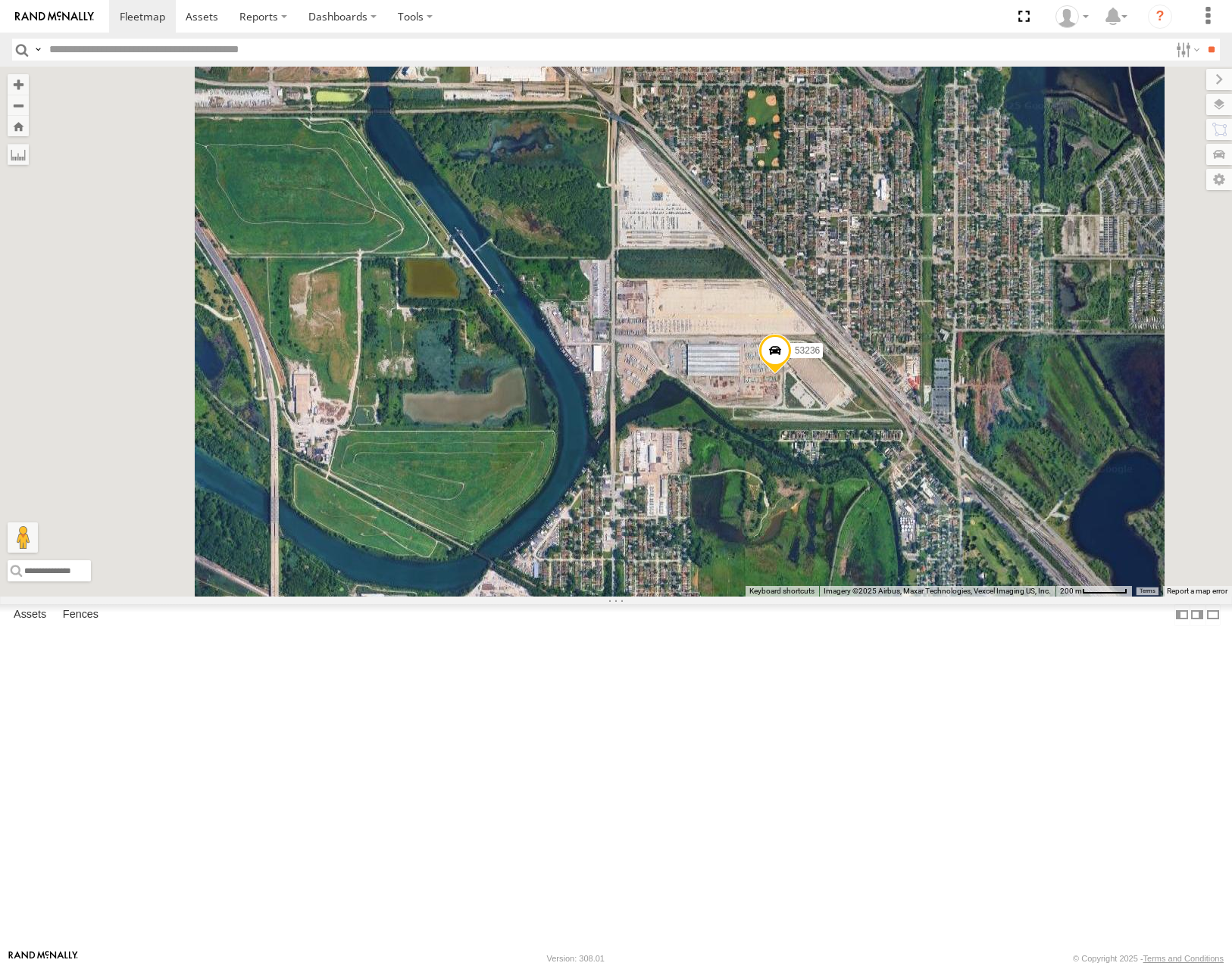
drag, startPoint x: 881, startPoint y: 326, endPoint x: 925, endPoint y: 339, distance: 45.9
click at [925, 339] on div "53221 53242 53290 53205 53271 53236" at bounding box center [616, 330] width 1232 height 529
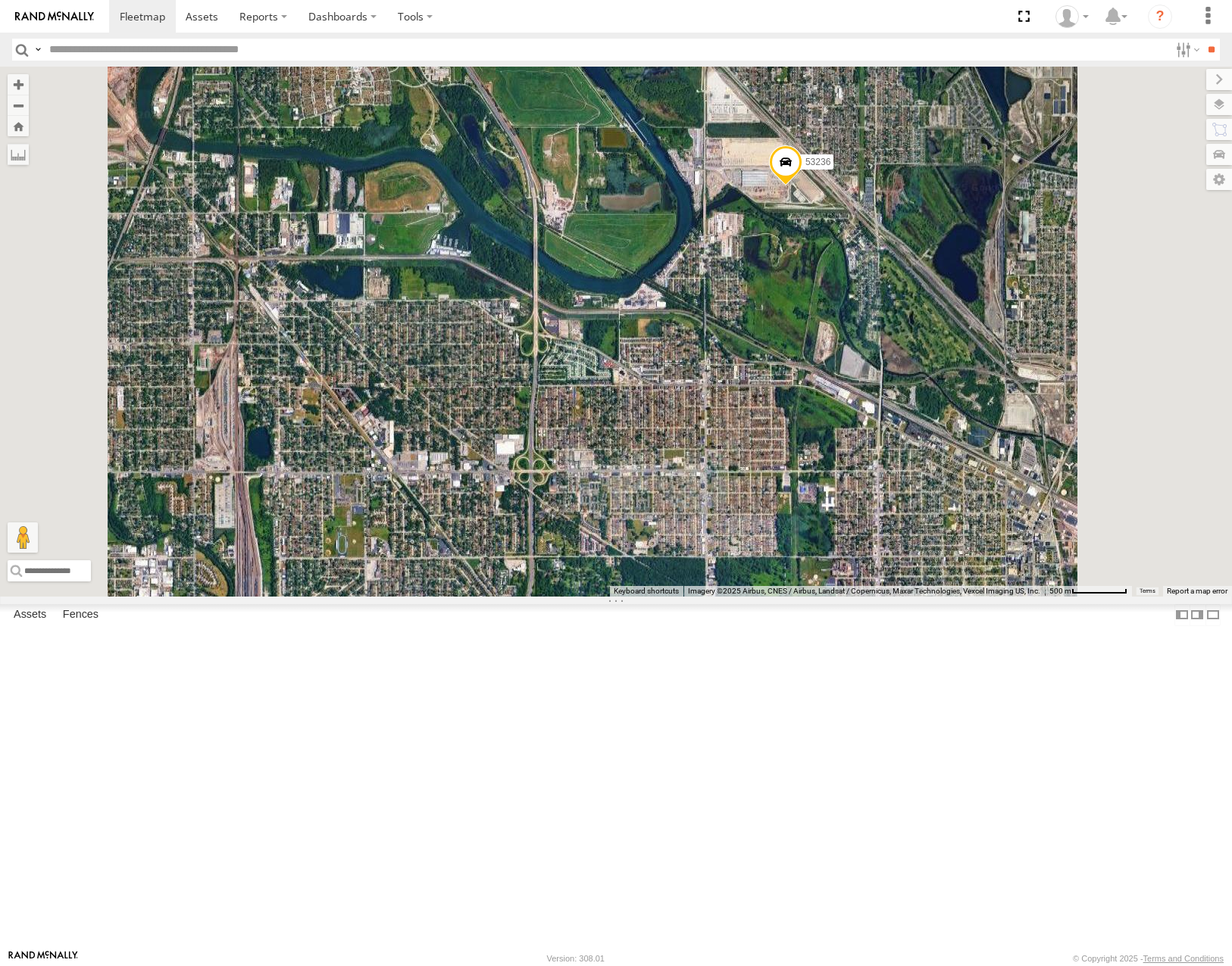
scroll to position [530, 0]
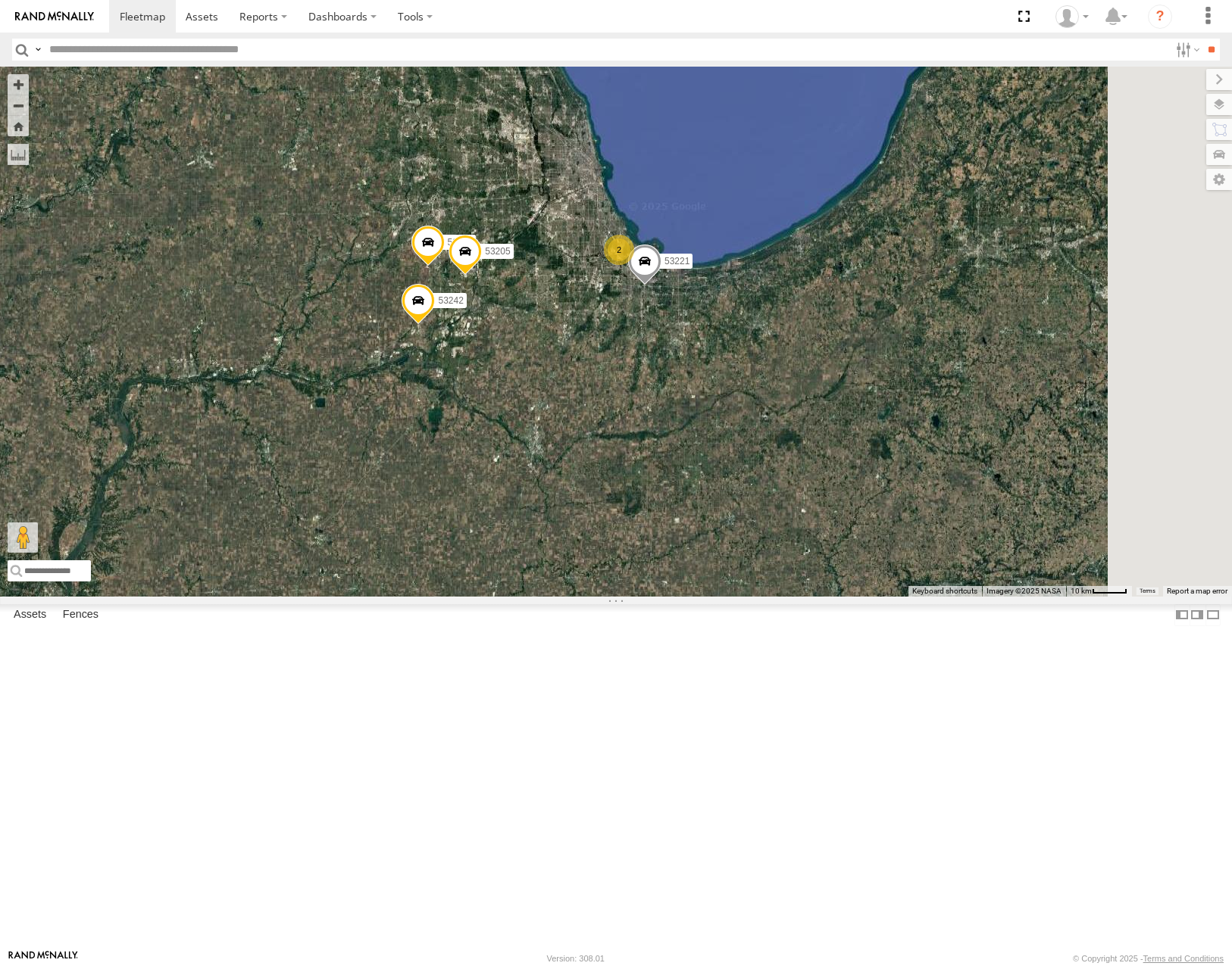
drag, startPoint x: 1050, startPoint y: 626, endPoint x: 917, endPoint y: 550, distance: 153.2
click at [917, 550] on div "53221 53242 53290 53205 2" at bounding box center [616, 330] width 1232 height 529
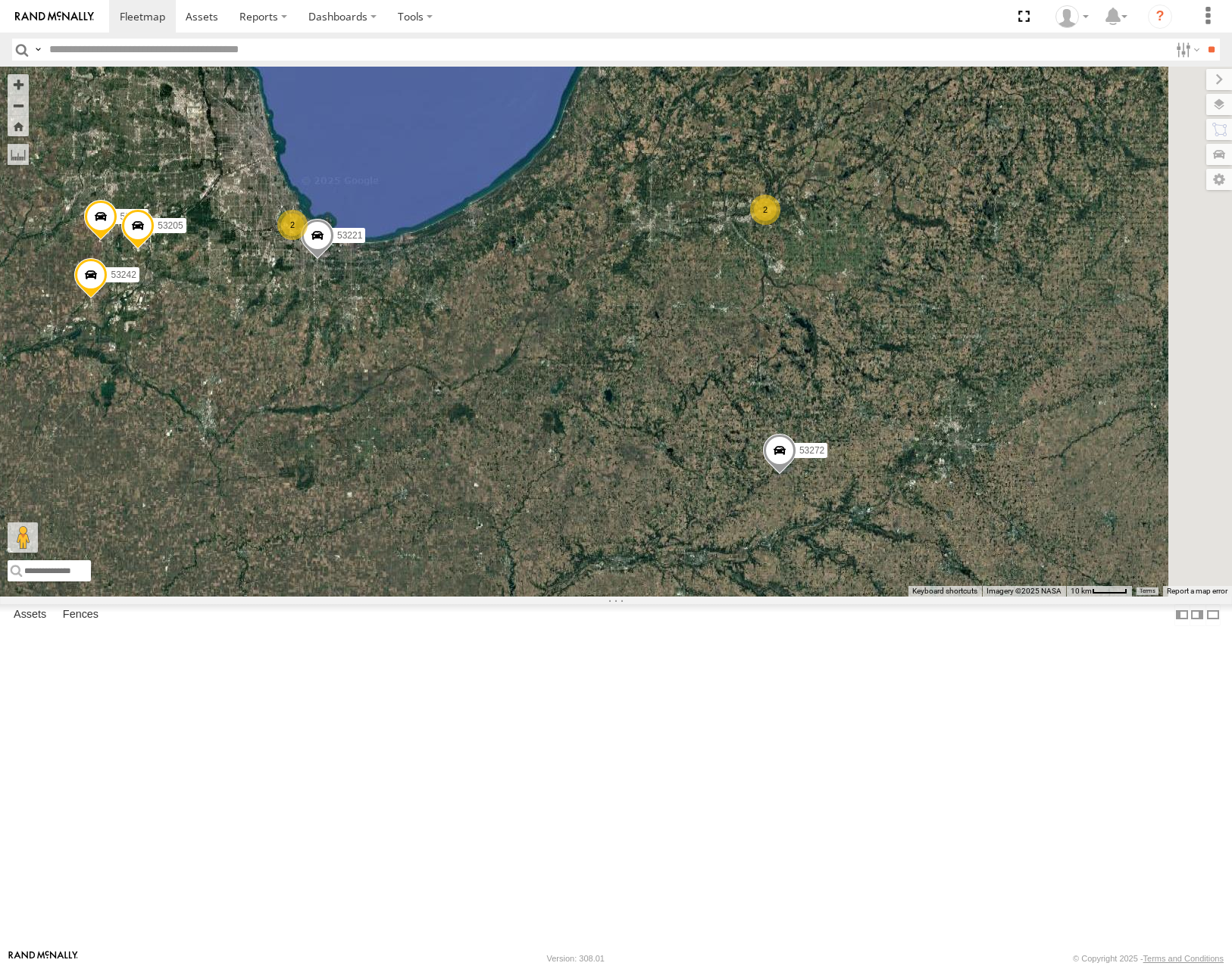
drag, startPoint x: 1070, startPoint y: 519, endPoint x: 873, endPoint y: 557, distance: 200.6
click at [873, 557] on div "53221 53242 53290 53205 2 53272 2 2 53142" at bounding box center [616, 330] width 1232 height 529
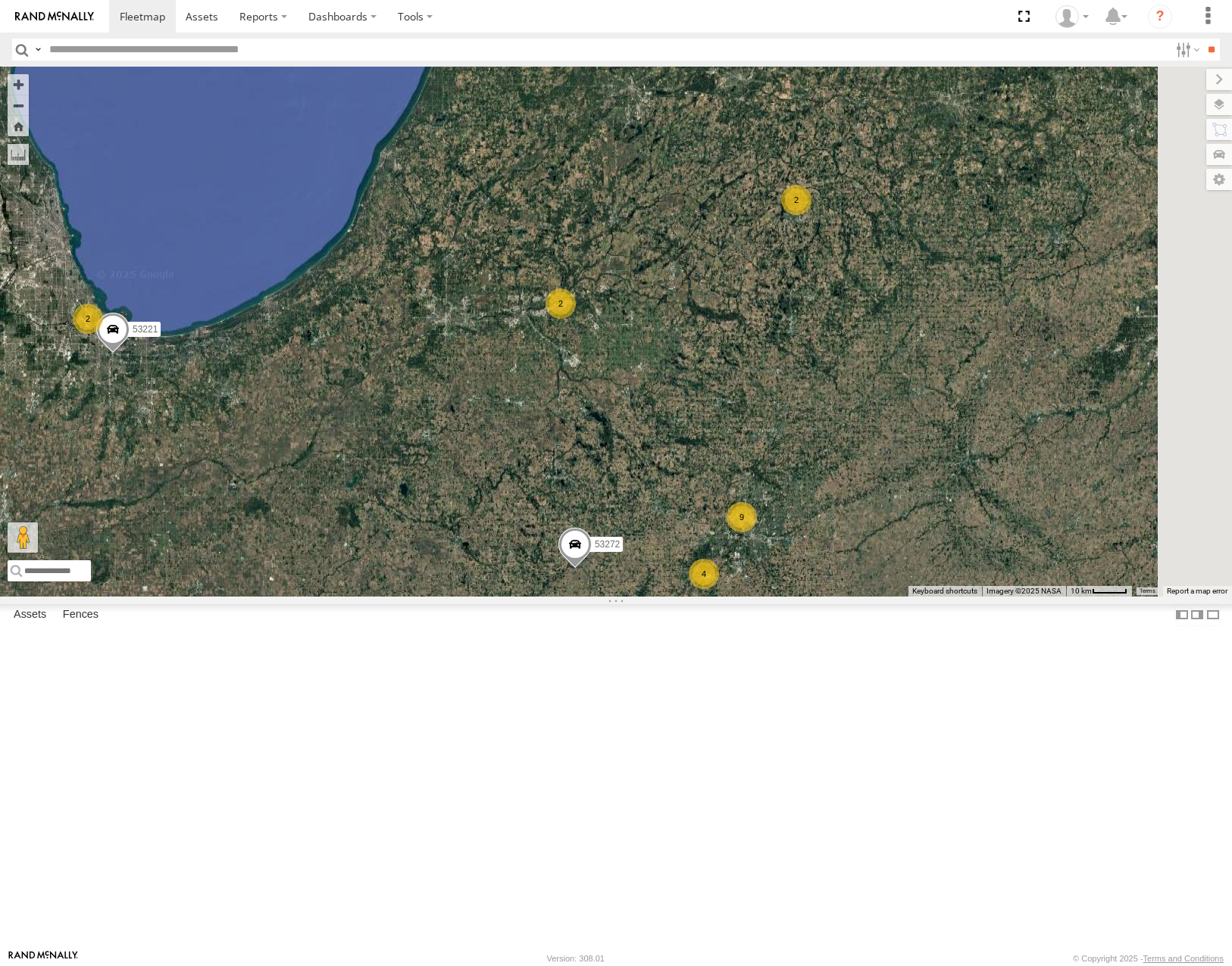
drag, startPoint x: 1079, startPoint y: 487, endPoint x: 967, endPoint y: 554, distance: 130.5
click at [975, 570] on div "53221 53242 53290 53205 2 53272 2 2 53142 9 4 2 53136" at bounding box center [616, 330] width 1232 height 529
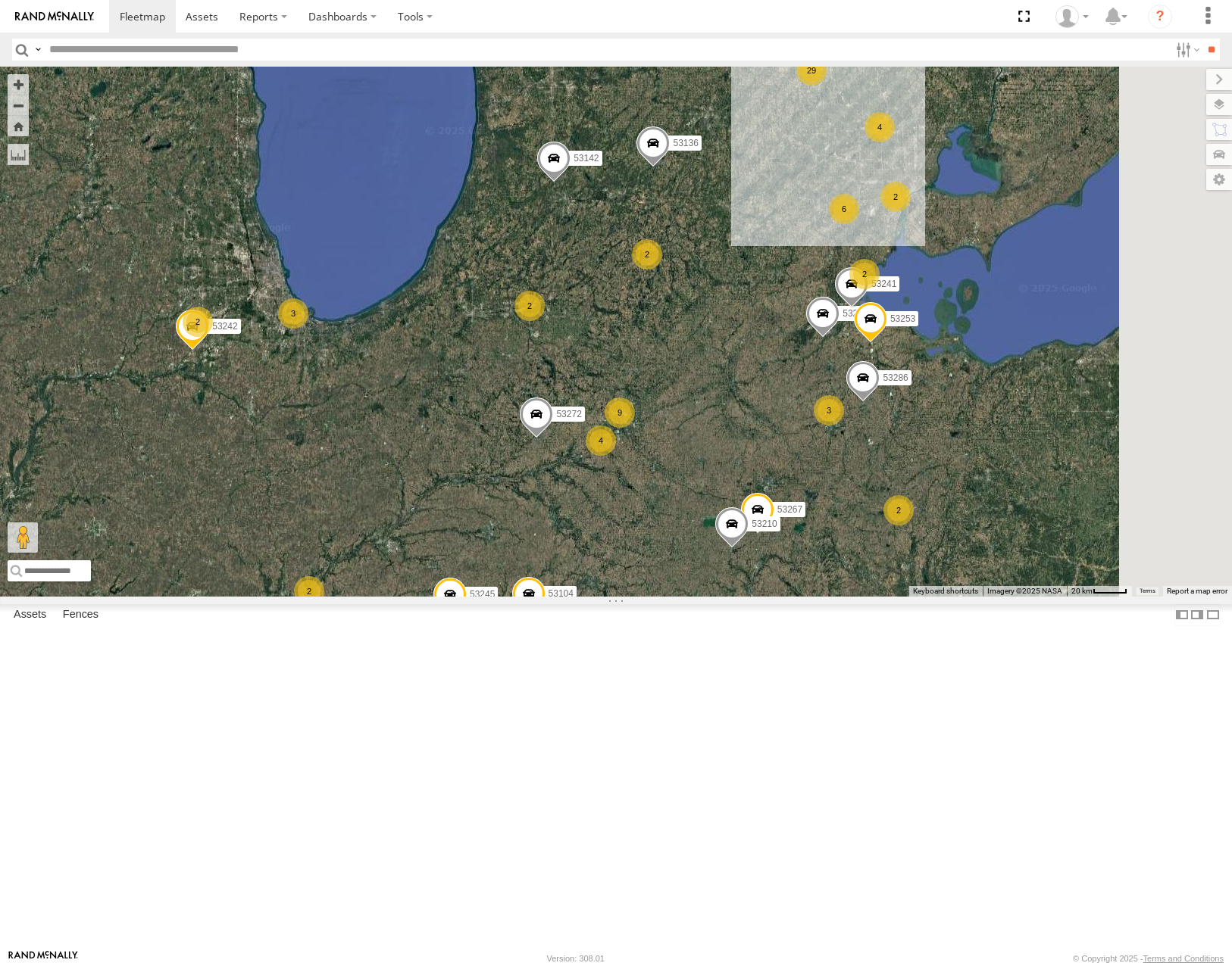
drag, startPoint x: 1177, startPoint y: 529, endPoint x: 1015, endPoint y: 528, distance: 162.0
click at [1015, 528] on div "53242 53272 53104 53142 53136 53267 53210 29 9 3 2 4 53149 6 3 2 2 53225 2 2 53…" at bounding box center [616, 330] width 1232 height 529
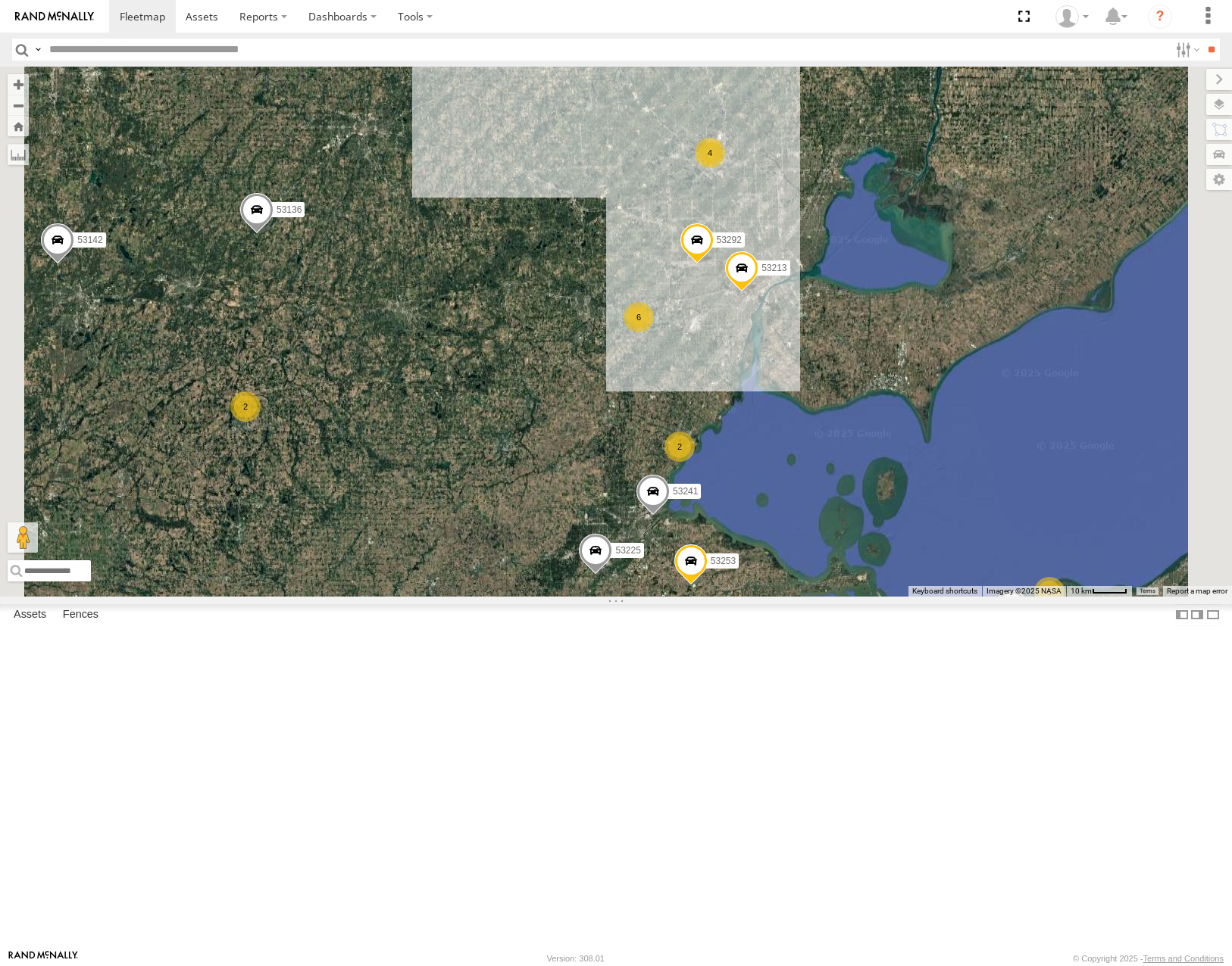
drag, startPoint x: 683, startPoint y: 595, endPoint x: 939, endPoint y: 471, distance: 284.5
click at [931, 473] on div "53242 53272 53104 53142 53136 53267 53210 53149 53225 53250 53286 53253 53245 5…" at bounding box center [616, 330] width 1232 height 529
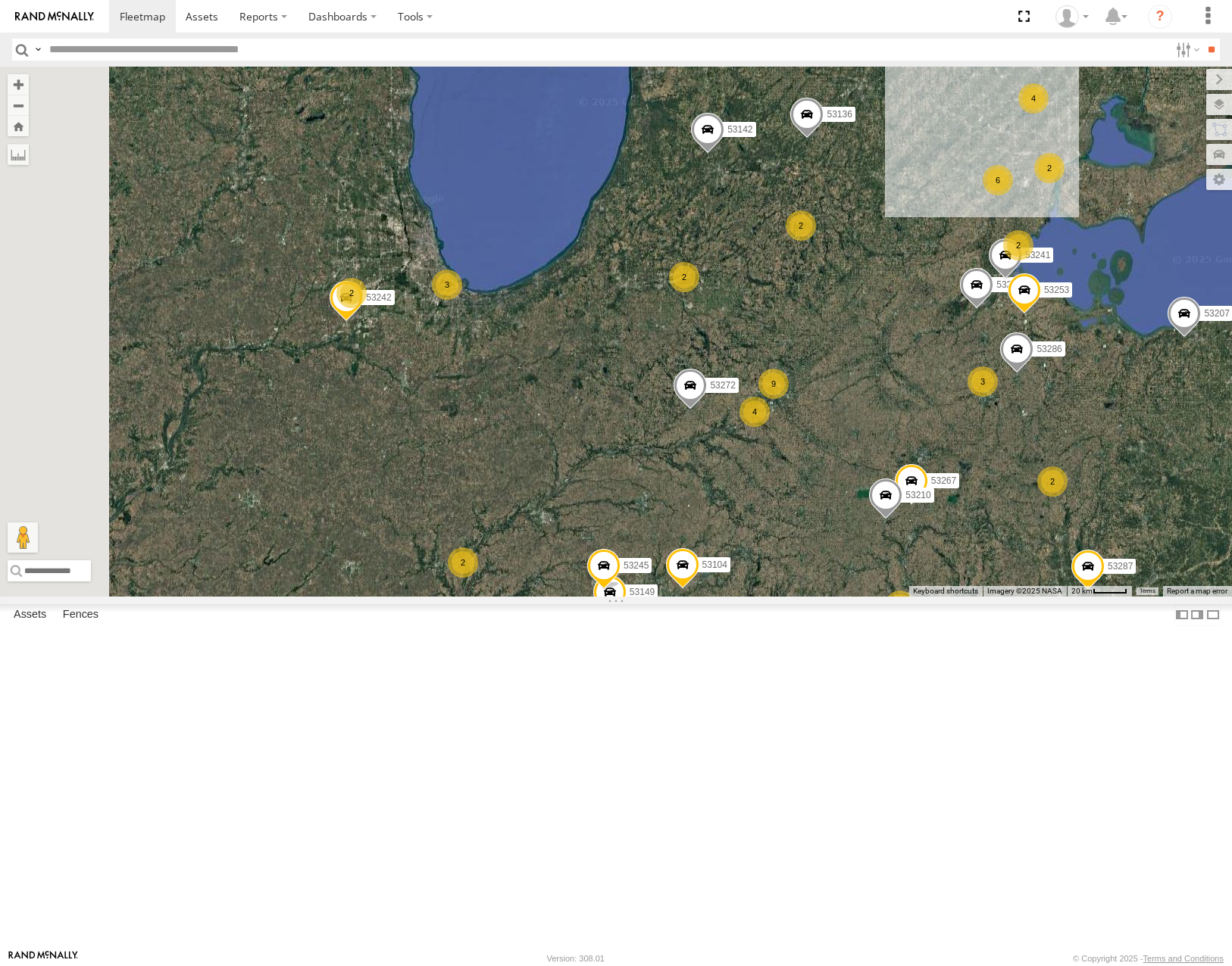
drag, startPoint x: 649, startPoint y: 496, endPoint x: 722, endPoint y: 508, distance: 74.0
click at [727, 503] on div "53242 53272 53104 53142 53136 53267 53210 53216 53149 53225 53258 53250 53286 5…" at bounding box center [616, 330] width 1232 height 529
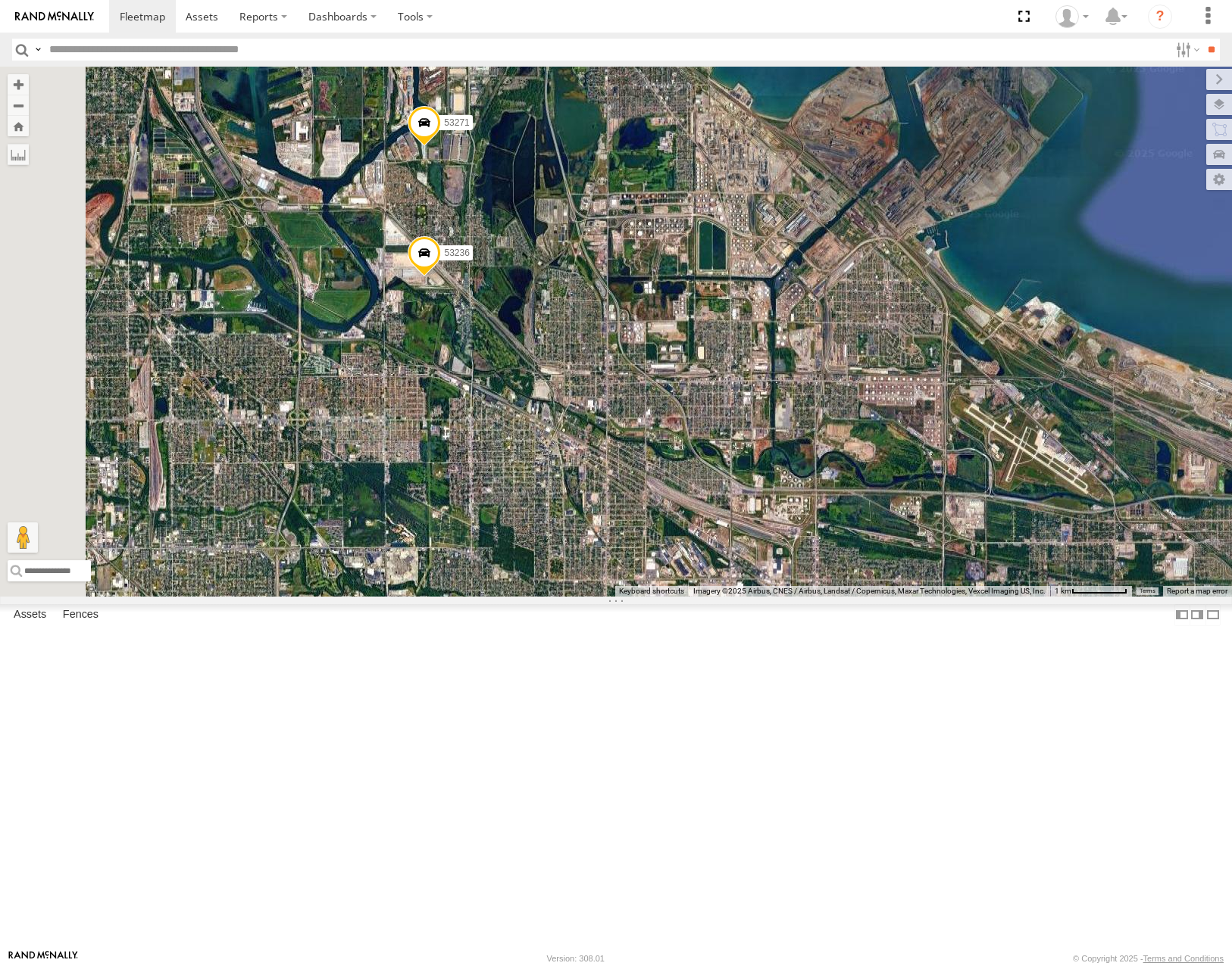
drag, startPoint x: 841, startPoint y: 654, endPoint x: 894, endPoint y: 463, distance: 198.2
click at [894, 463] on div "53242 53272 53104 53142 53136 53267 53210 53216 53149 53225 53258 53250 53286 5…" at bounding box center [616, 330] width 1232 height 529
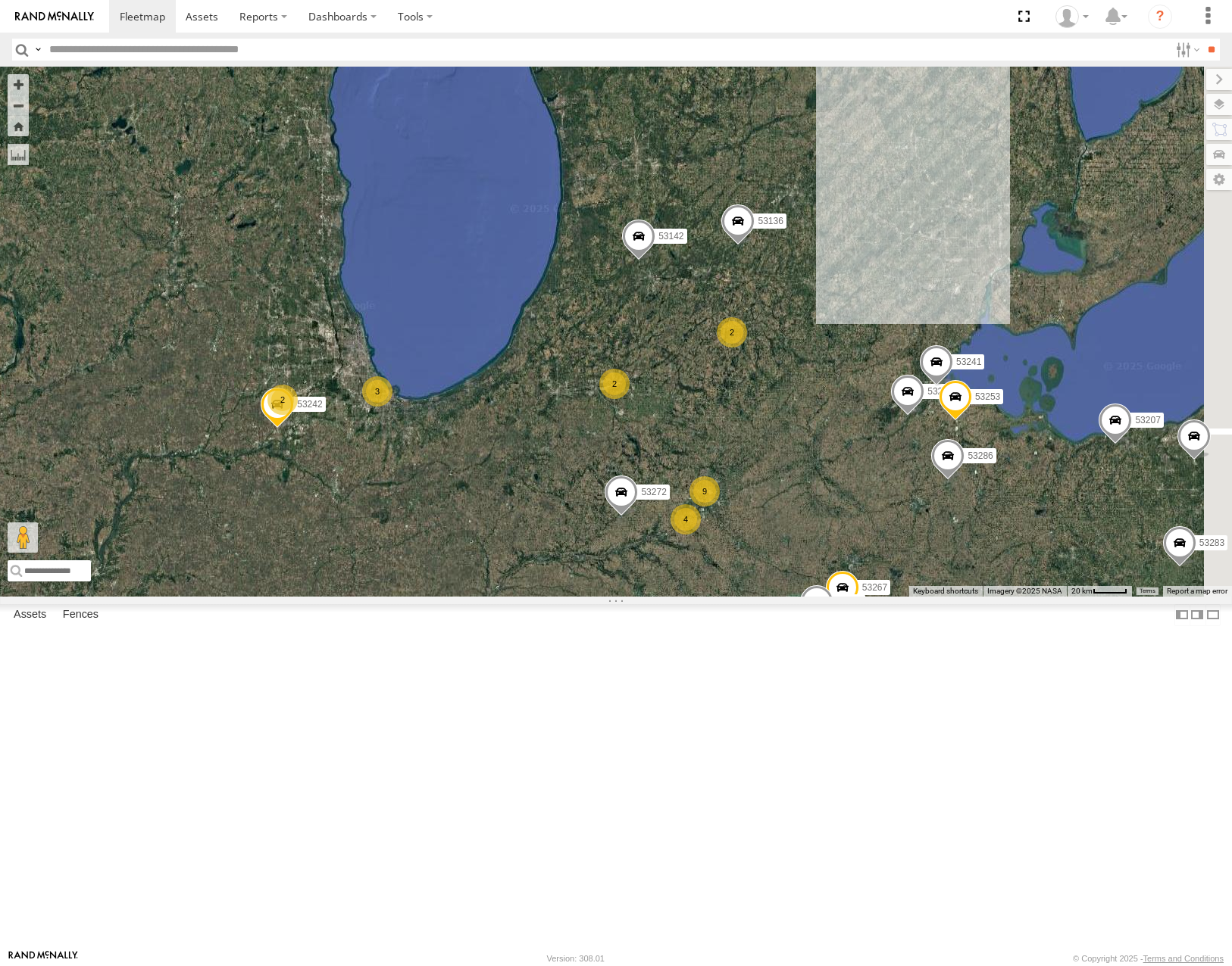
drag, startPoint x: 820, startPoint y: 465, endPoint x: 782, endPoint y: 532, distance: 77.0
click at [782, 532] on div "53242 53272 53104 53142 53136 53267 53210 53216 53149 53225 53258 53250 53286 5…" at bounding box center [616, 330] width 1232 height 529
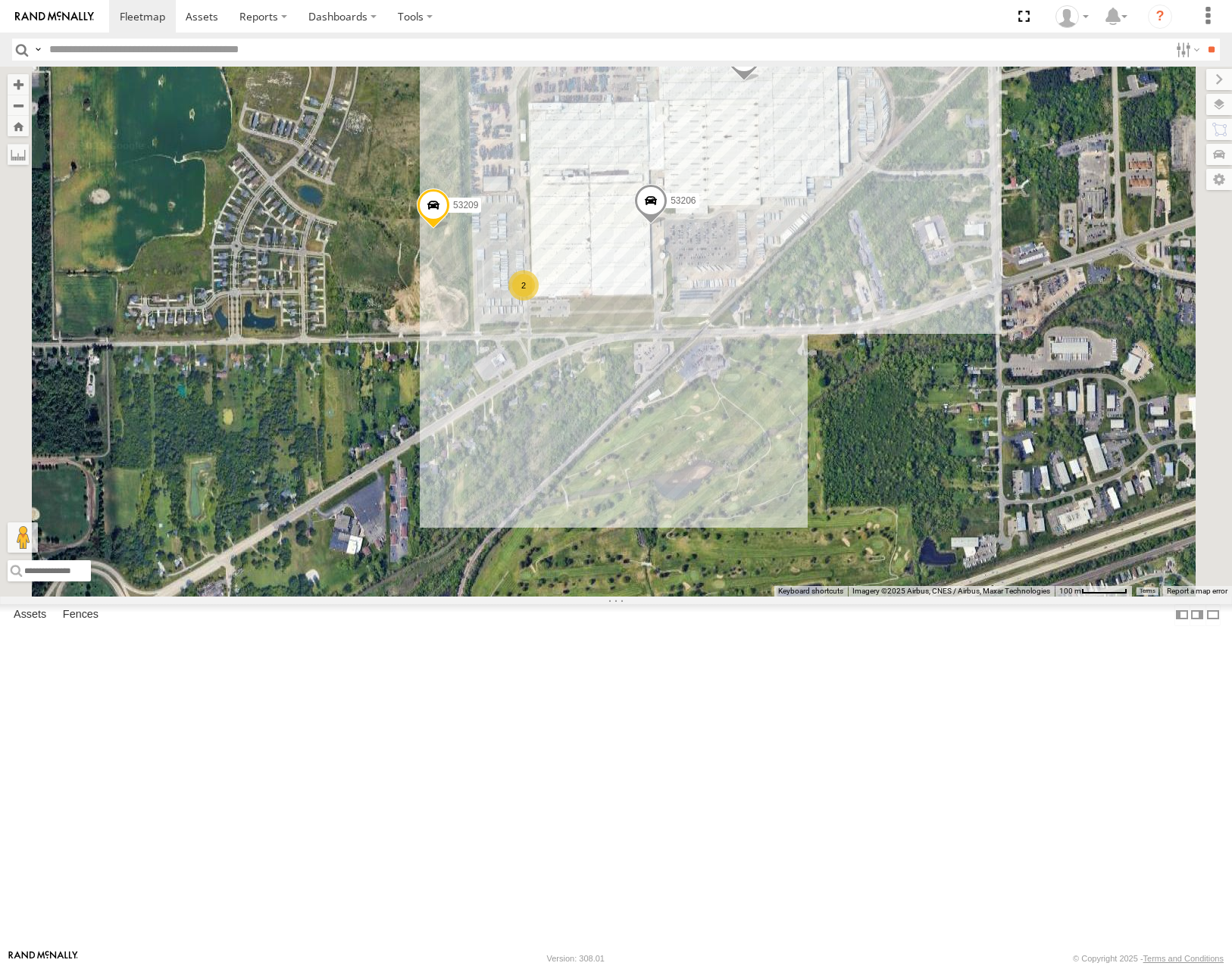
drag, startPoint x: 1064, startPoint y: 353, endPoint x: 993, endPoint y: 325, distance: 76.3
click at [993, 325] on div "53242 53272 53104 53142 53136 53267 53210 53216 53149 53225 53258 53250 53286 5…" at bounding box center [616, 330] width 1232 height 529
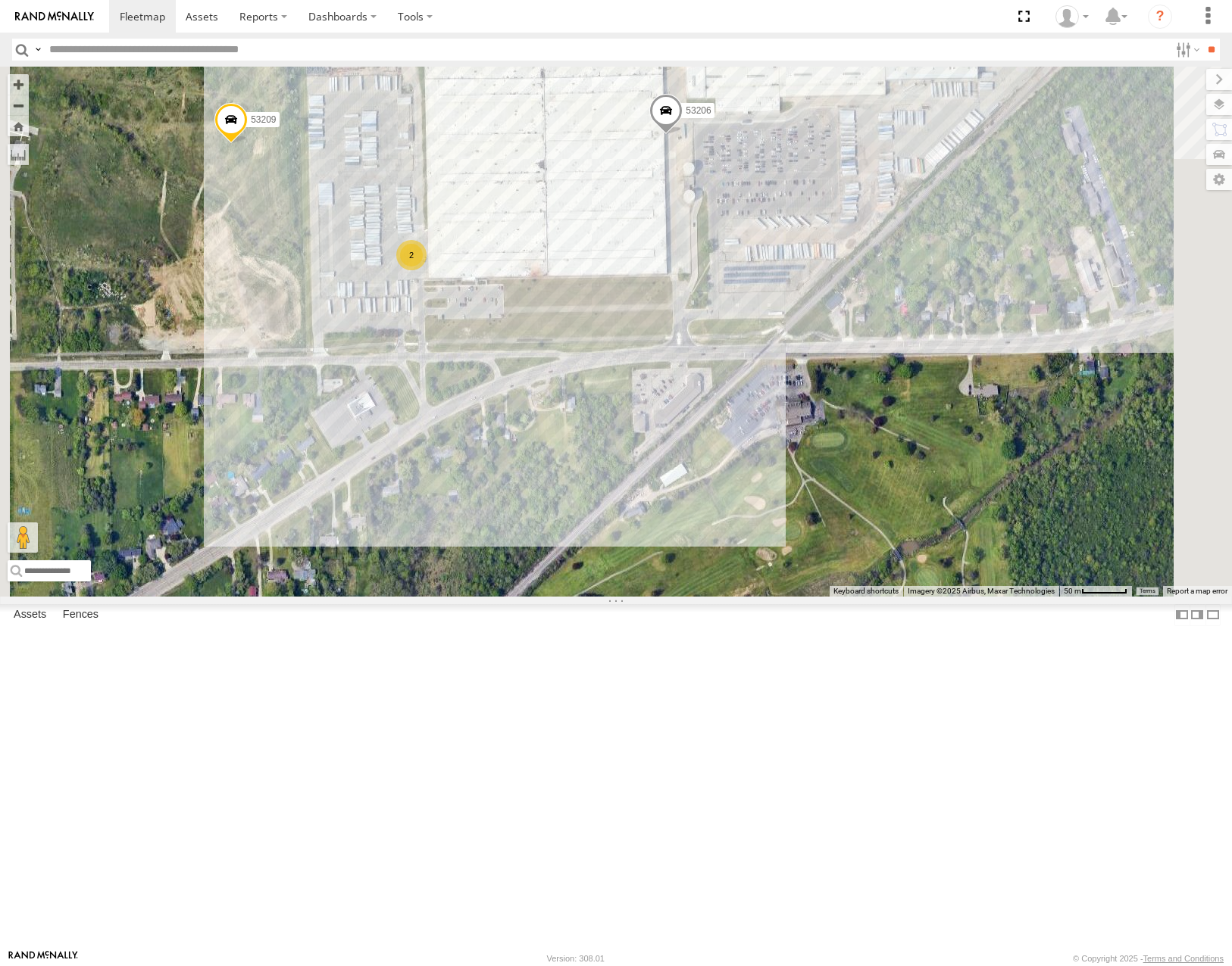
drag, startPoint x: 809, startPoint y: 481, endPoint x: 924, endPoint y: 368, distance: 161.2
click at [924, 368] on div "53242 53272 53104 53142 53136 53267 53210 53216 53149 53225 53258 53250 53286 5…" at bounding box center [616, 330] width 1232 height 529
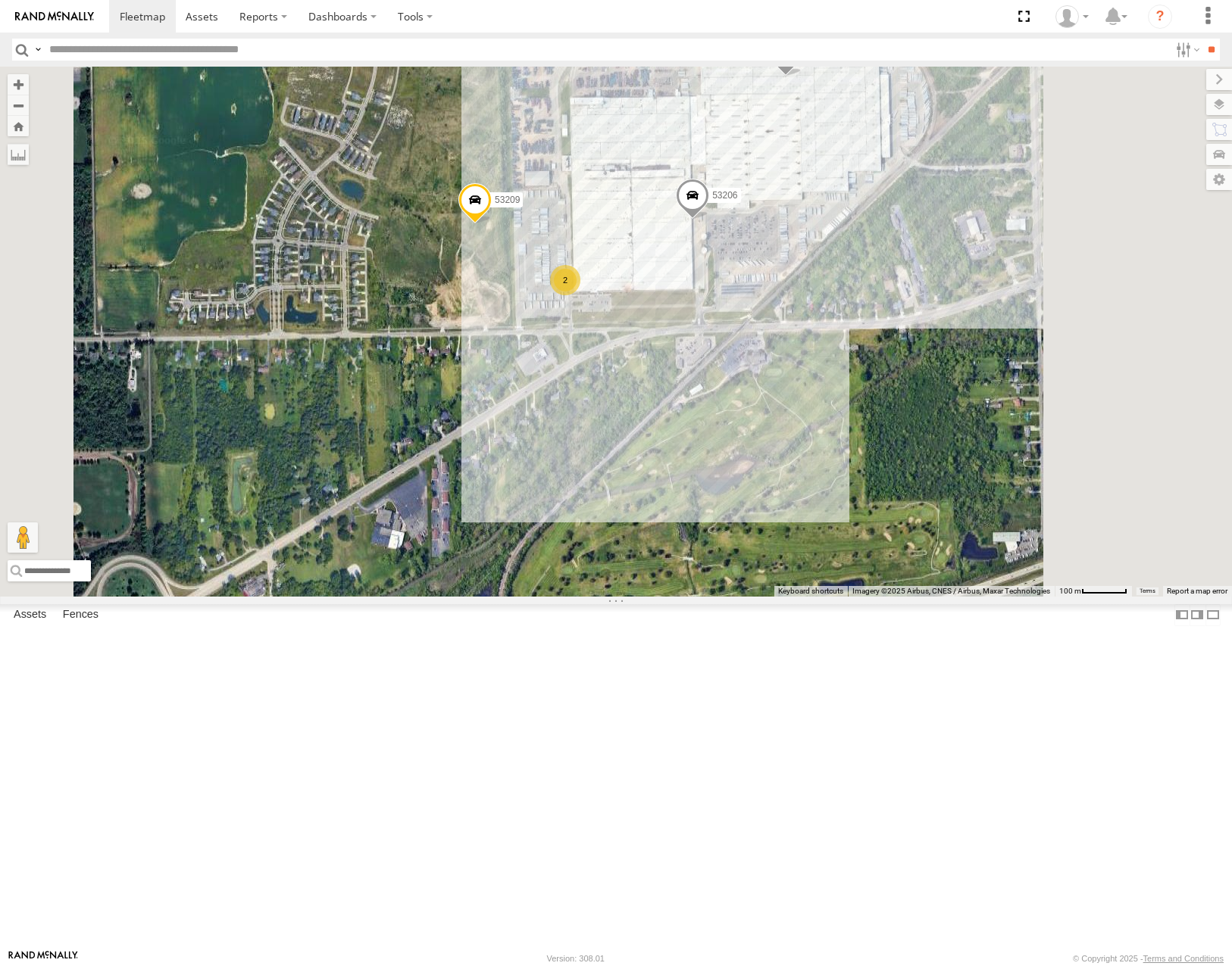
drag, startPoint x: 978, startPoint y: 410, endPoint x: 966, endPoint y: 514, distance: 104.7
click at [966, 514] on div "53242 53272 53104 53142 53136 53267 53210 53216 53149 53225 53258 53250 53286 5…" at bounding box center [616, 330] width 1232 height 529
